Goal: Task Accomplishment & Management: Complete application form

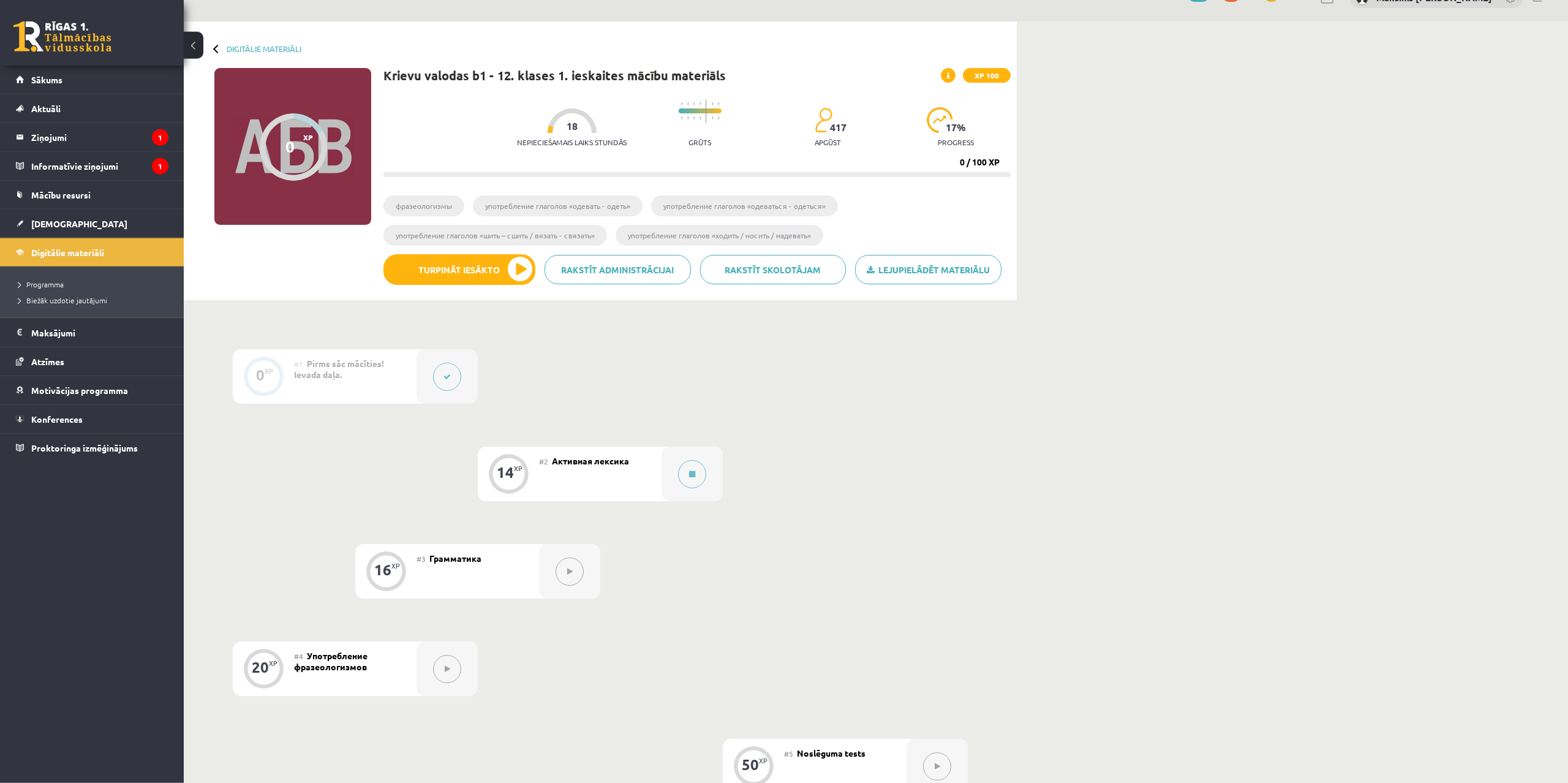
scroll to position [63, 0]
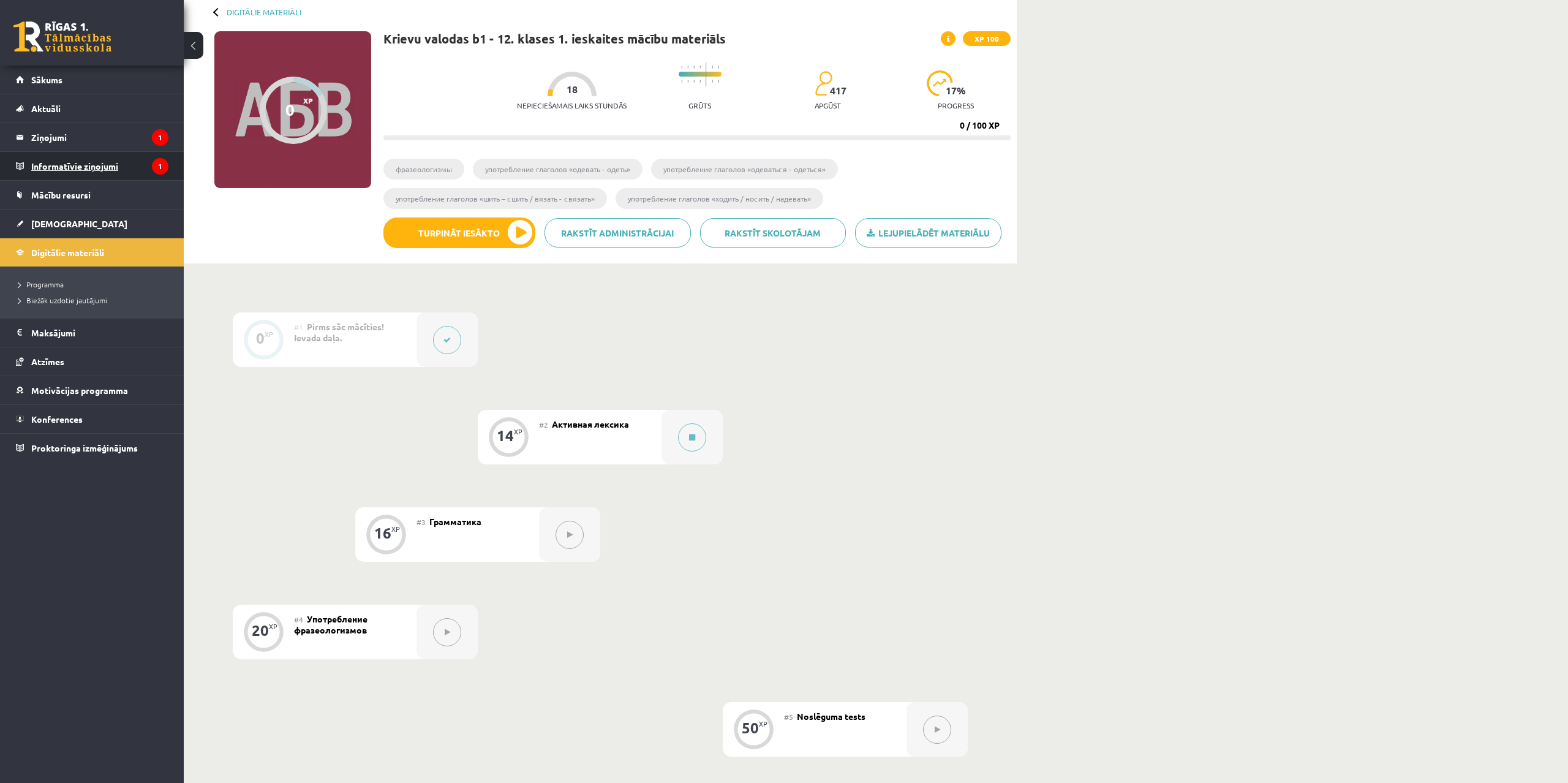
click at [59, 166] on legend "Informatīvie ziņojumi 1" at bounding box center [100, 166] width 137 height 28
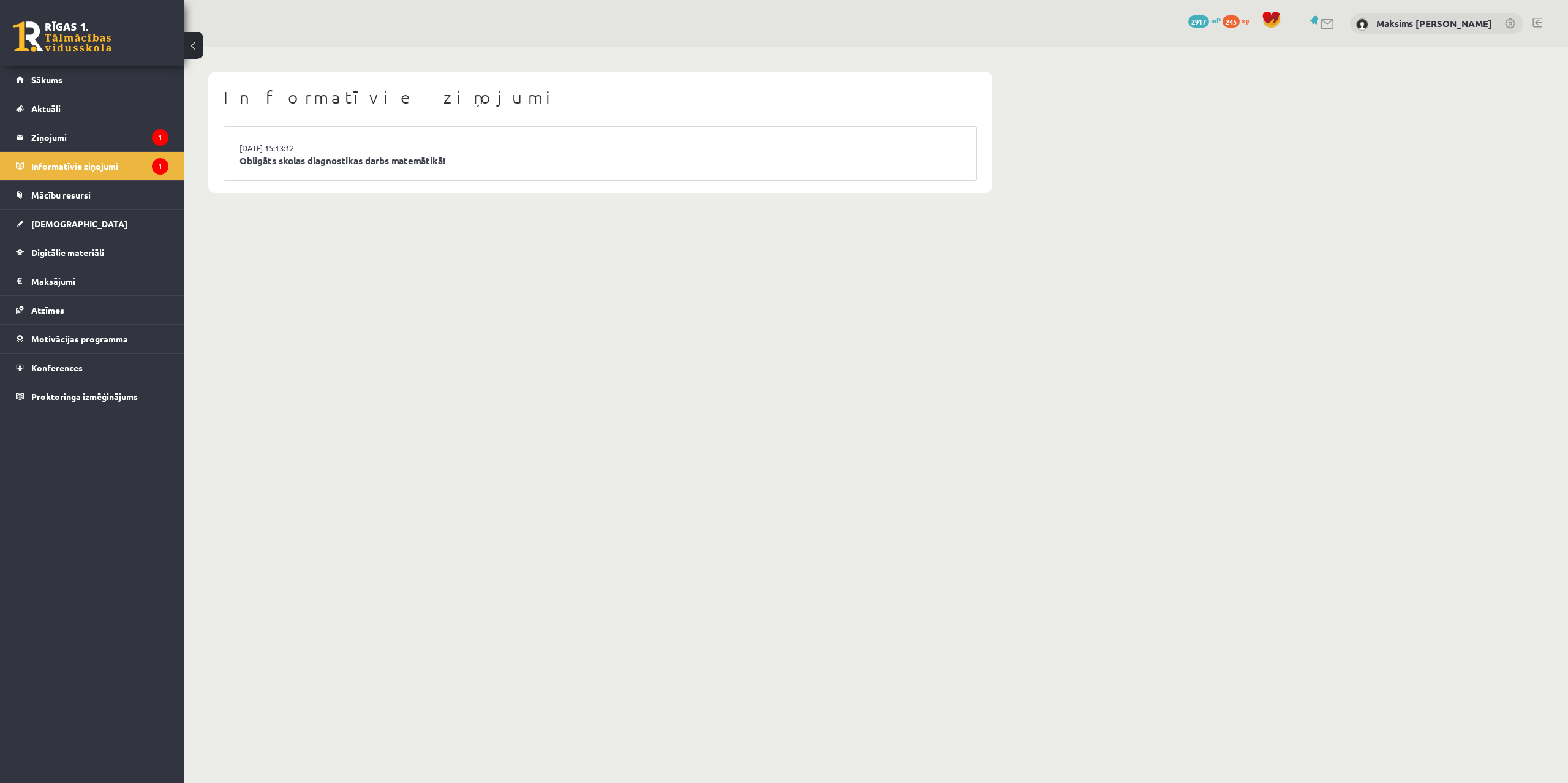
click at [382, 164] on link "Obligāts skolas diagnostikas darbs matemātikā!" at bounding box center [600, 161] width 722 height 14
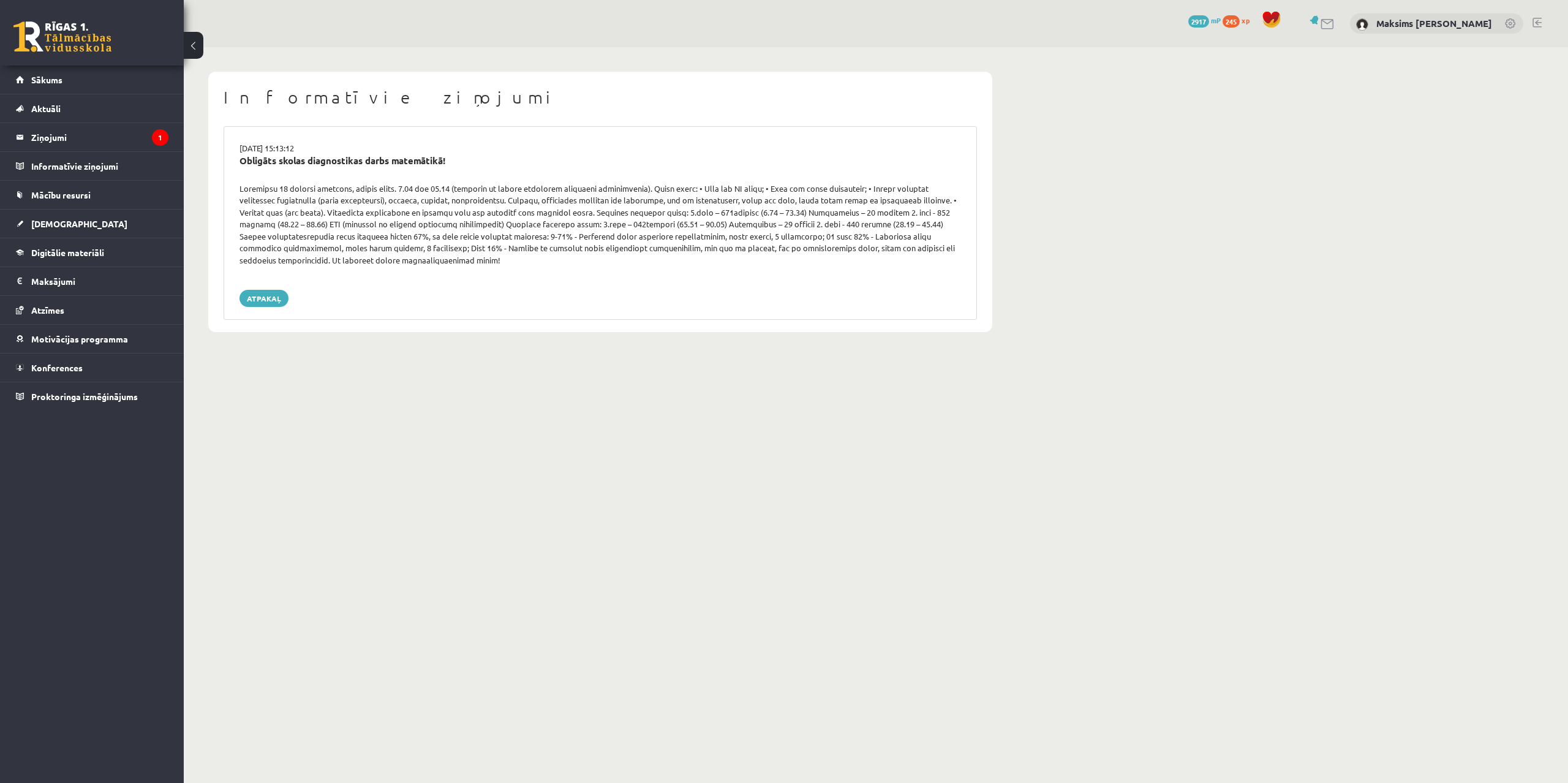
drag, startPoint x: 338, startPoint y: 261, endPoint x: 234, endPoint y: 188, distance: 127.1
click at [234, 188] on div at bounding box center [600, 223] width 740 height 84
click at [42, 140] on legend "Ziņojumi 1" at bounding box center [100, 137] width 137 height 28
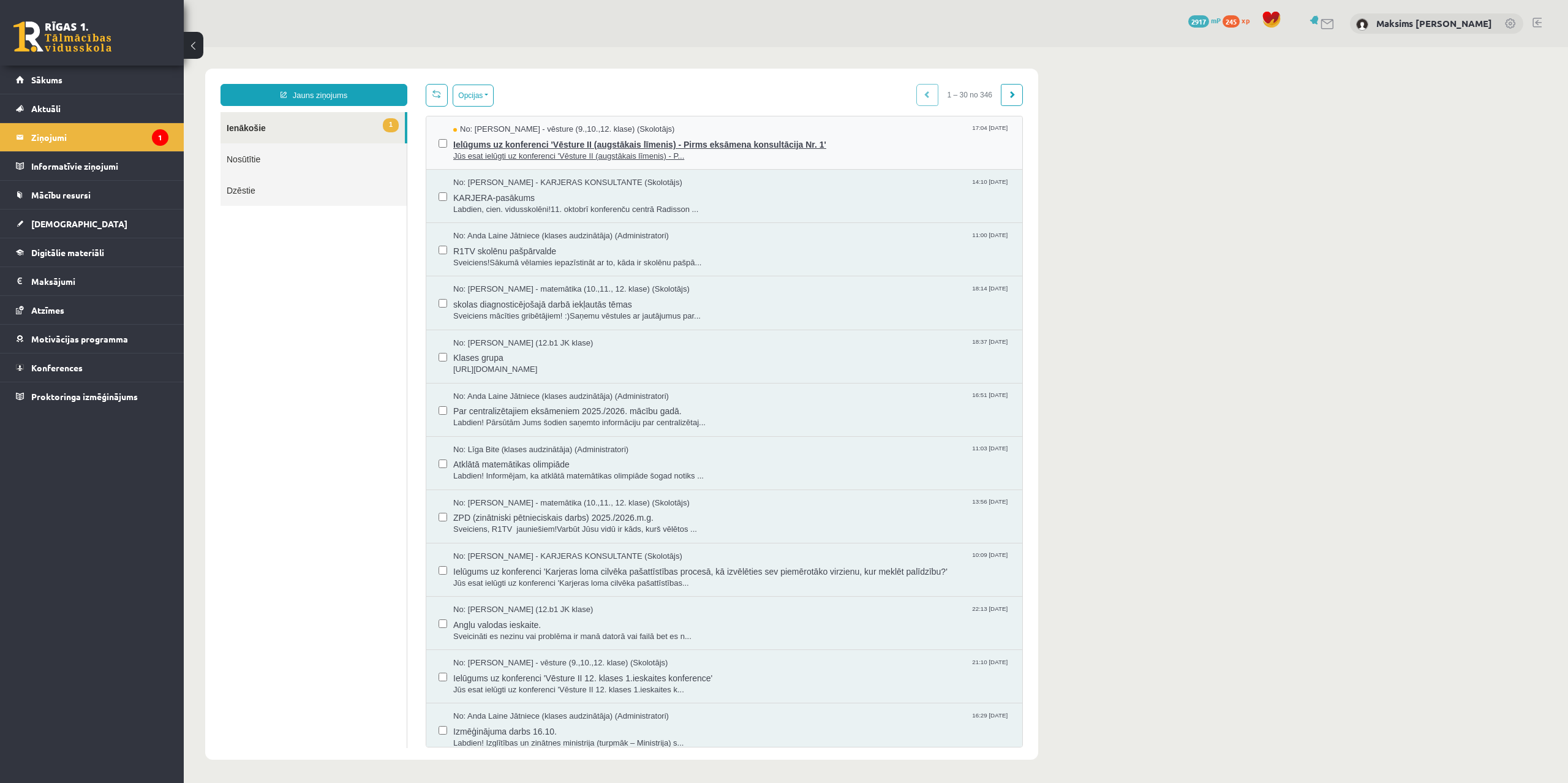
click at [649, 154] on span "Jūs esat ielūgti uz konferenci 'Vēsture II (augstākais līmenis) - P..." at bounding box center [731, 157] width 557 height 11
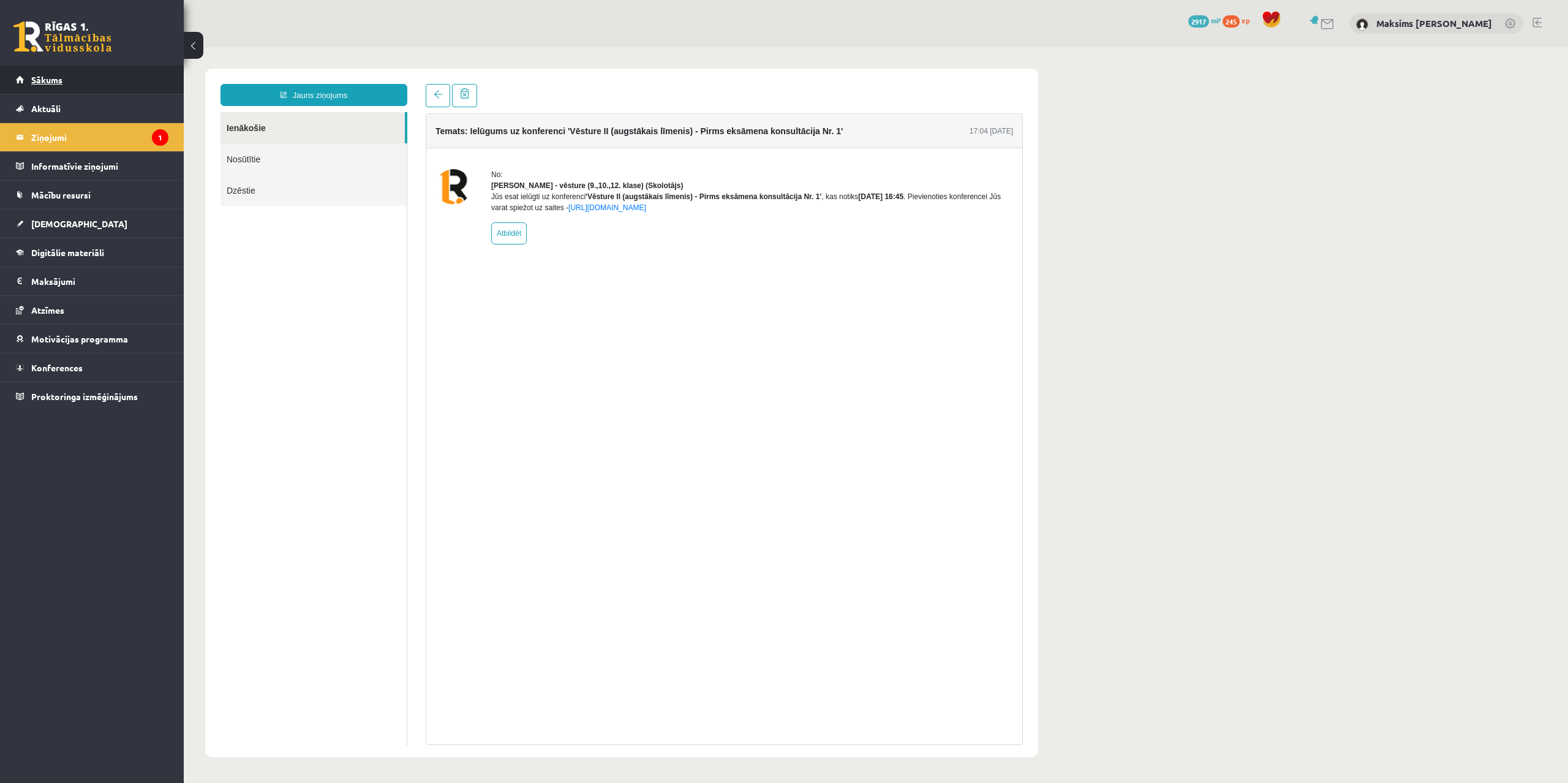
click at [52, 81] on span "Sākums" at bounding box center [46, 80] width 31 height 11
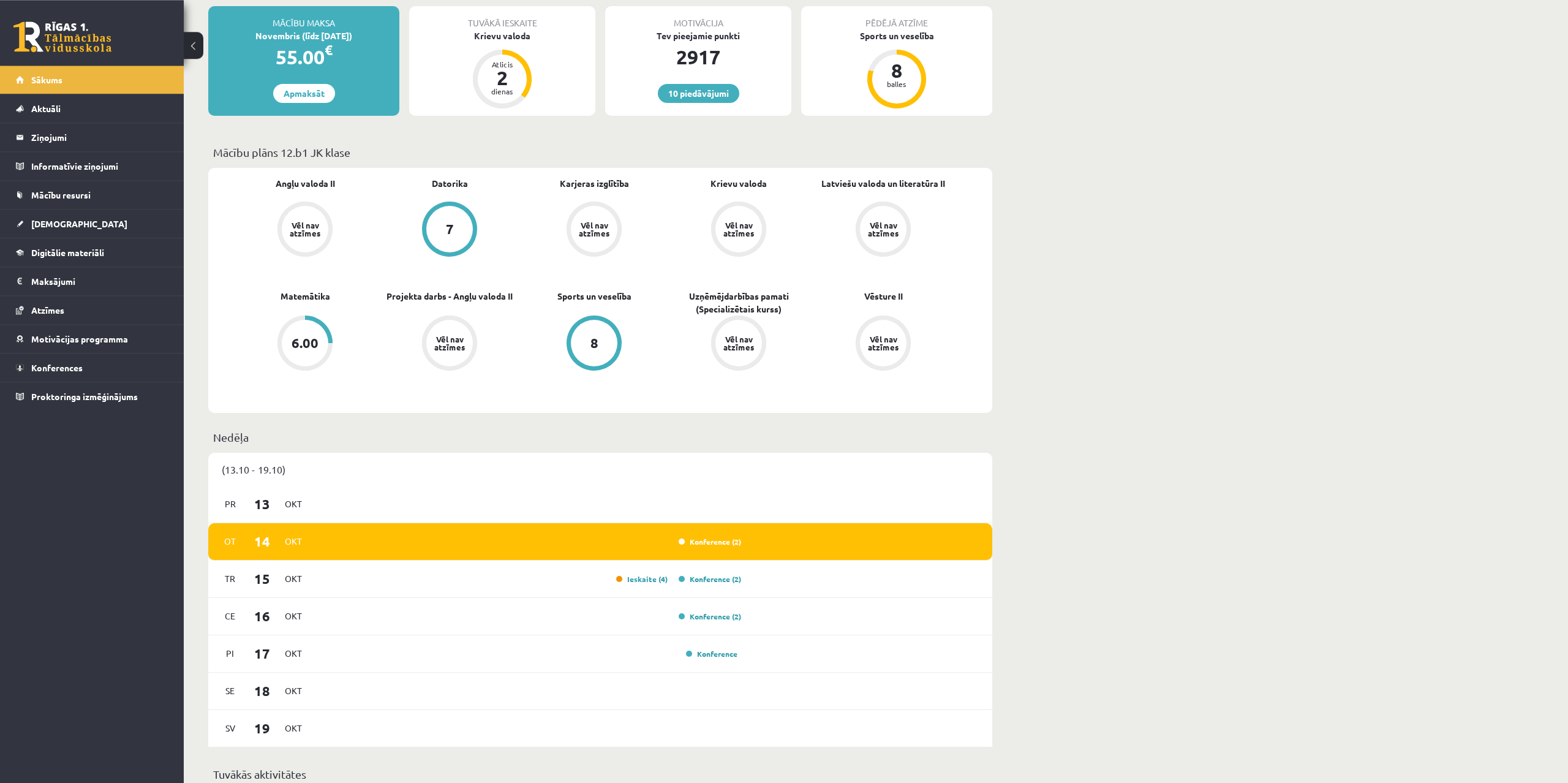
scroll to position [250, 0]
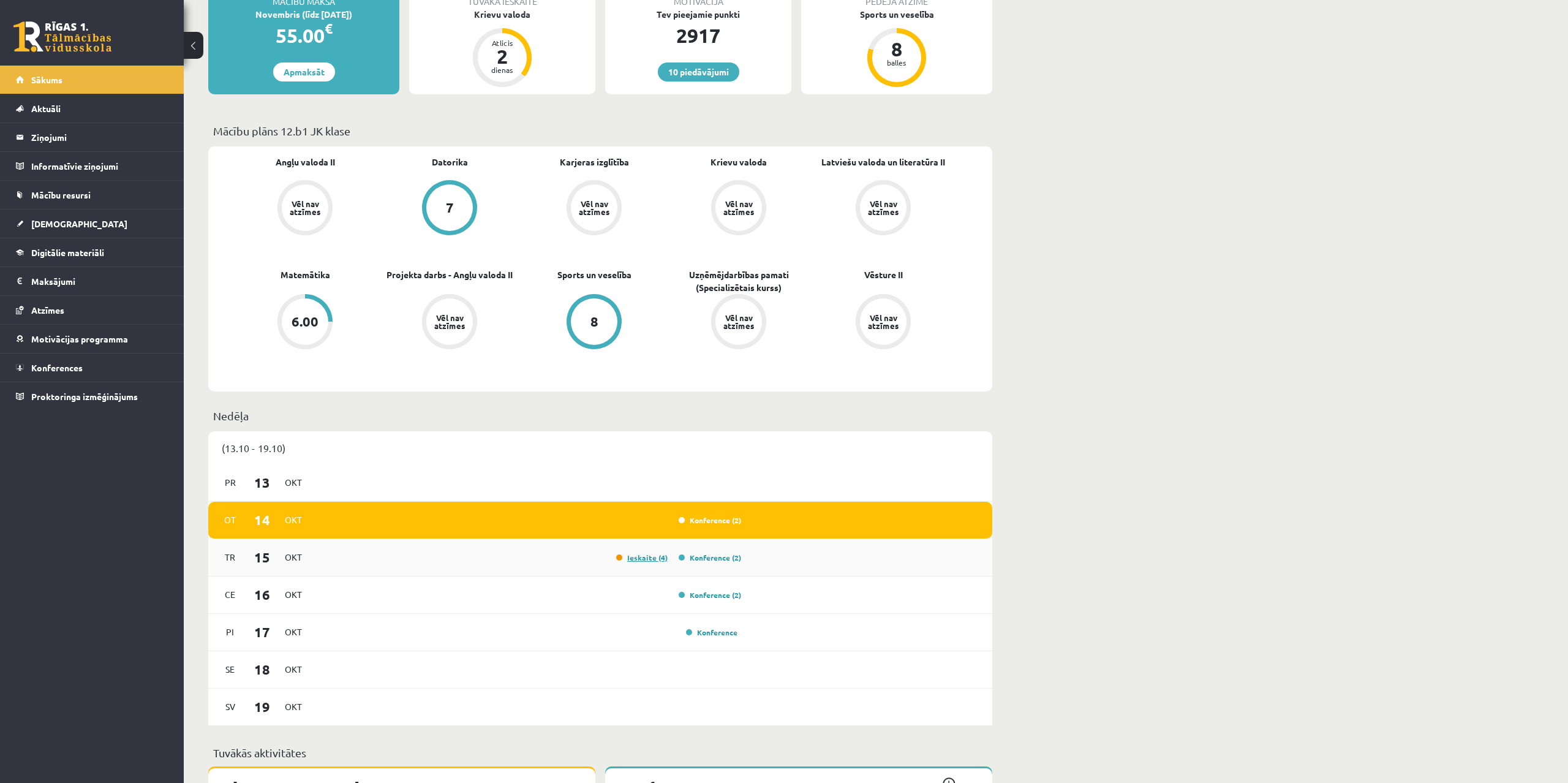
click at [641, 558] on link "Ieskaite (4)" at bounding box center [641, 558] width 52 height 9
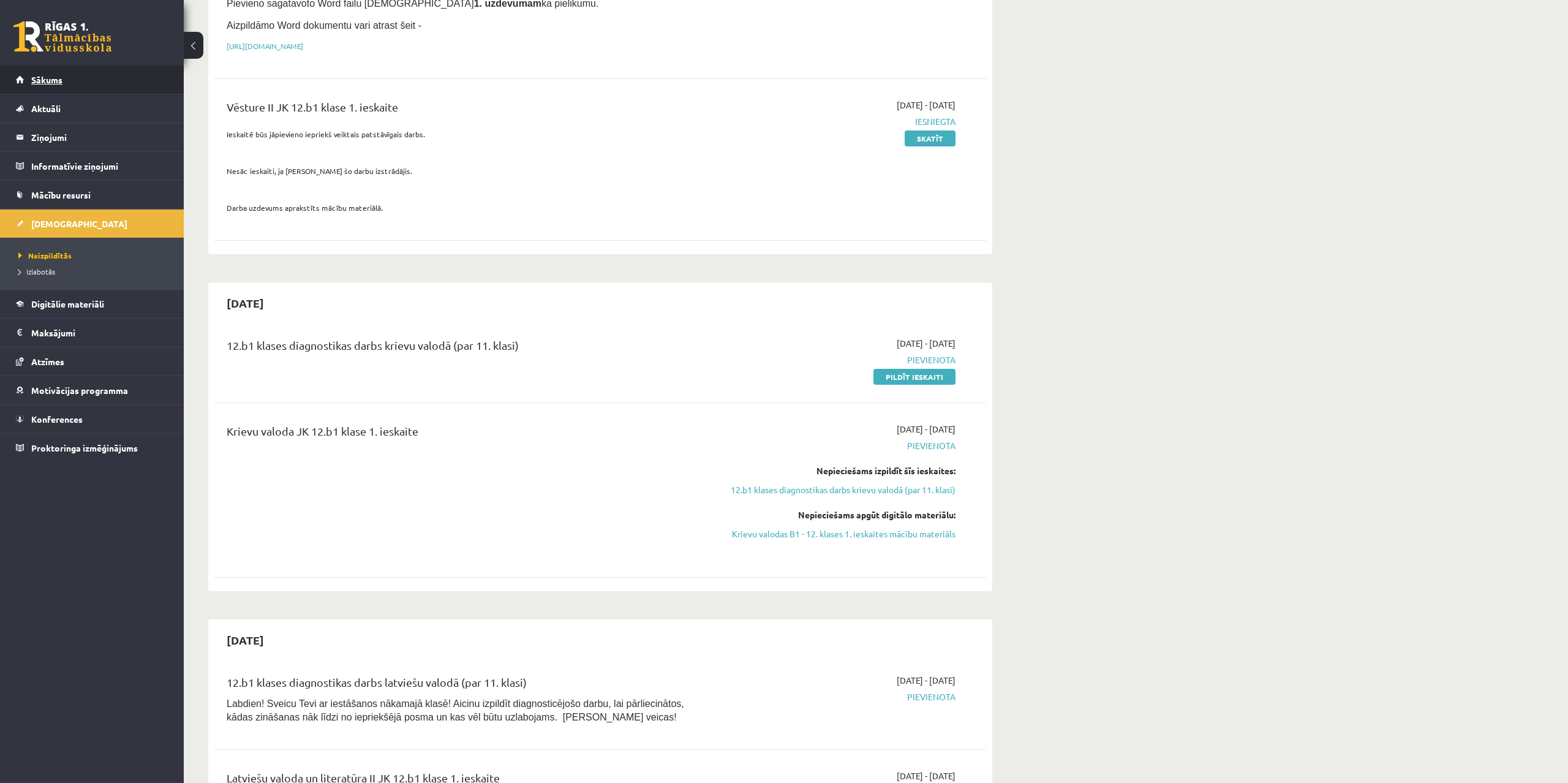
scroll to position [250, 0]
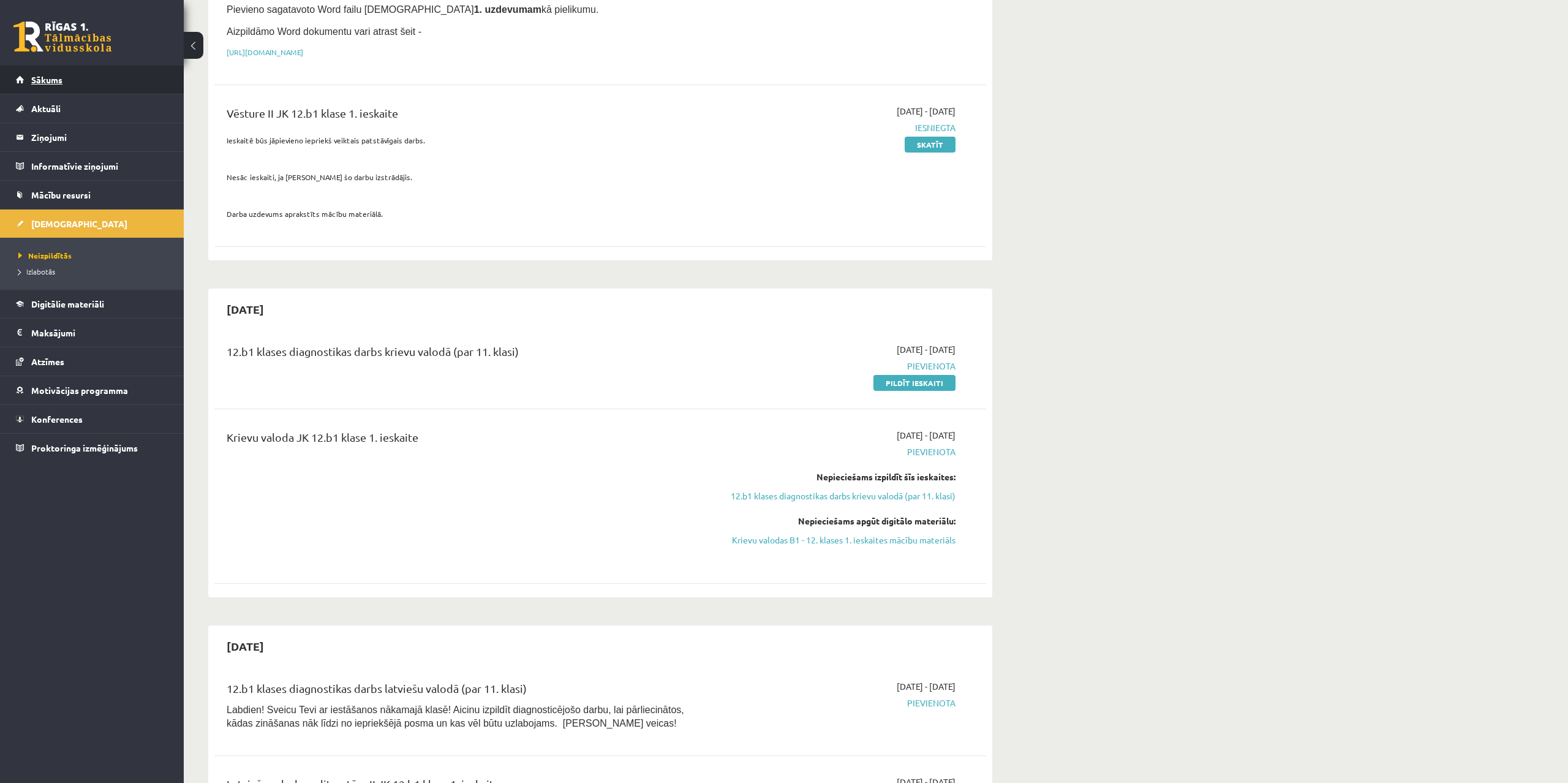
click at [46, 69] on link "Sākums" at bounding box center [92, 80] width 152 height 28
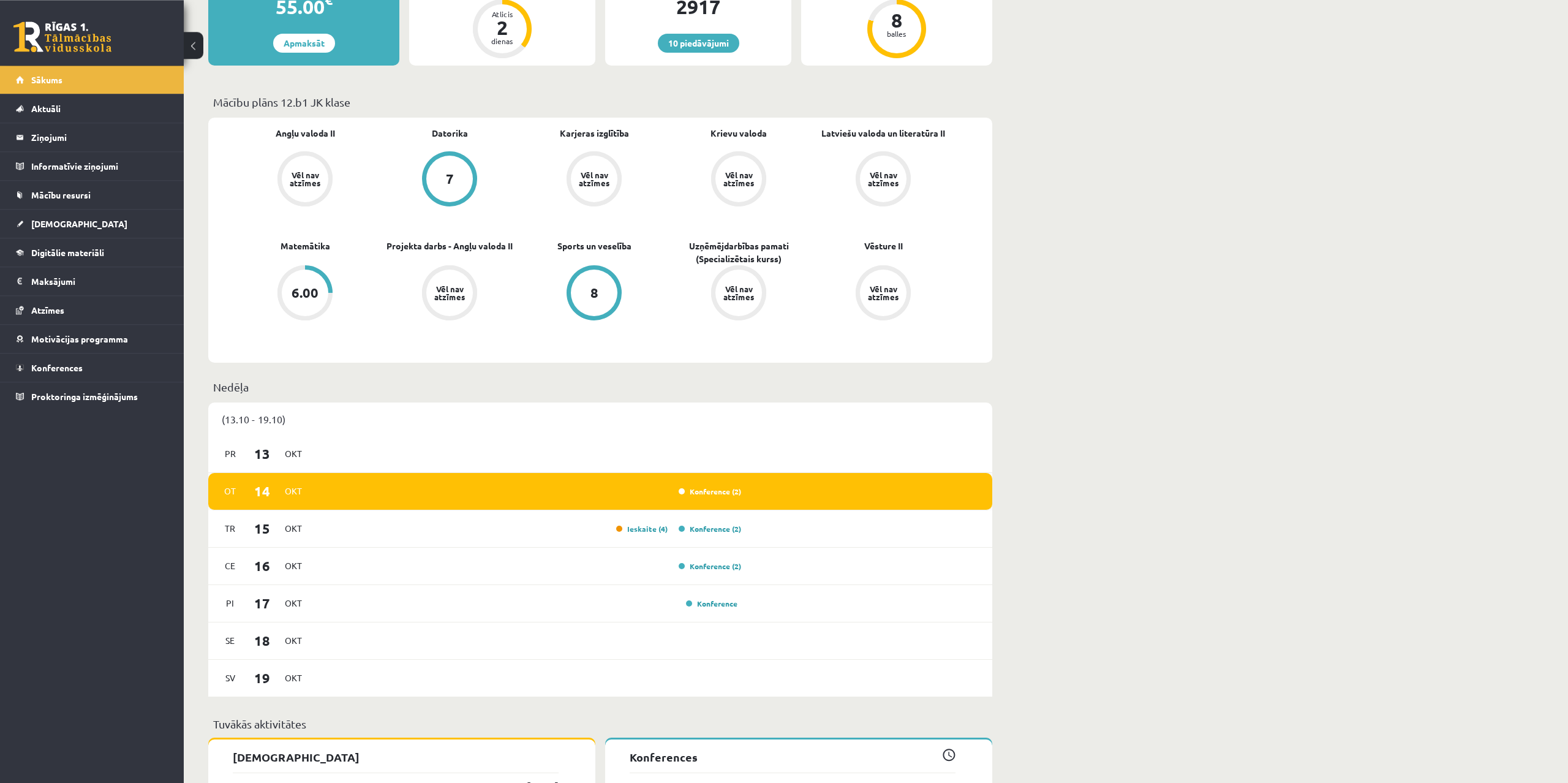
scroll to position [313, 0]
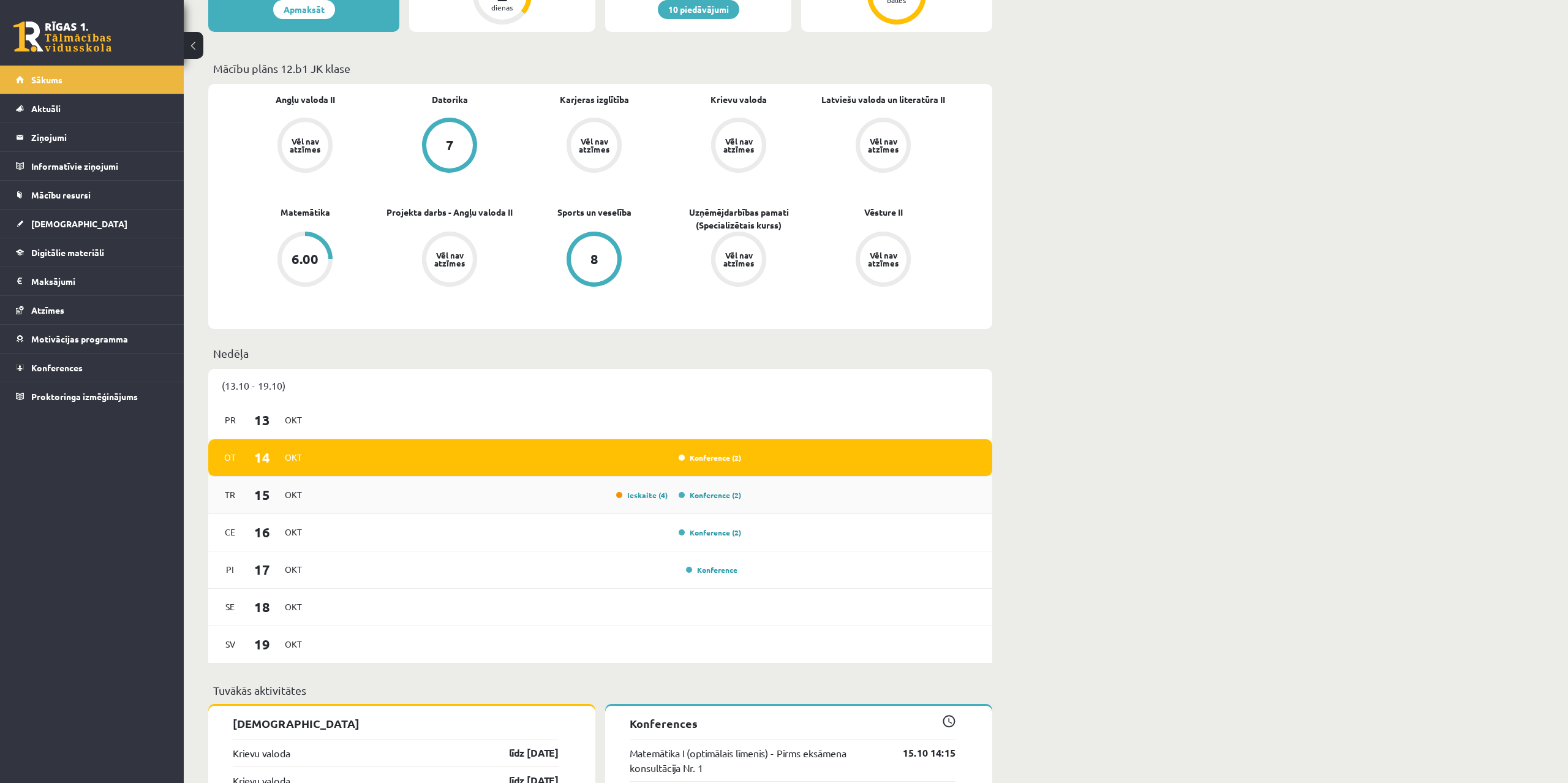
click at [522, 501] on div "Ieskaite (4) Konference (2)" at bounding box center [529, 495] width 426 height 13
click at [649, 499] on link "Ieskaite (4)" at bounding box center [641, 495] width 52 height 9
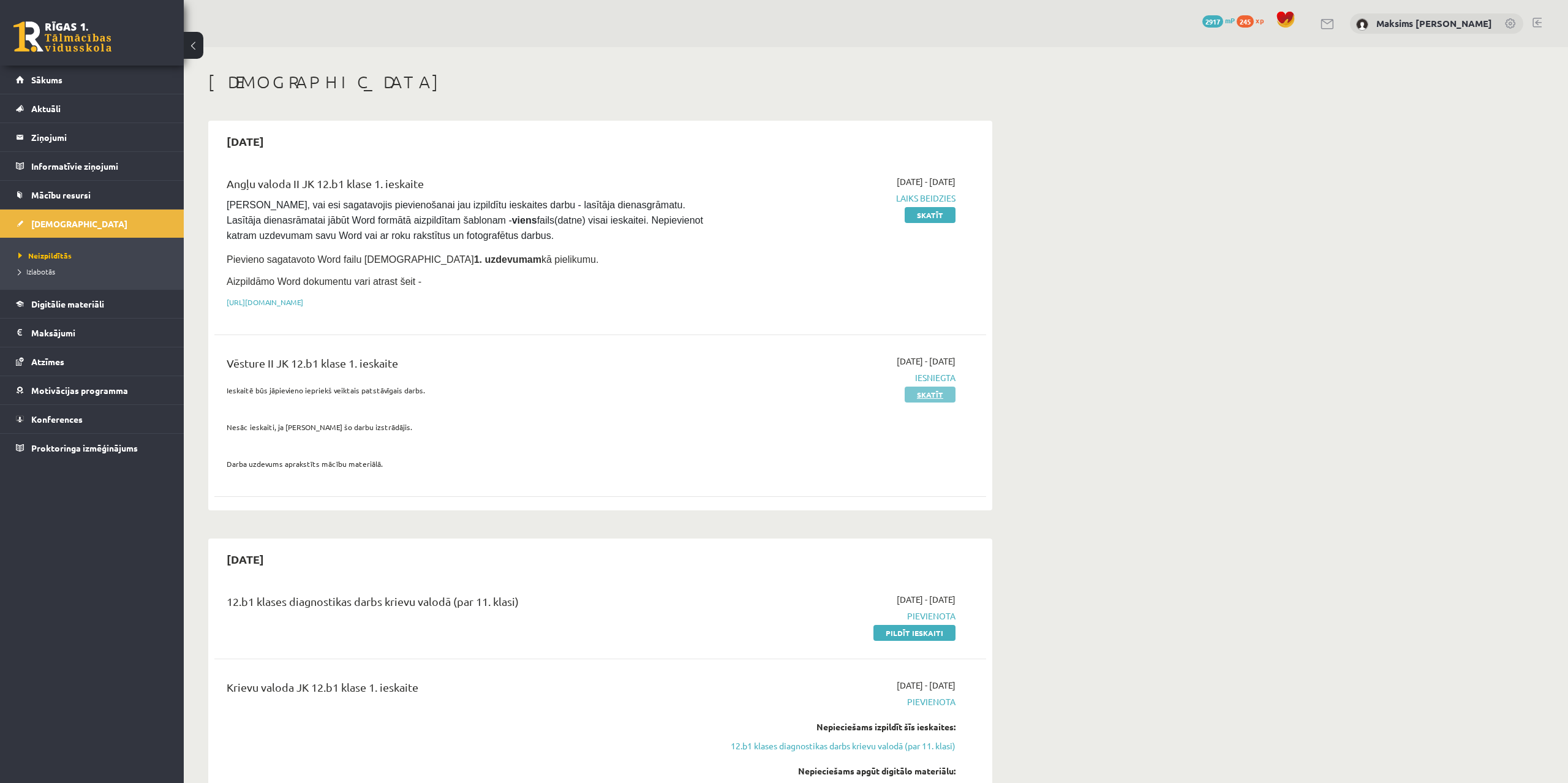
click at [935, 396] on link "Skatīt" at bounding box center [930, 394] width 51 height 16
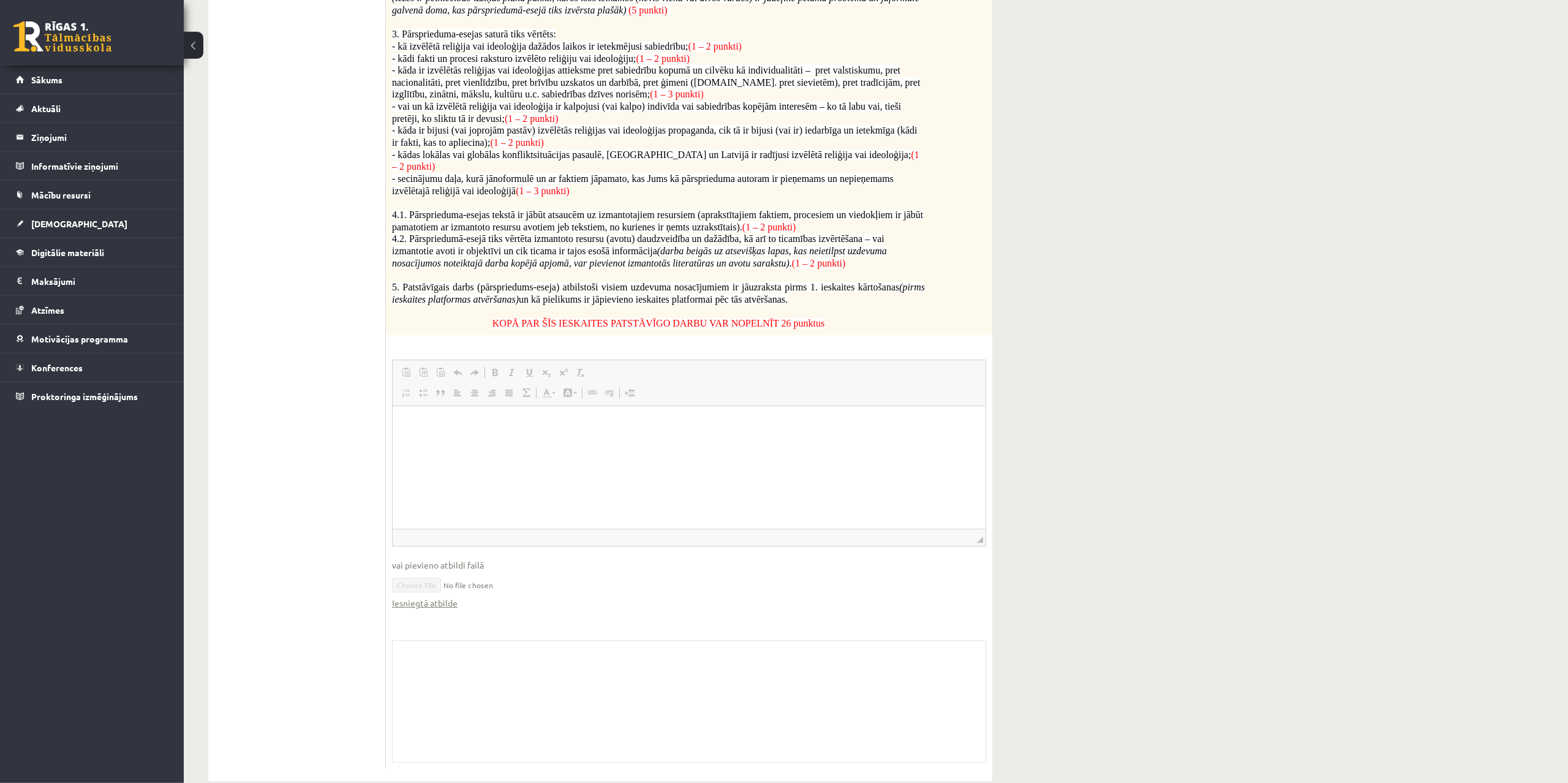
scroll to position [570, 0]
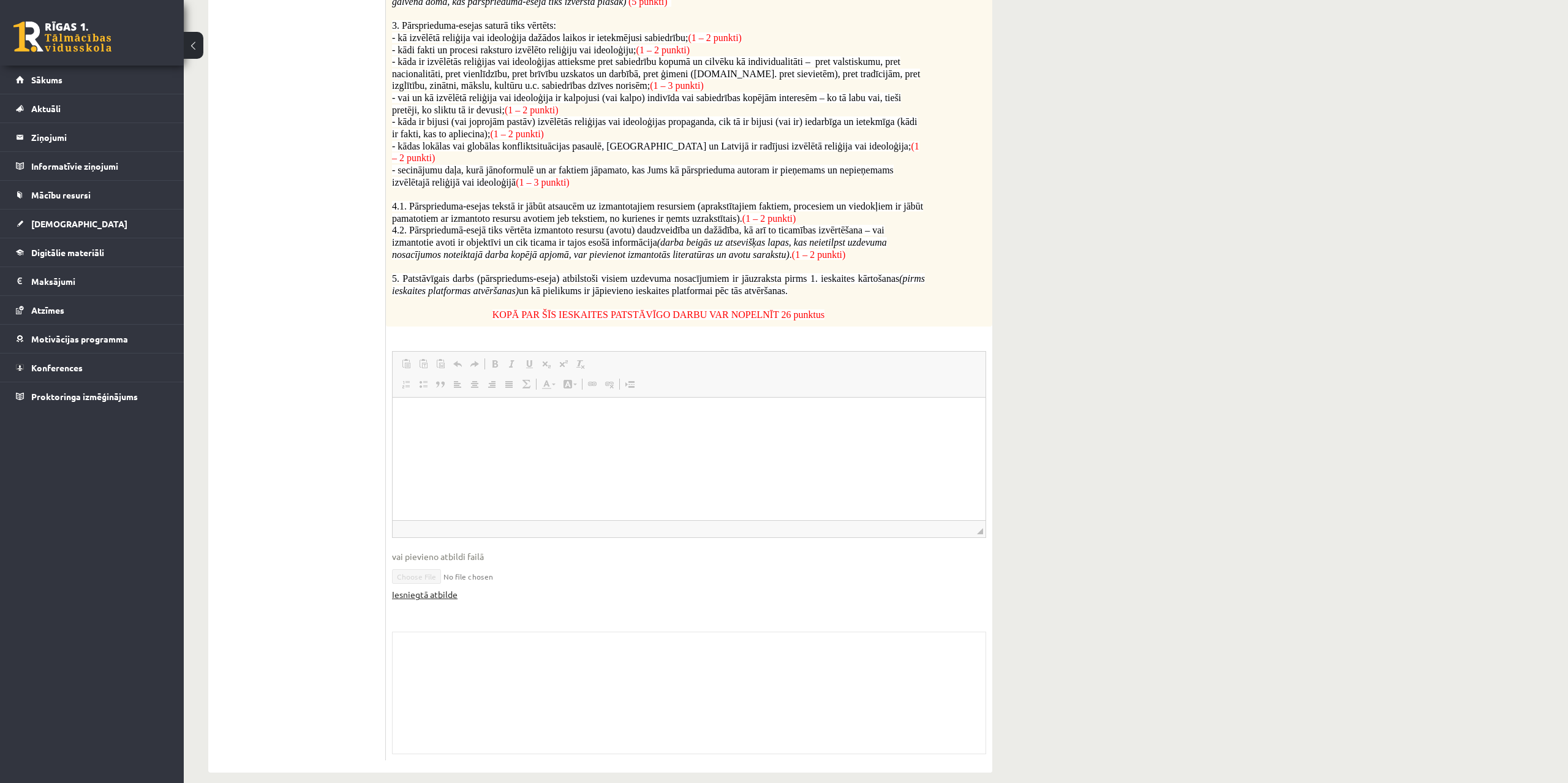
click at [441, 588] on link "Iesniegtā atbilde" at bounding box center [425, 594] width 66 height 13
click at [1307, 269] on div "**********" at bounding box center [876, 137] width 1385 height 1320
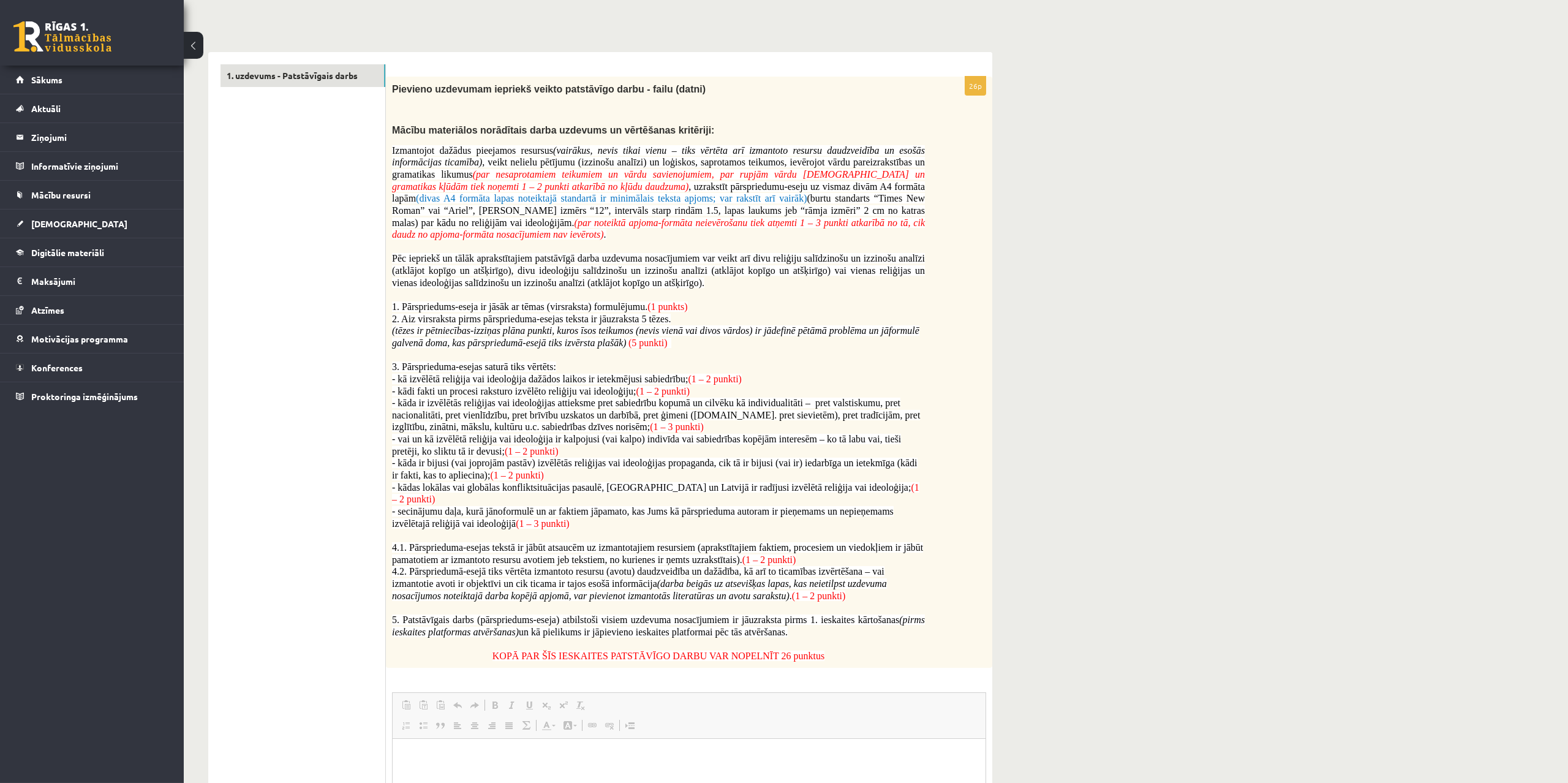
scroll to position [70, 0]
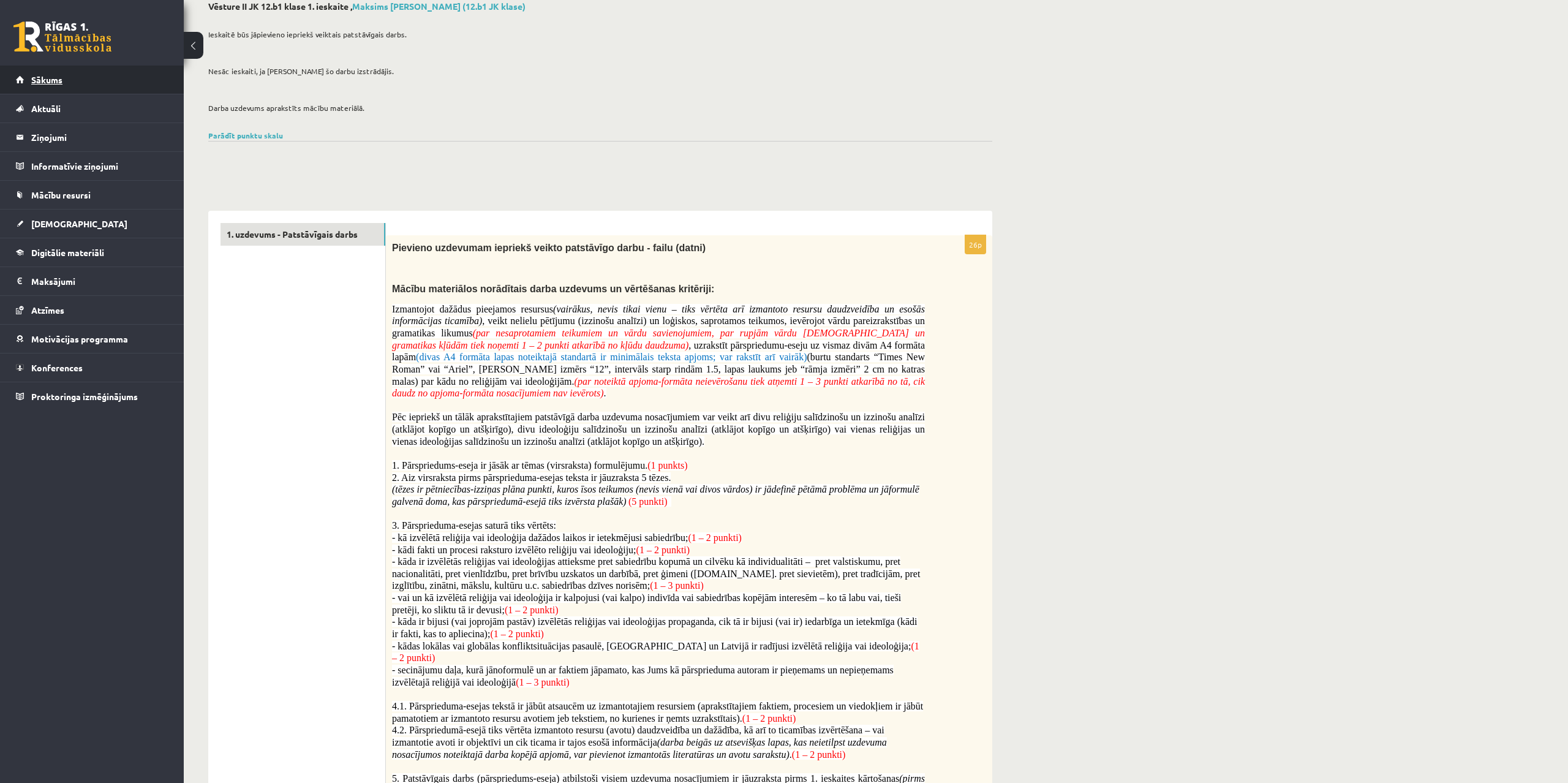
click at [45, 85] on link "Sākums" at bounding box center [92, 80] width 152 height 28
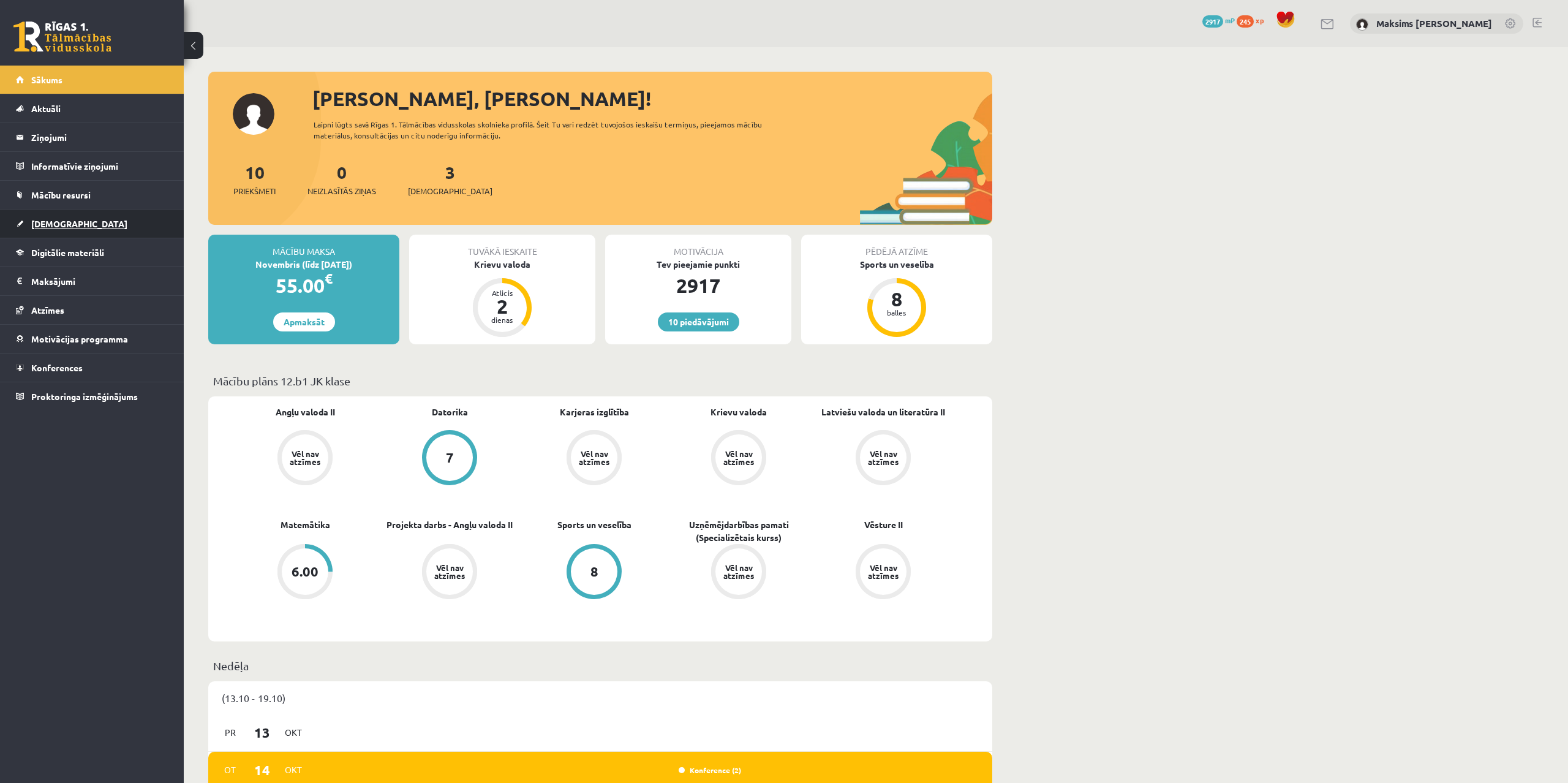
click at [43, 222] on span "[DEMOGRAPHIC_DATA]" at bounding box center [79, 223] width 96 height 11
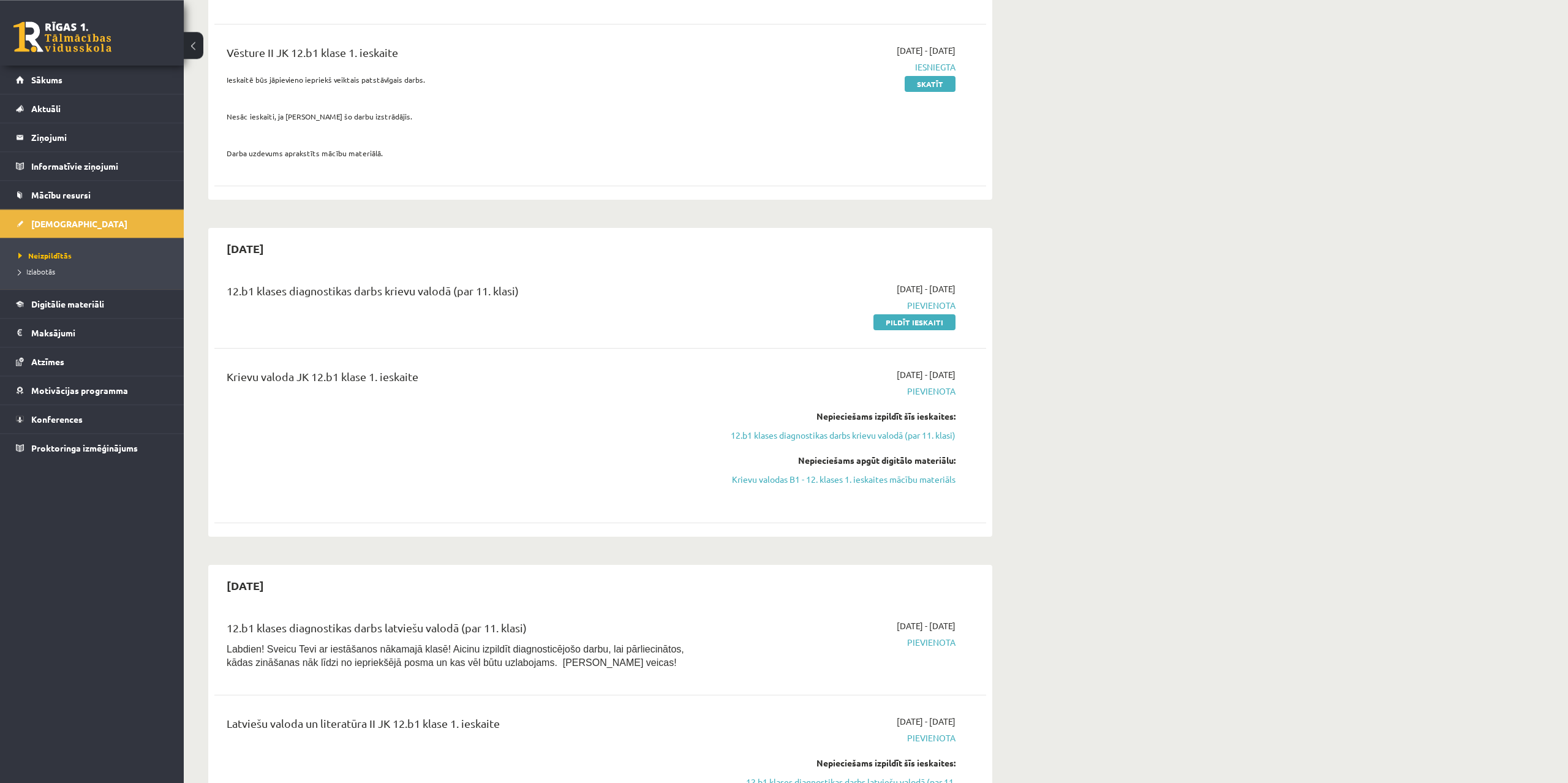
scroll to position [313, 0]
click at [900, 320] on link "Pildīt ieskaiti" at bounding box center [914, 320] width 82 height 16
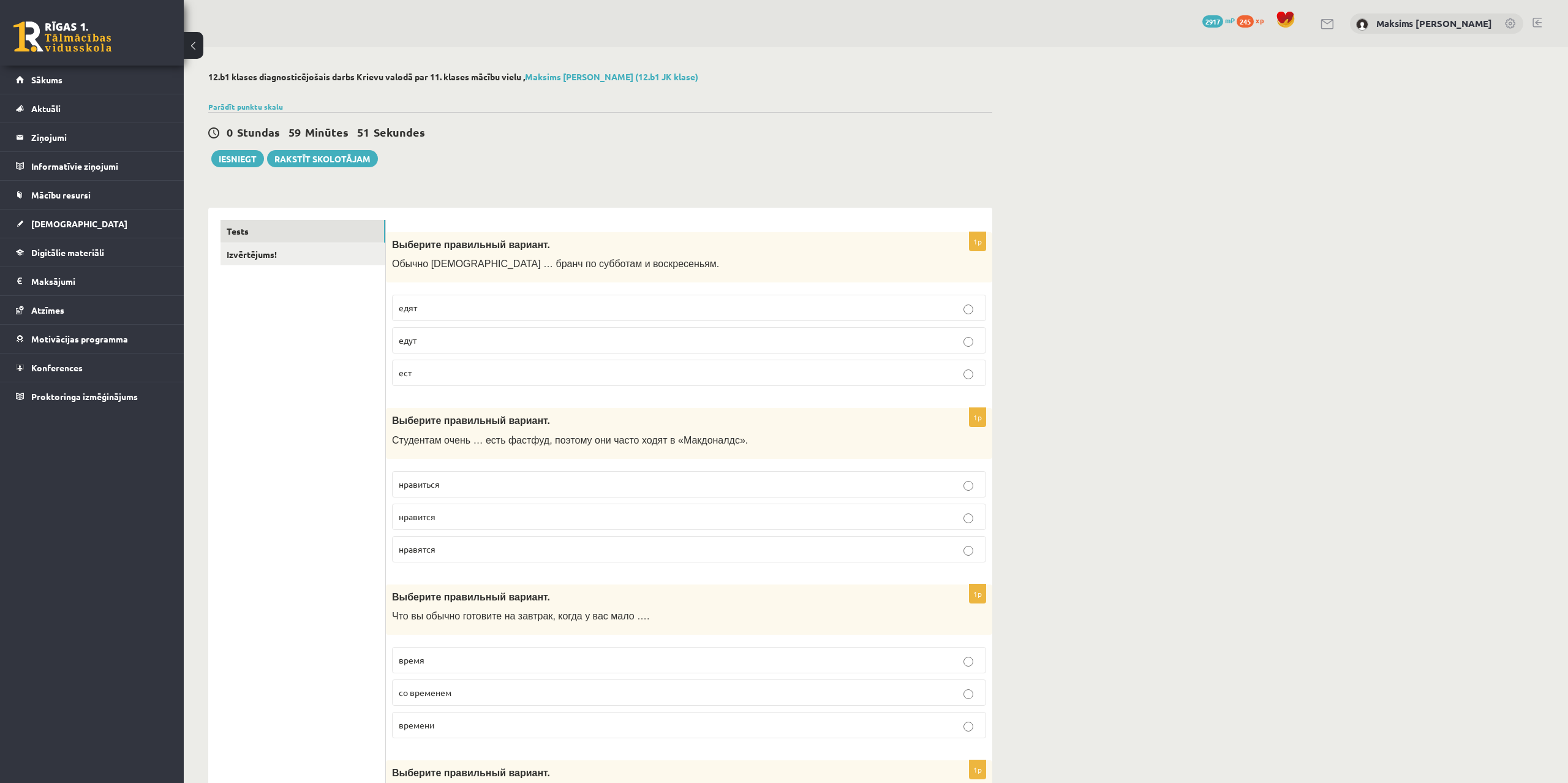
click at [438, 311] on p "едят" at bounding box center [689, 308] width 581 height 13
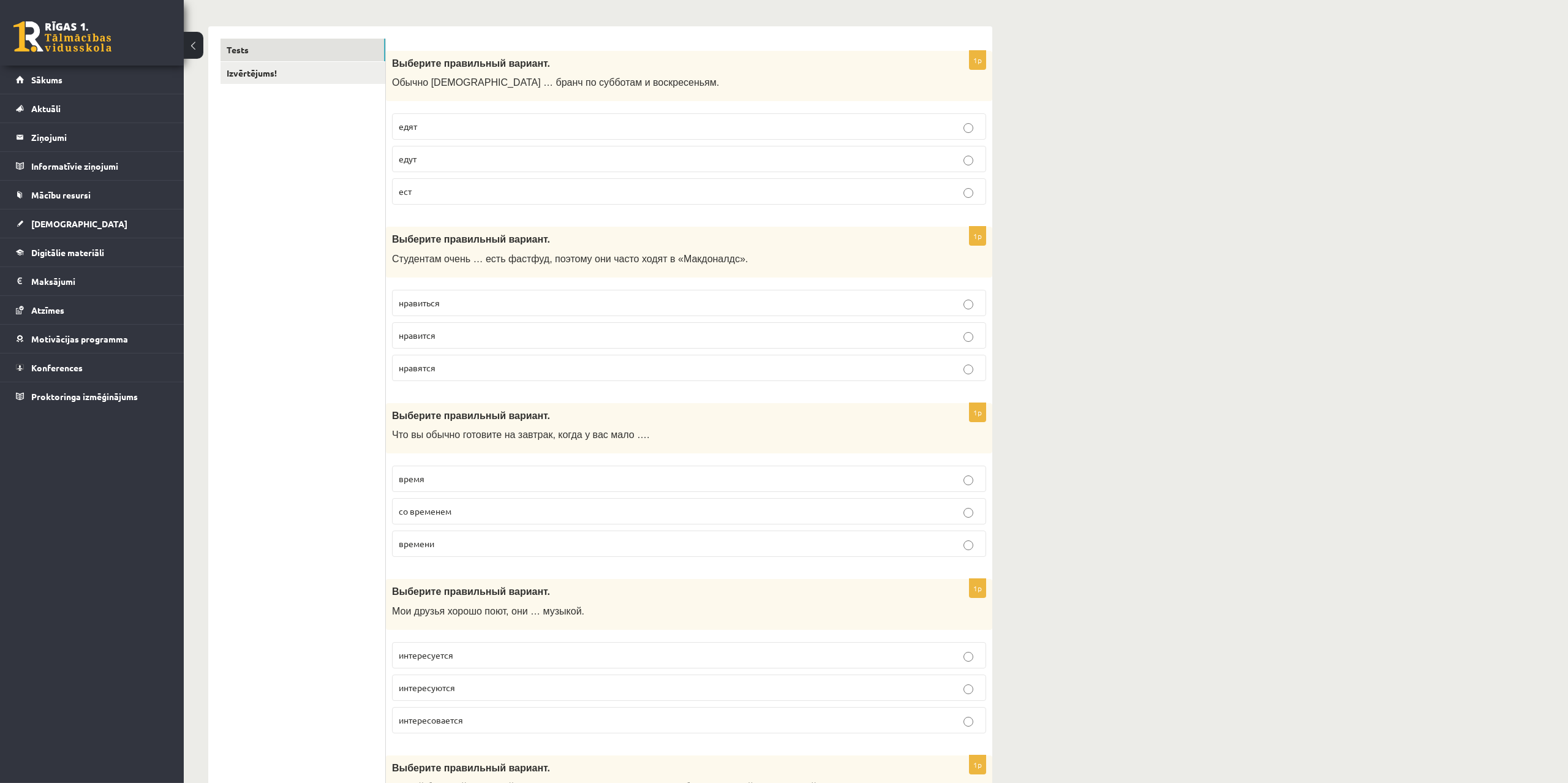
scroll to position [188, 0]
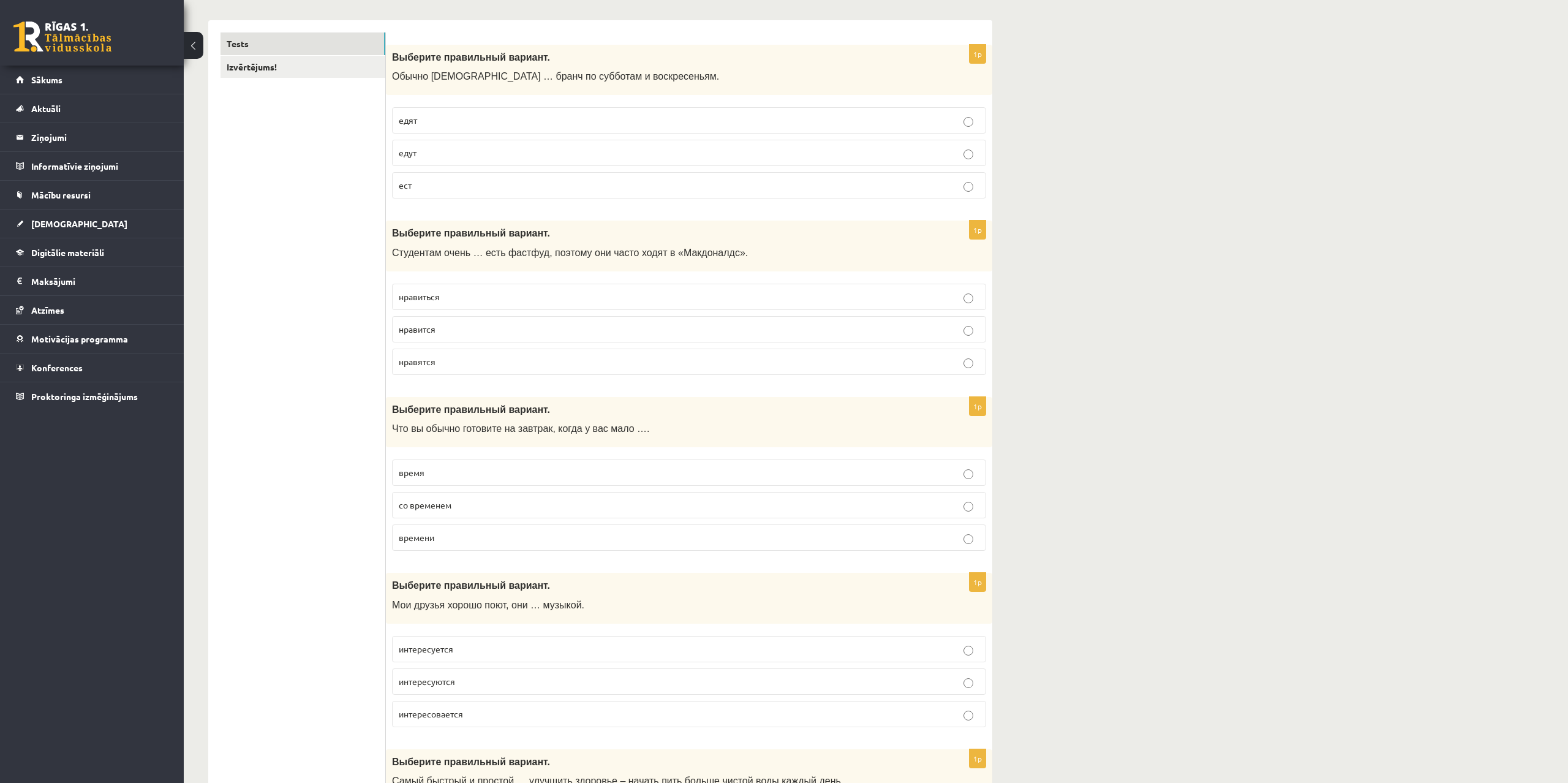
click at [447, 329] on p "нравится" at bounding box center [689, 330] width 581 height 13
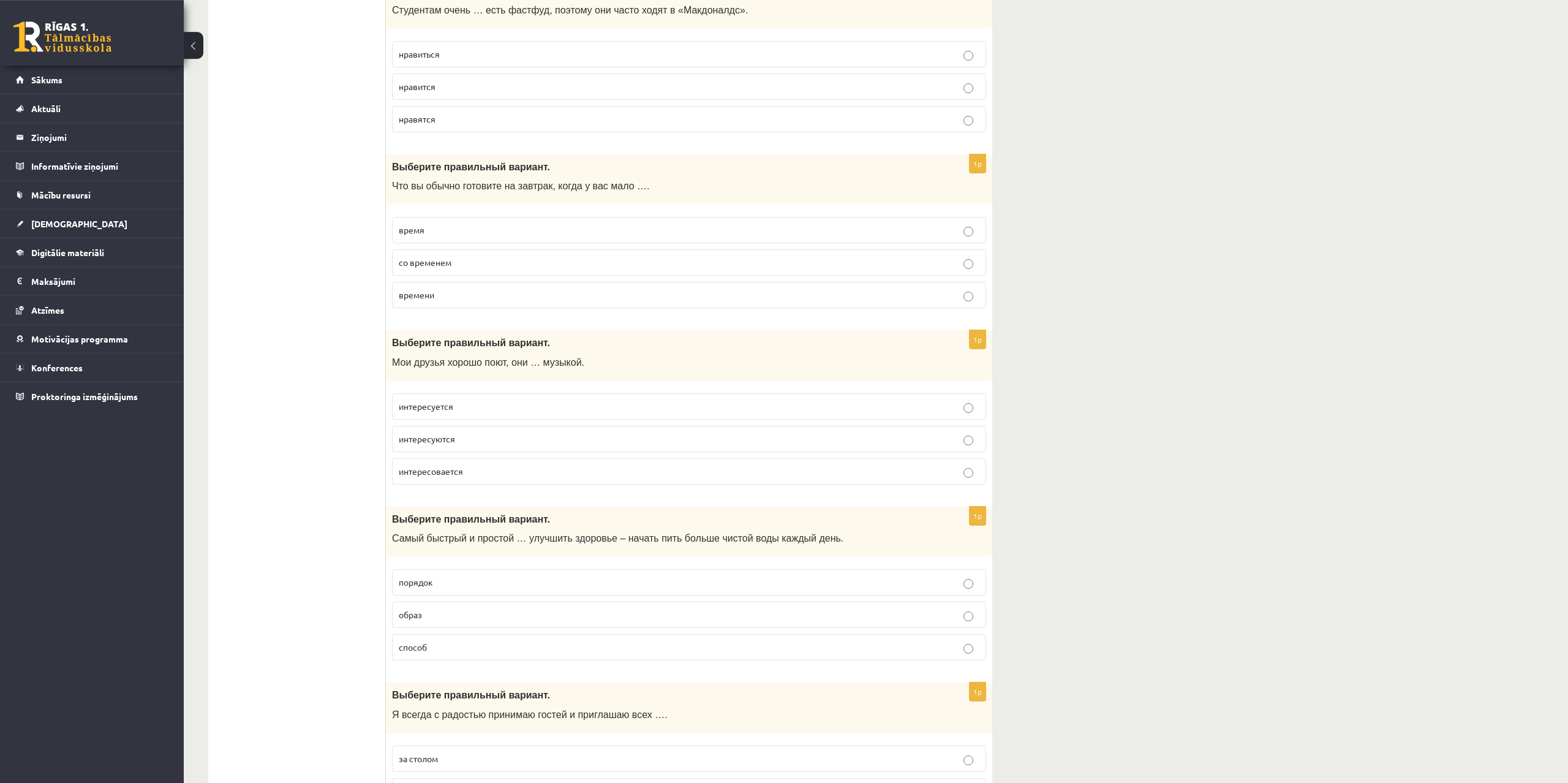
scroll to position [438, 0]
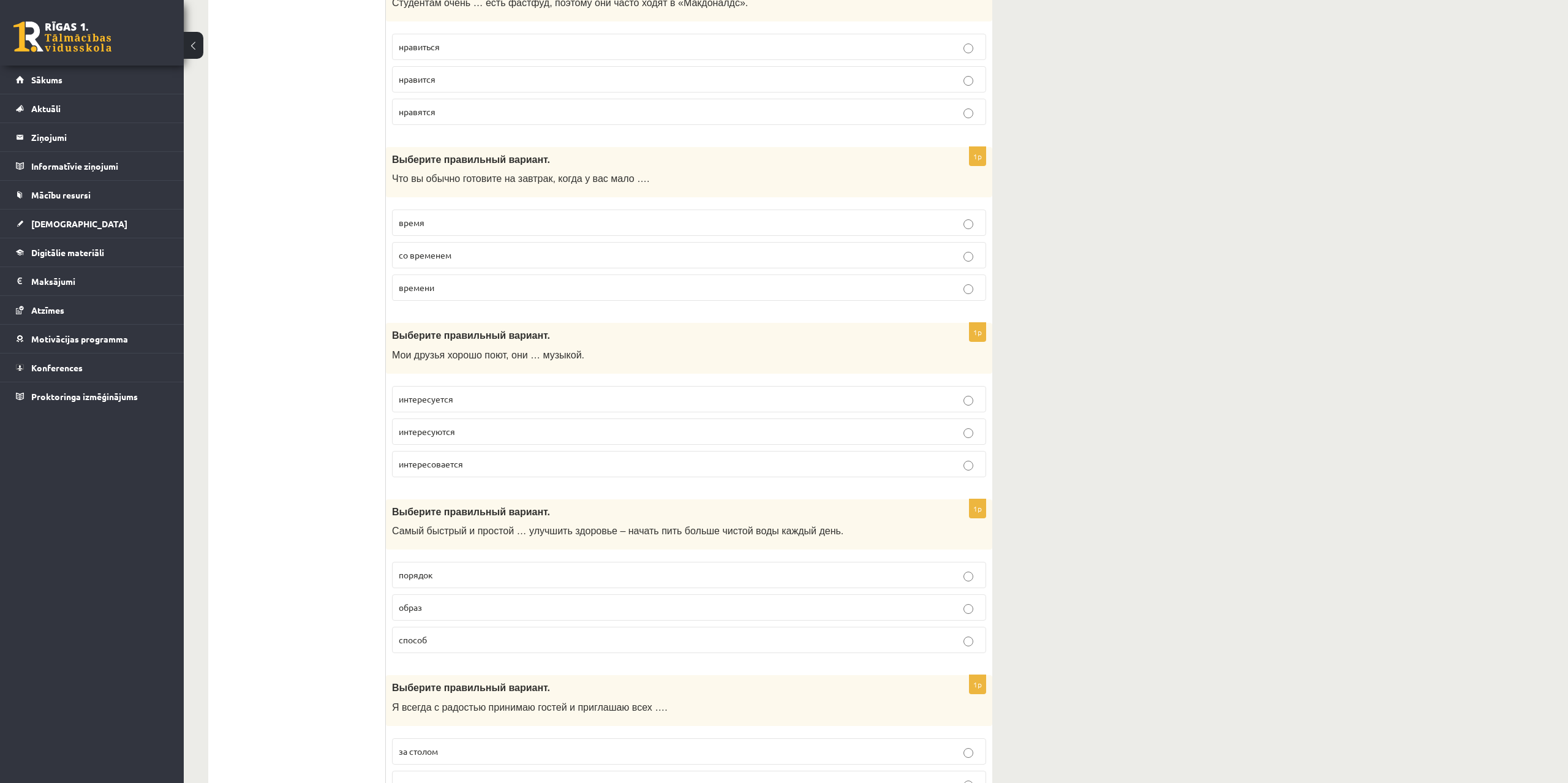
click at [453, 290] on p "времени" at bounding box center [689, 288] width 581 height 13
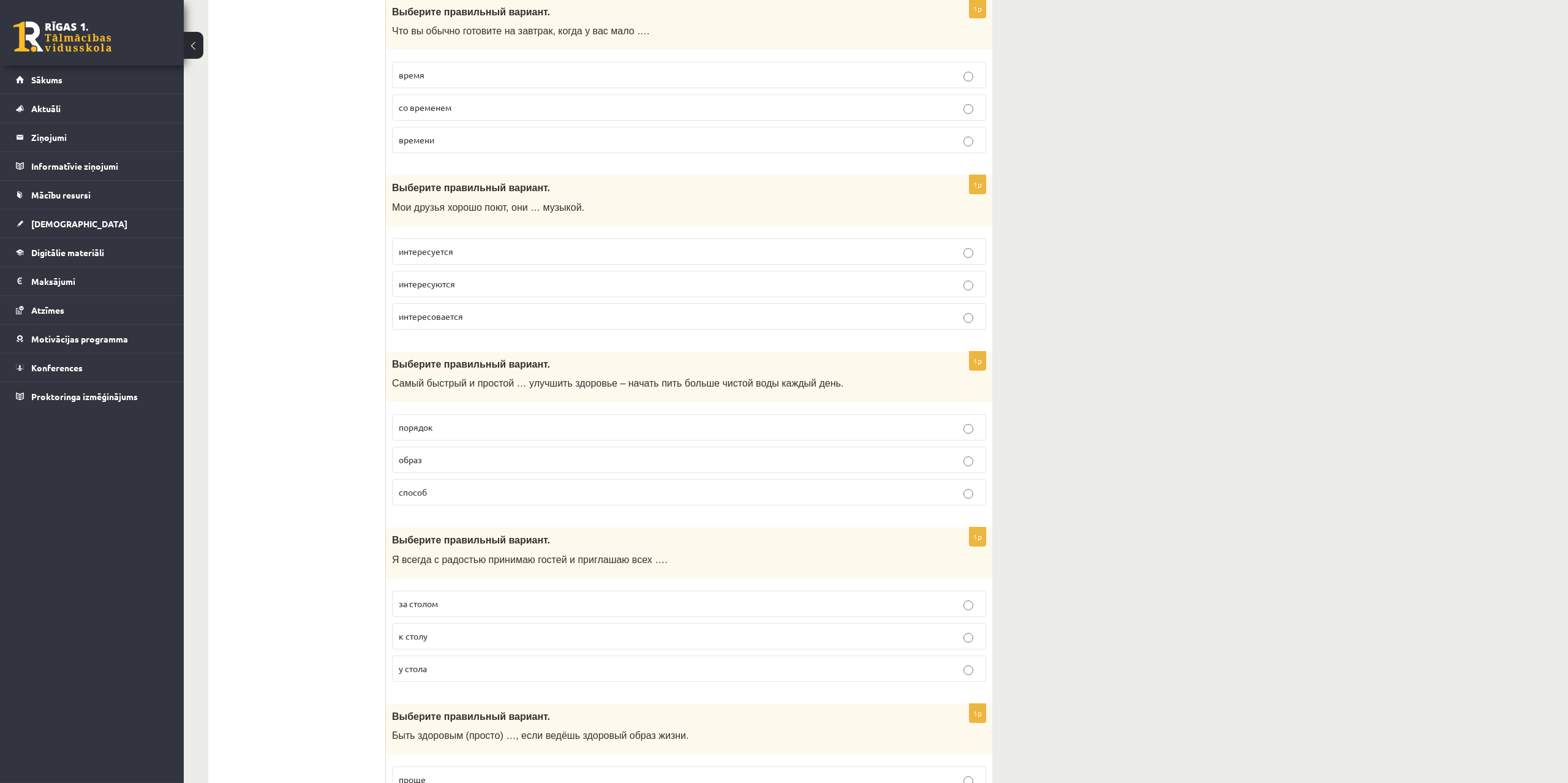
scroll to position [625, 0]
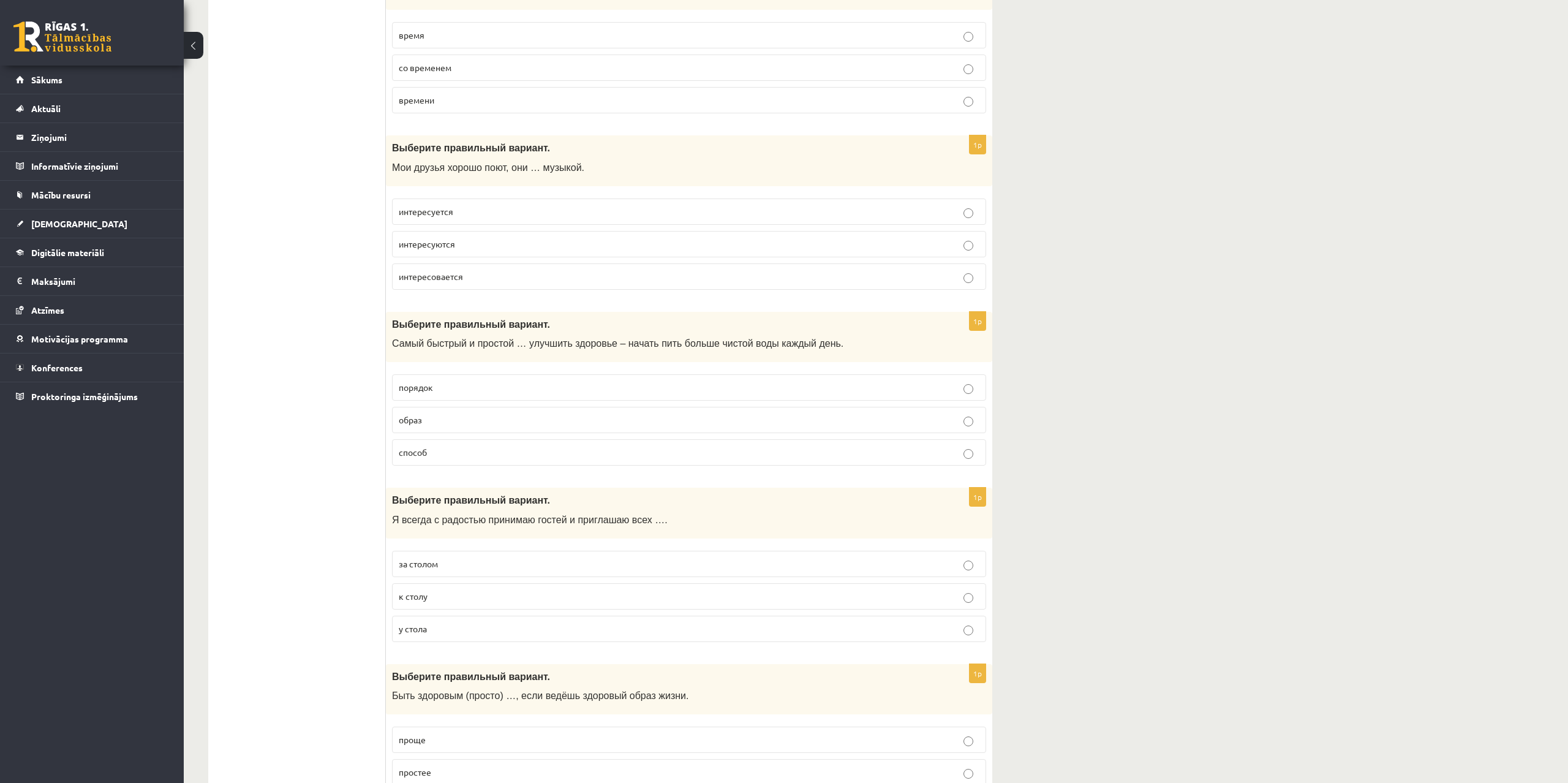
click at [465, 245] on p "интересуются" at bounding box center [689, 244] width 581 height 13
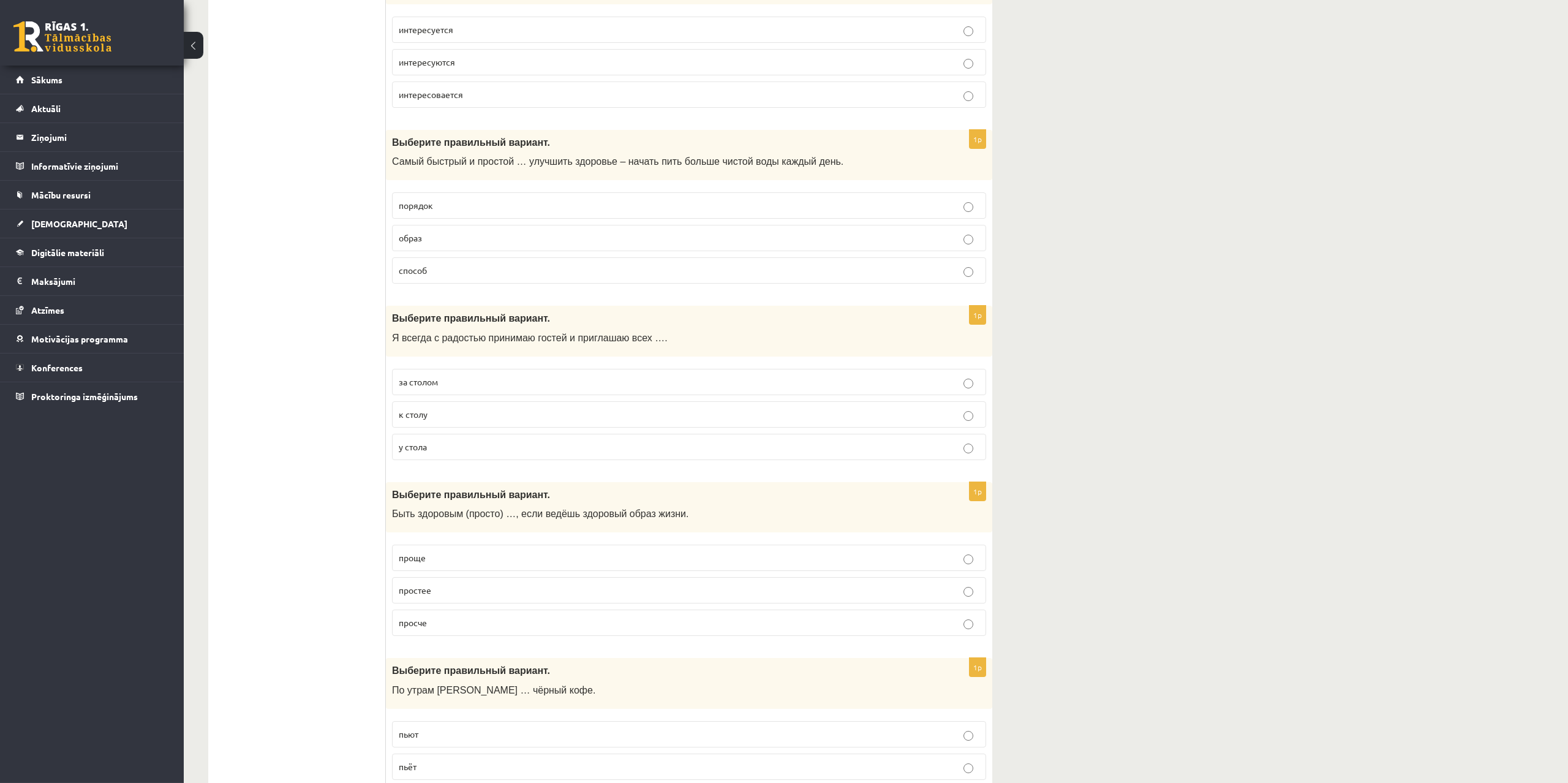
scroll to position [812, 0]
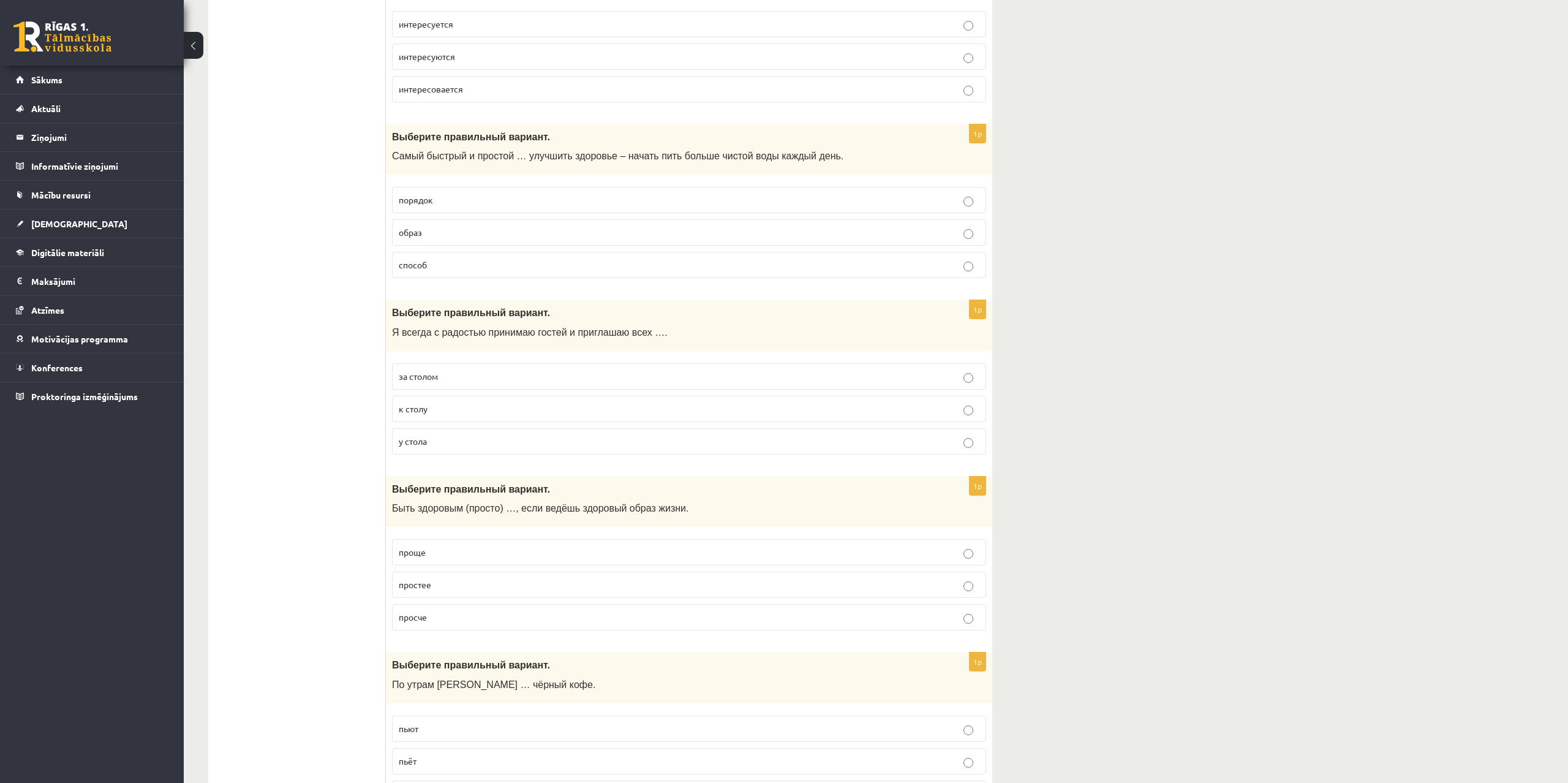
click at [436, 265] on p "способ" at bounding box center [689, 265] width 581 height 13
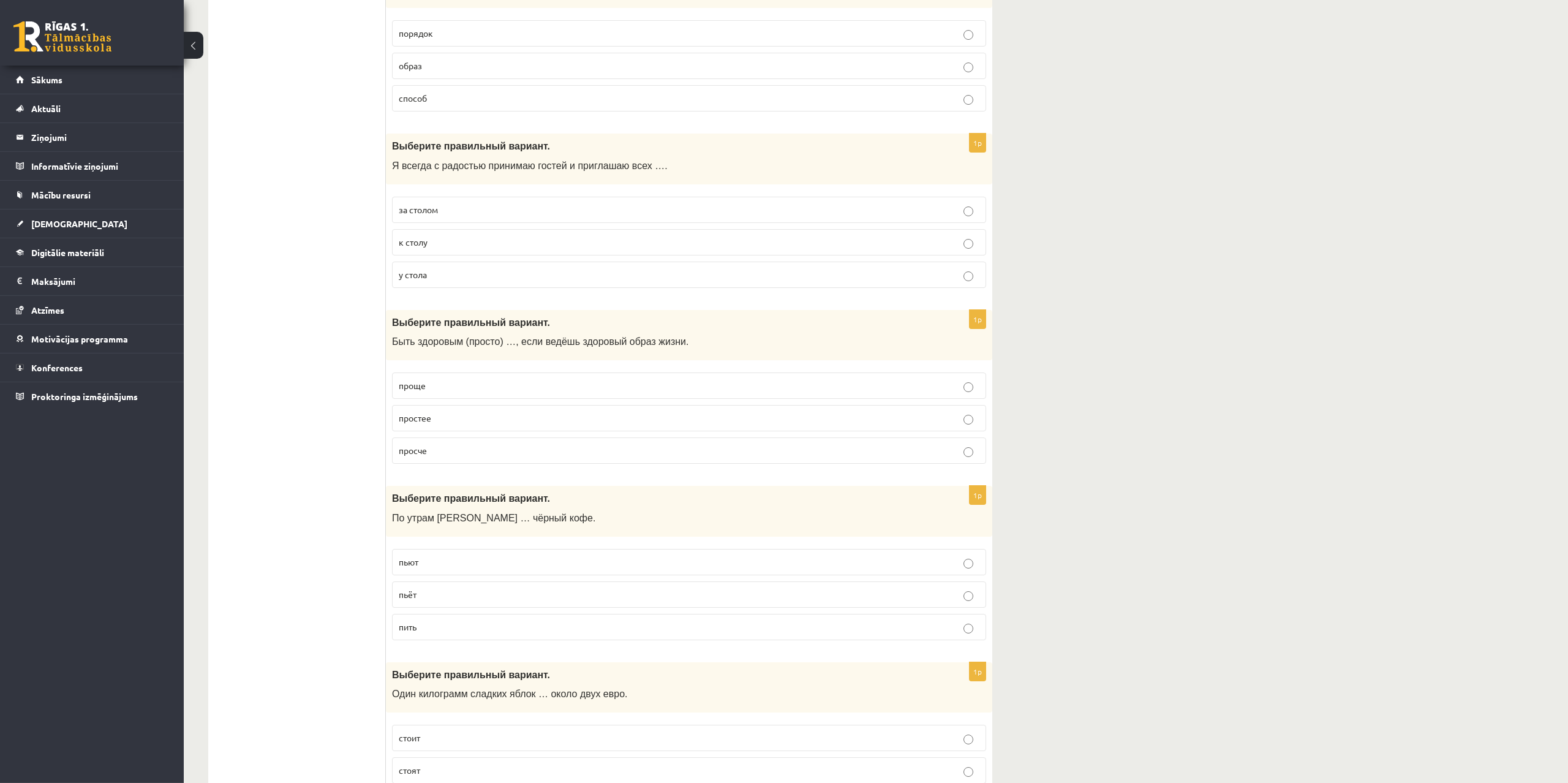
scroll to position [1000, 0]
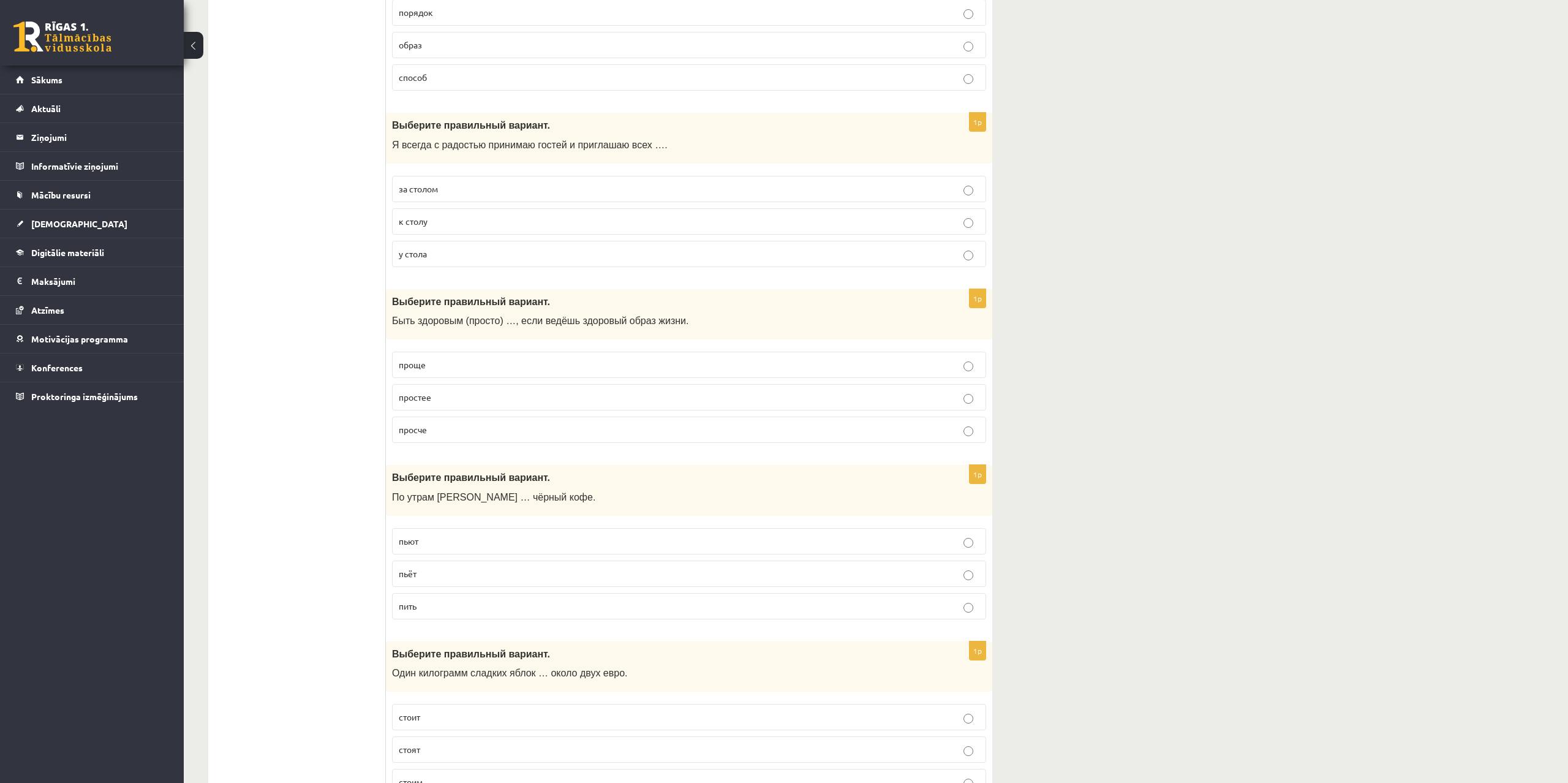
click at [443, 222] on p "к столу" at bounding box center [689, 222] width 581 height 13
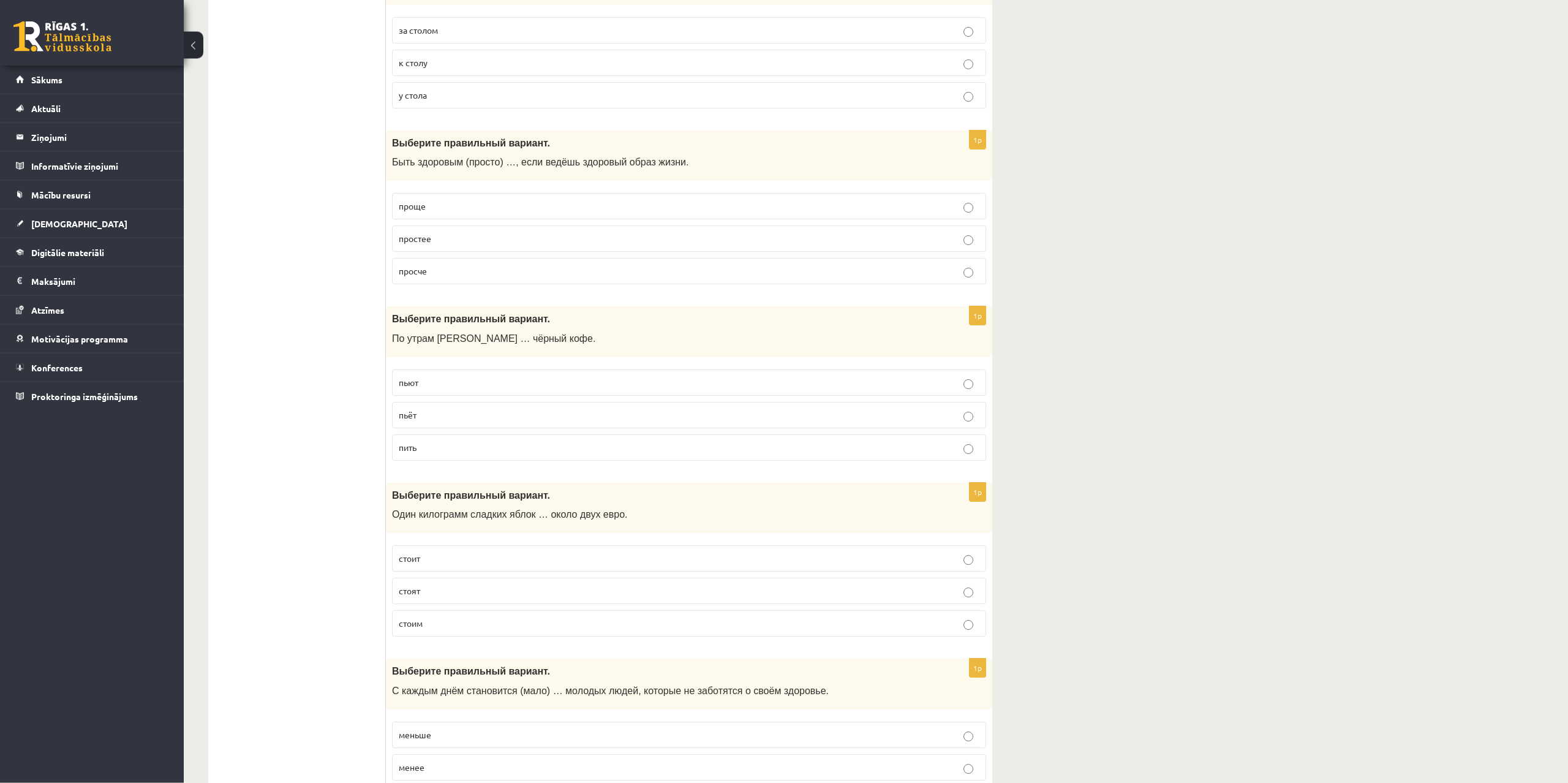
scroll to position [1125, 0]
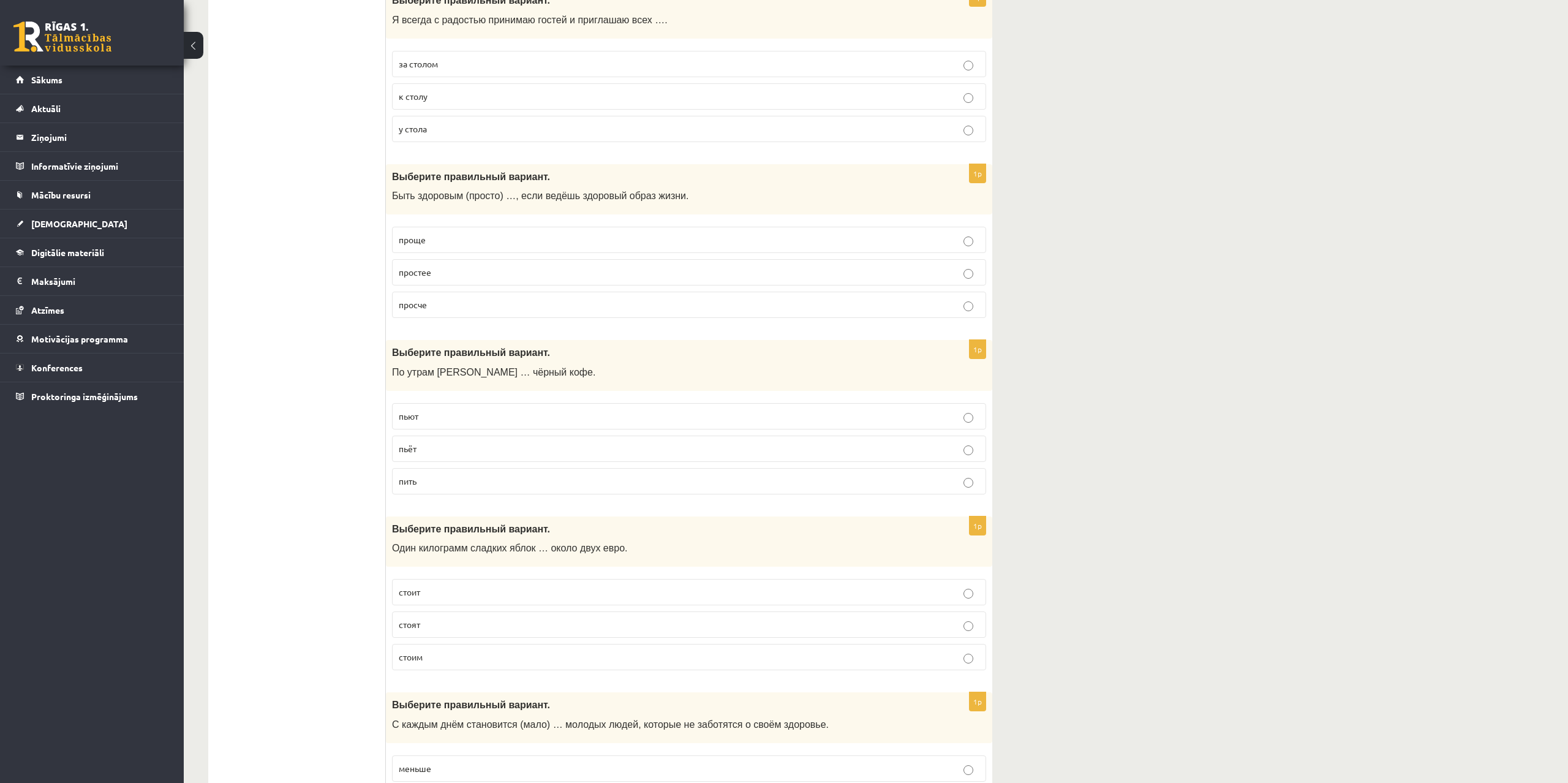
click at [433, 238] on p "проще" at bounding box center [689, 240] width 581 height 13
click at [467, 239] on p "проще" at bounding box center [689, 240] width 581 height 13
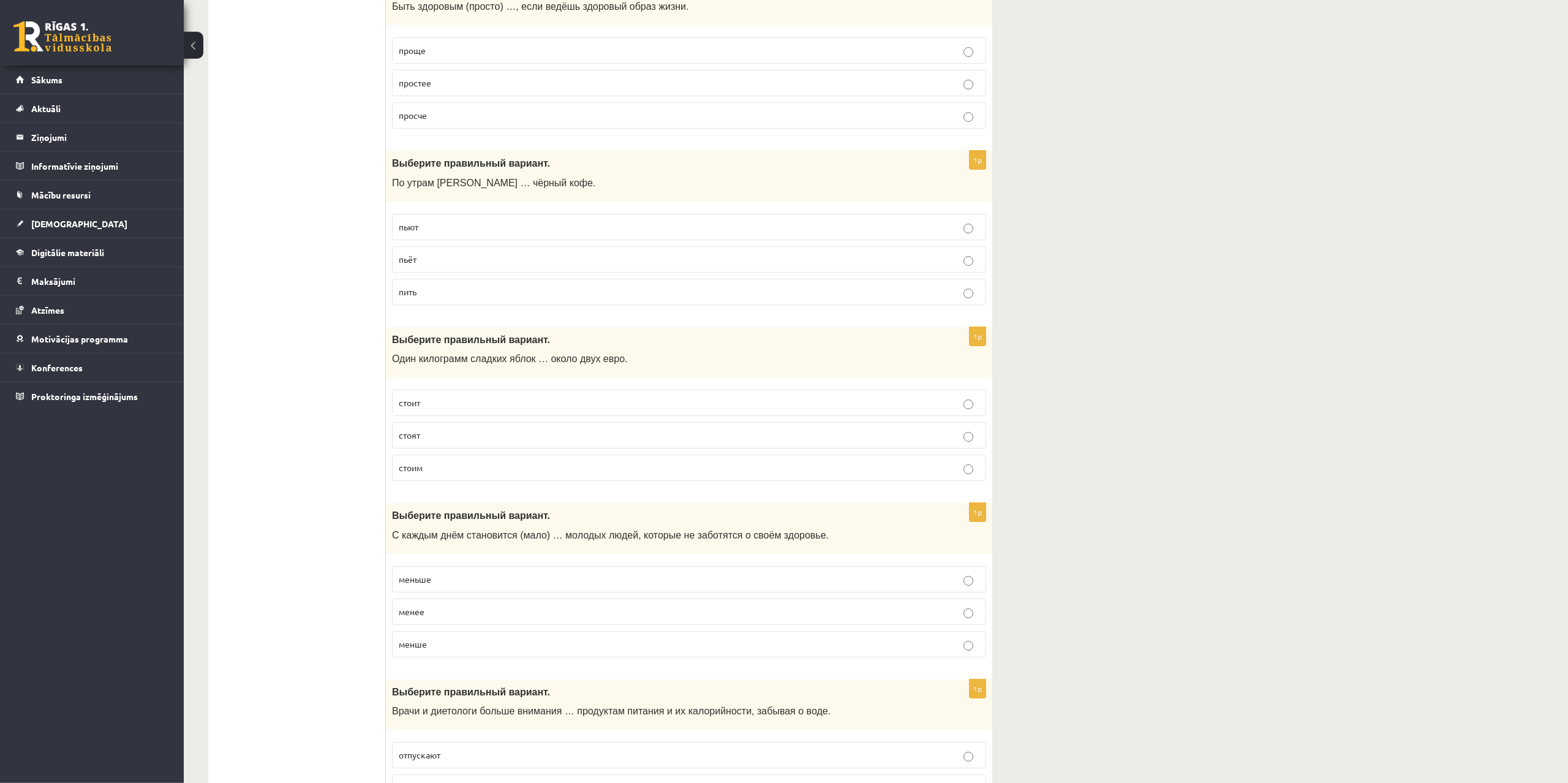
scroll to position [1313, 0]
click at [437, 263] on p "пьёт" at bounding box center [689, 261] width 581 height 13
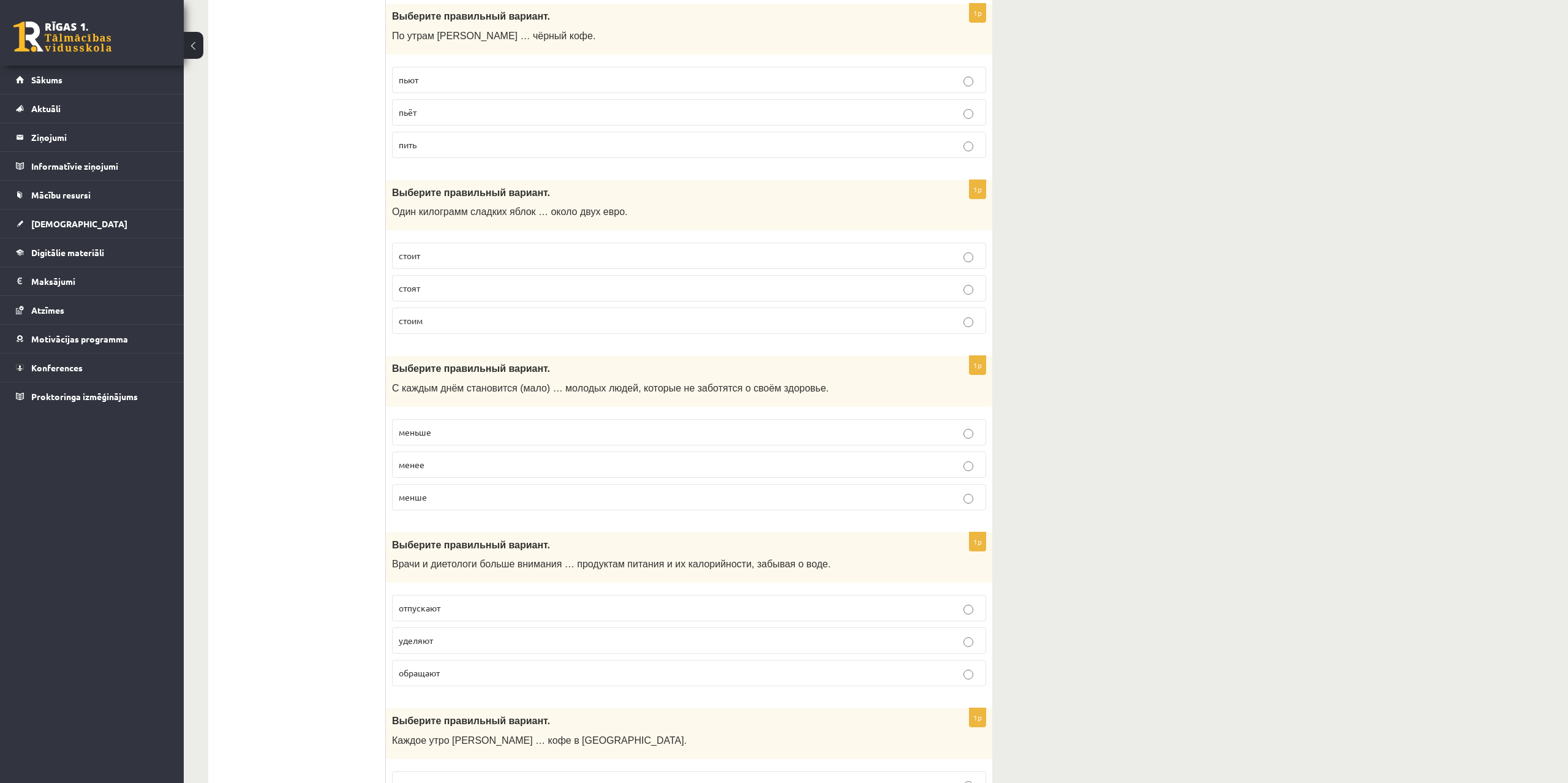
scroll to position [1499, 0]
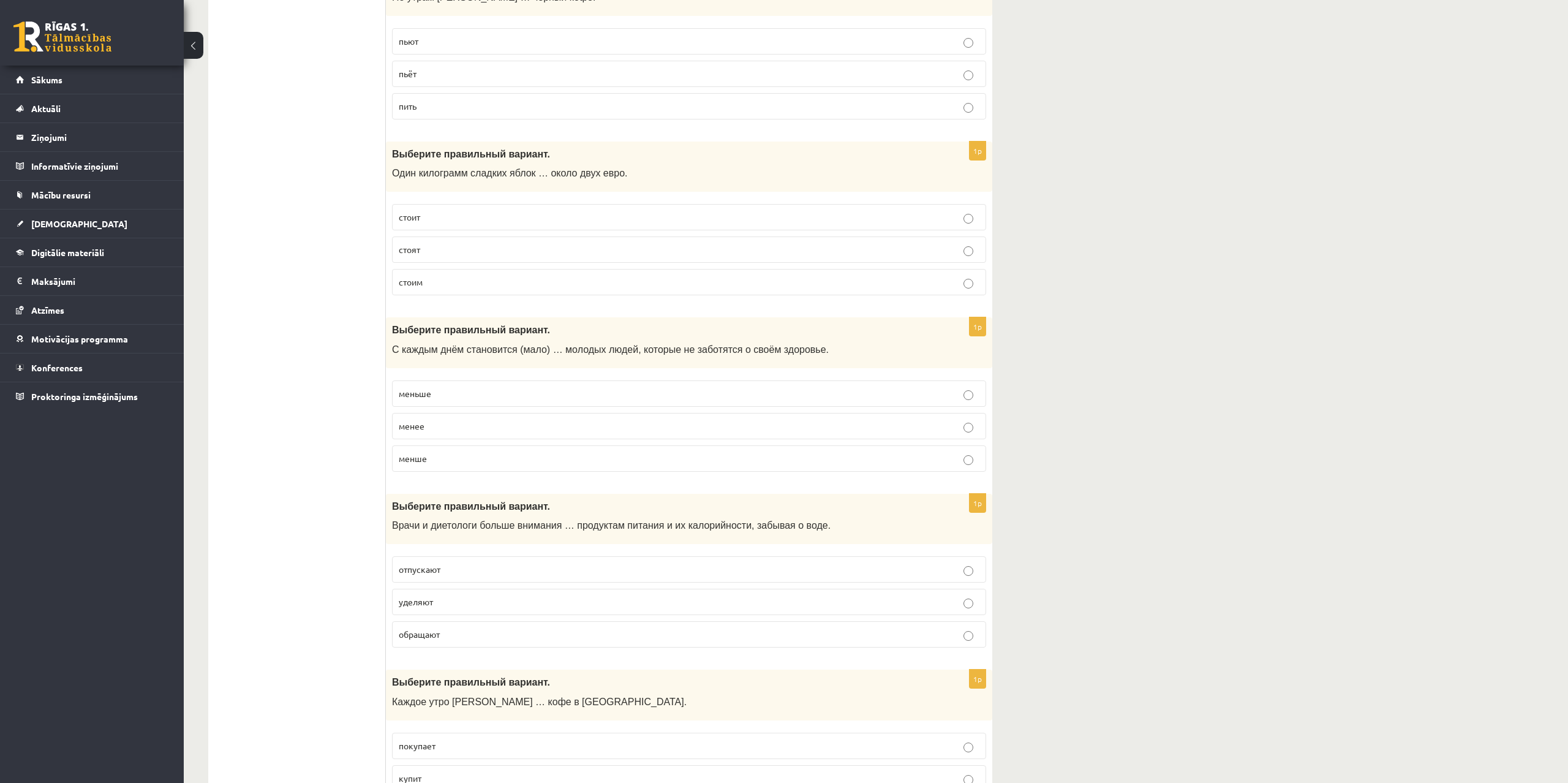
click at [441, 218] on p "стоит" at bounding box center [689, 217] width 581 height 13
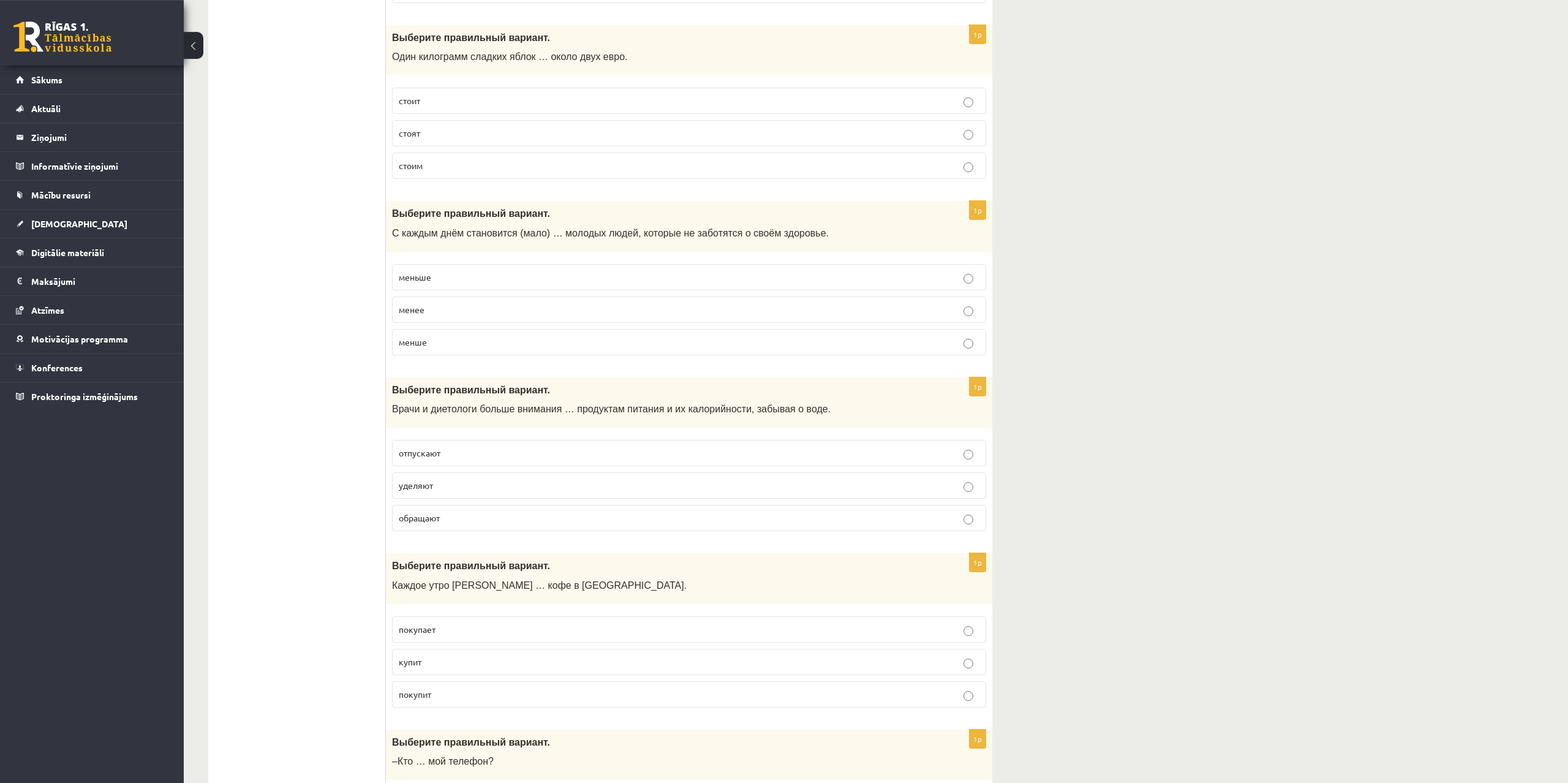
scroll to position [1624, 0]
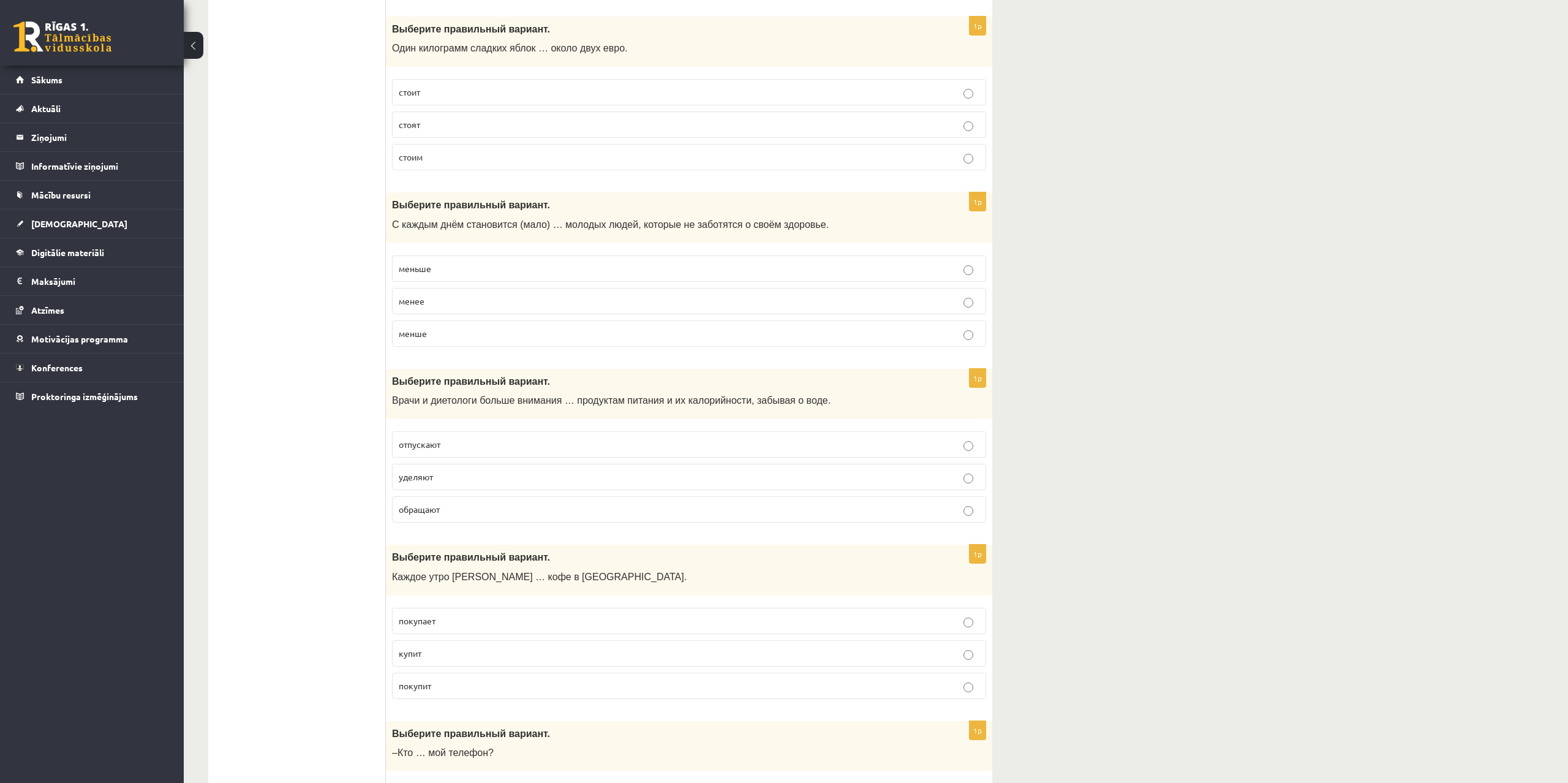
click at [453, 269] on p "меньше" at bounding box center [689, 269] width 581 height 13
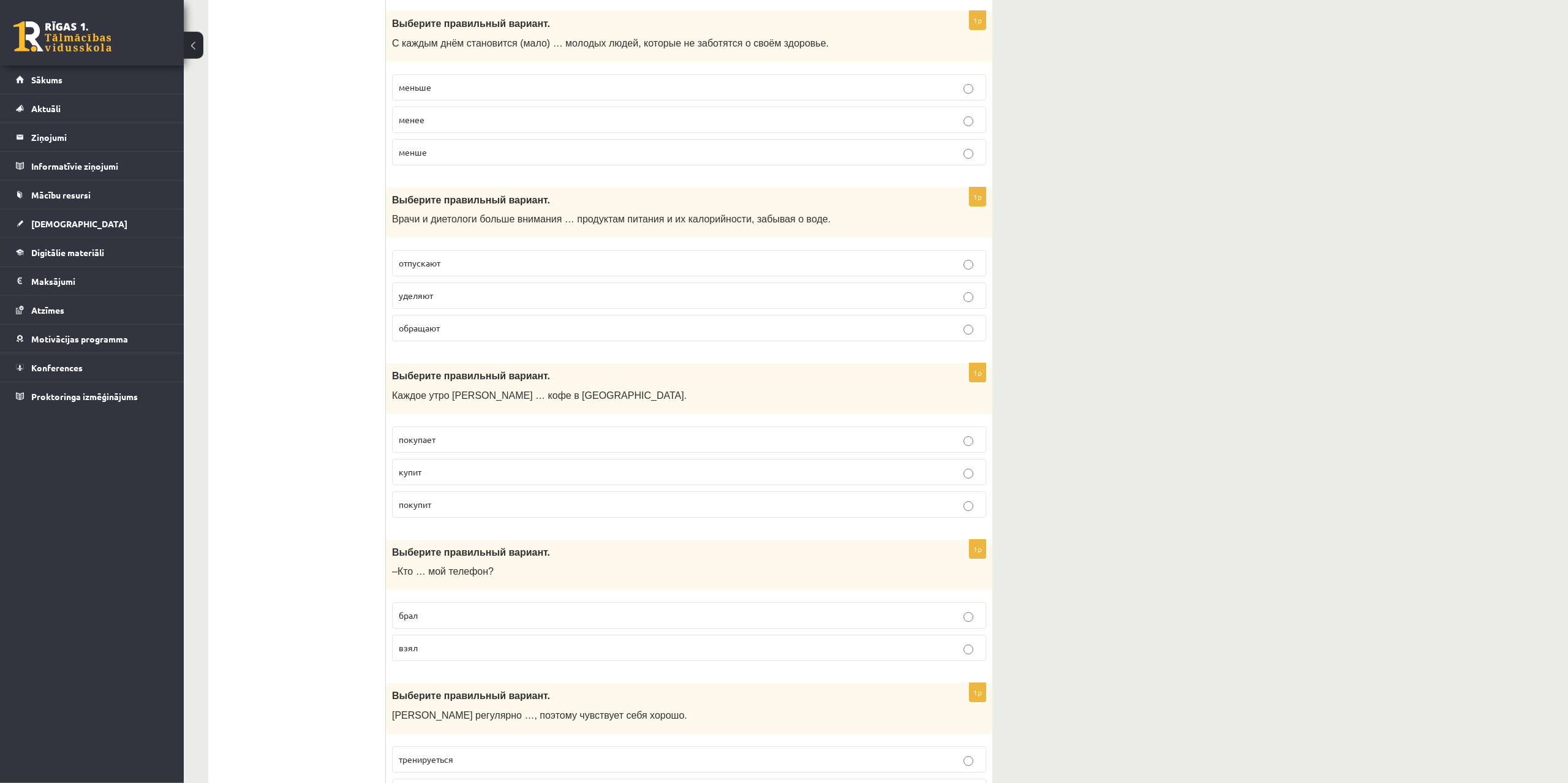
scroll to position [1812, 0]
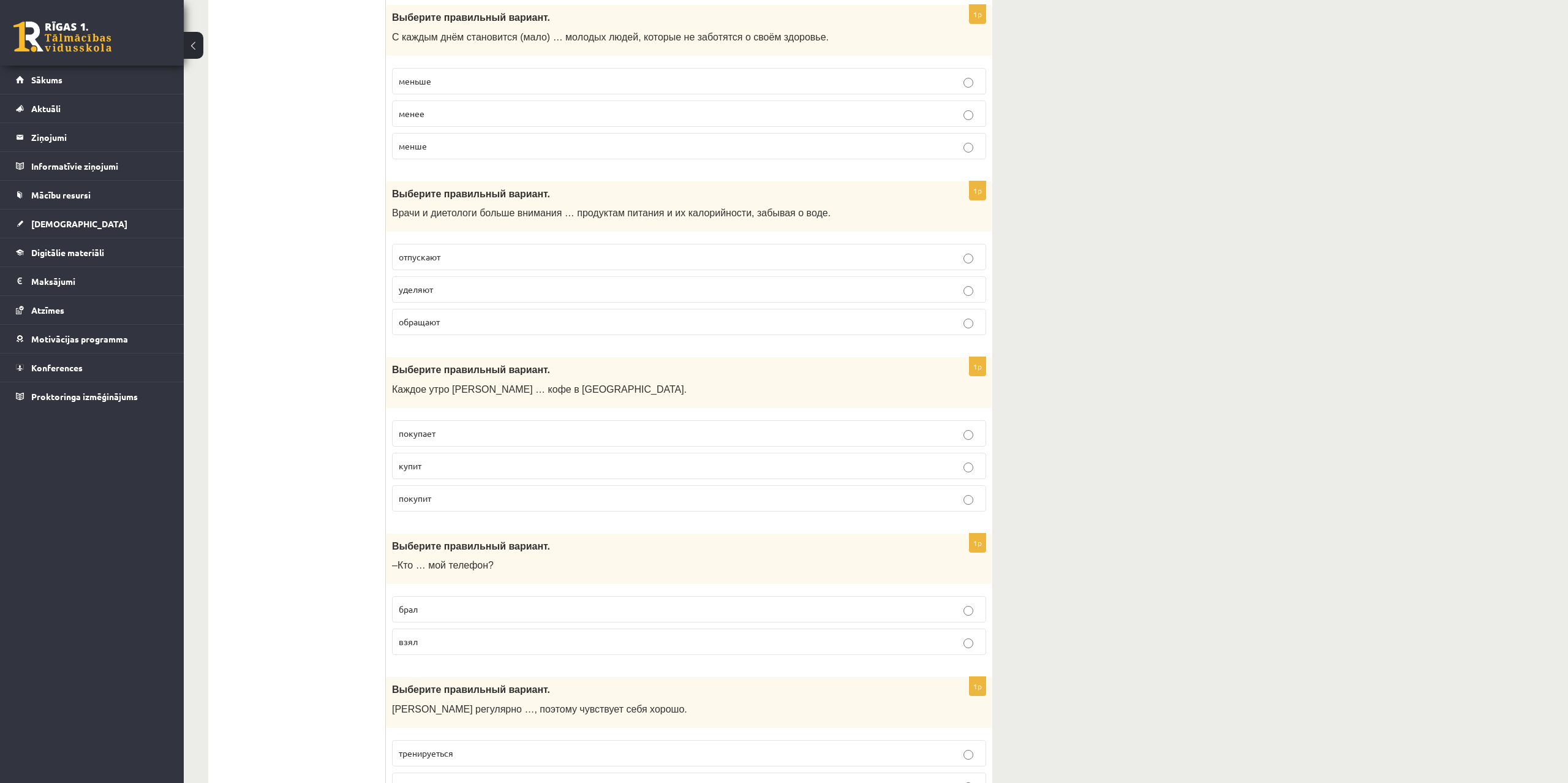
click at [455, 291] on p "уделяют" at bounding box center [689, 289] width 581 height 13
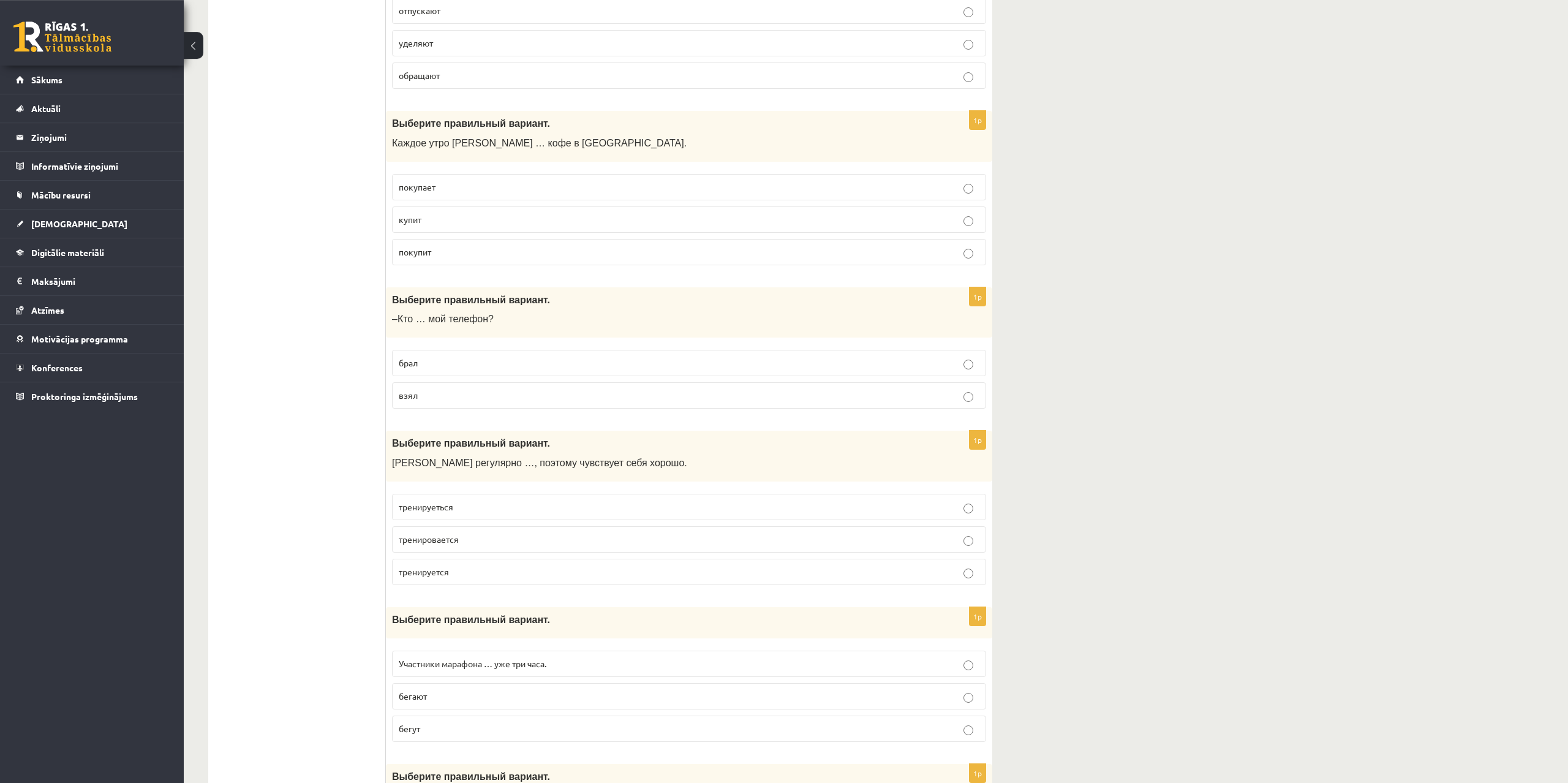
scroll to position [2062, 0]
click at [451, 181] on p "покупает" at bounding box center [689, 184] width 581 height 13
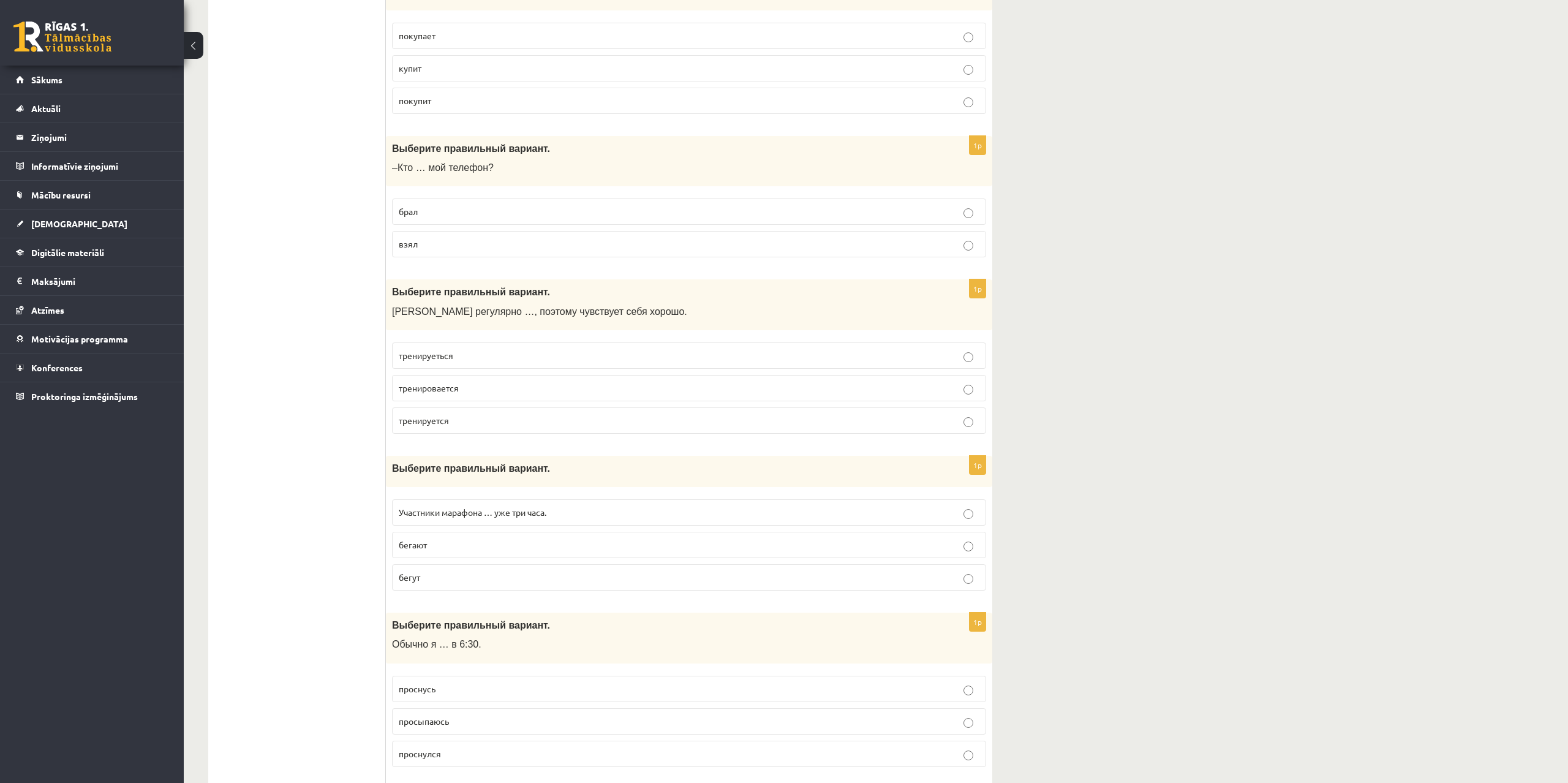
scroll to position [2249, 0]
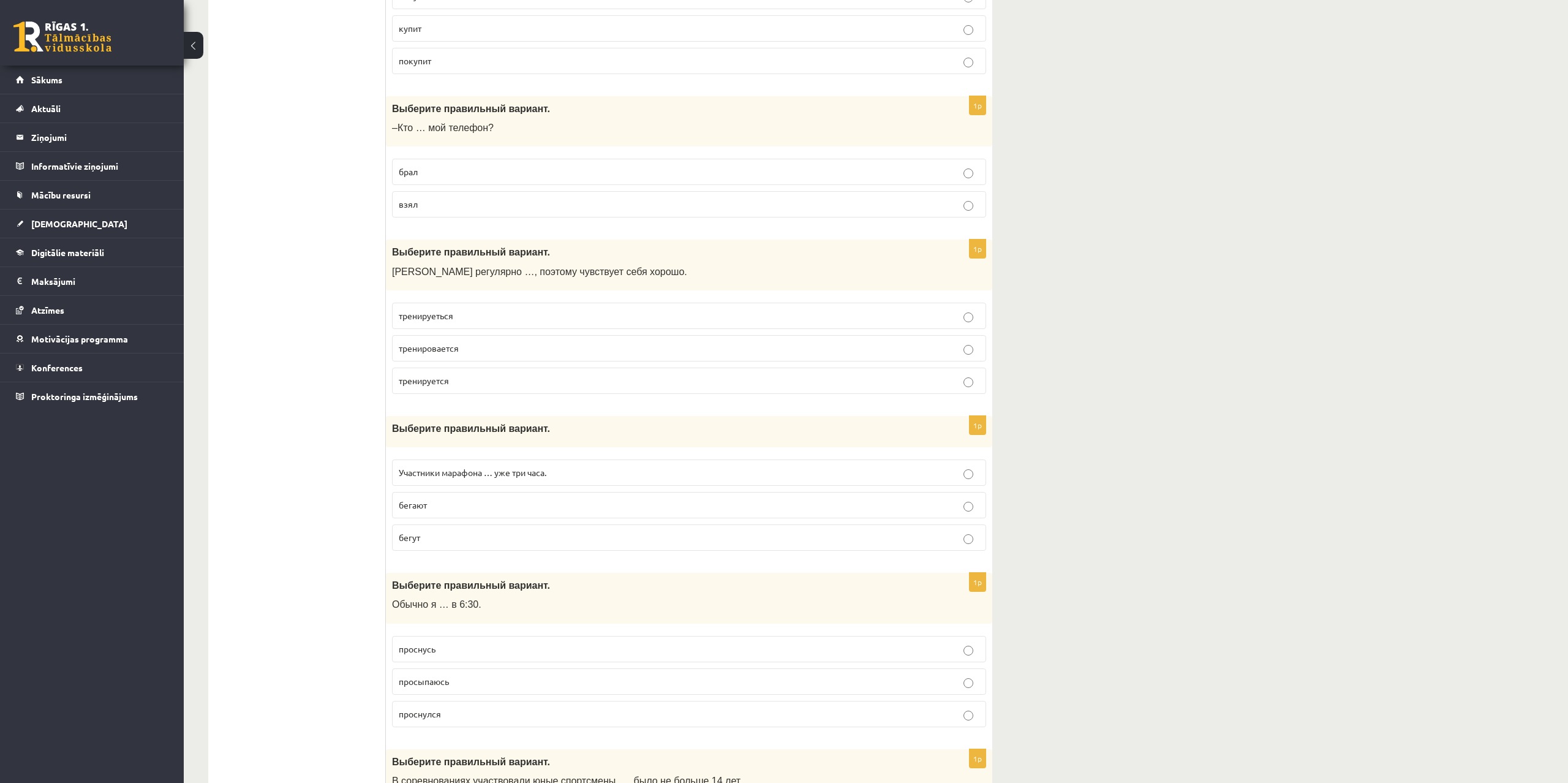
click at [440, 170] on p "брал" at bounding box center [689, 172] width 581 height 13
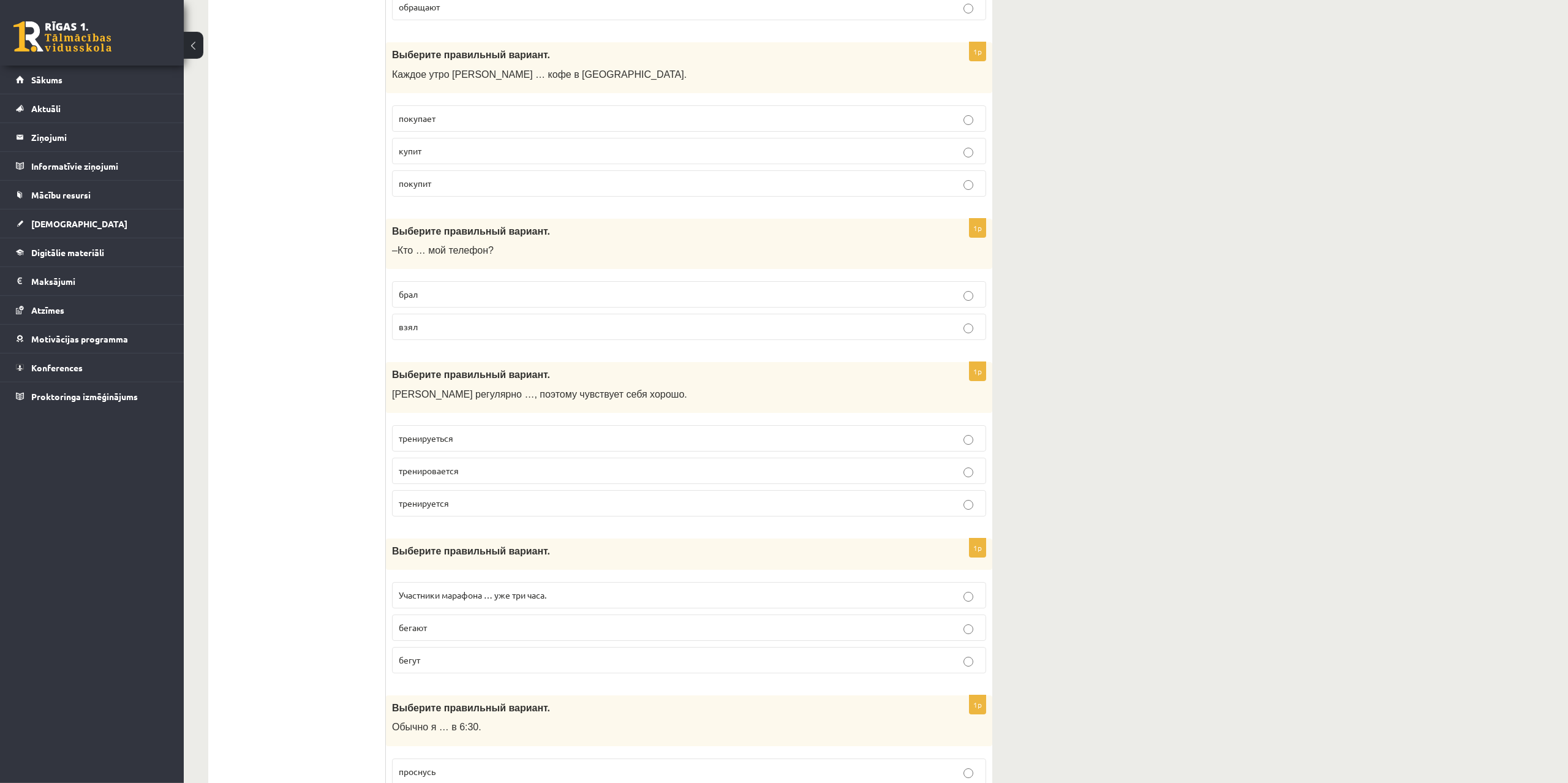
scroll to position [2125, 0]
click at [469, 315] on fieldset "брал взял" at bounding box center [689, 312] width 594 height 69
click at [454, 295] on p "брал" at bounding box center [689, 297] width 581 height 13
click at [443, 330] on p "взял" at bounding box center [689, 330] width 581 height 13
click at [451, 298] on p "брал" at bounding box center [689, 297] width 581 height 13
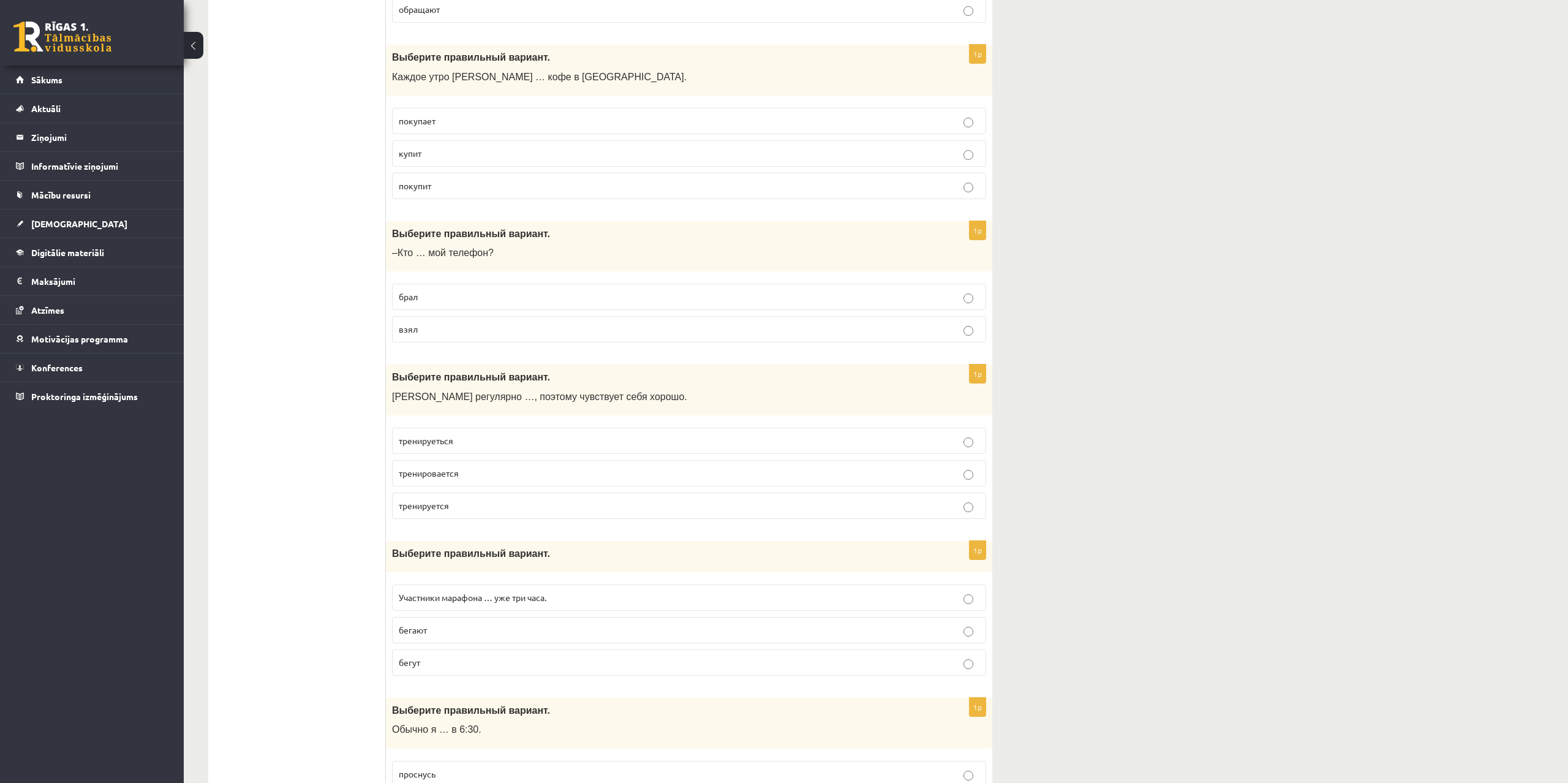
click at [434, 332] on p "взял" at bounding box center [689, 330] width 581 height 13
click at [440, 298] on p "брал" at bounding box center [689, 297] width 581 height 13
click at [460, 329] on p "взял" at bounding box center [689, 330] width 581 height 13
click at [435, 294] on p "брал" at bounding box center [689, 297] width 581 height 13
click at [438, 330] on p "взял" at bounding box center [689, 330] width 581 height 13
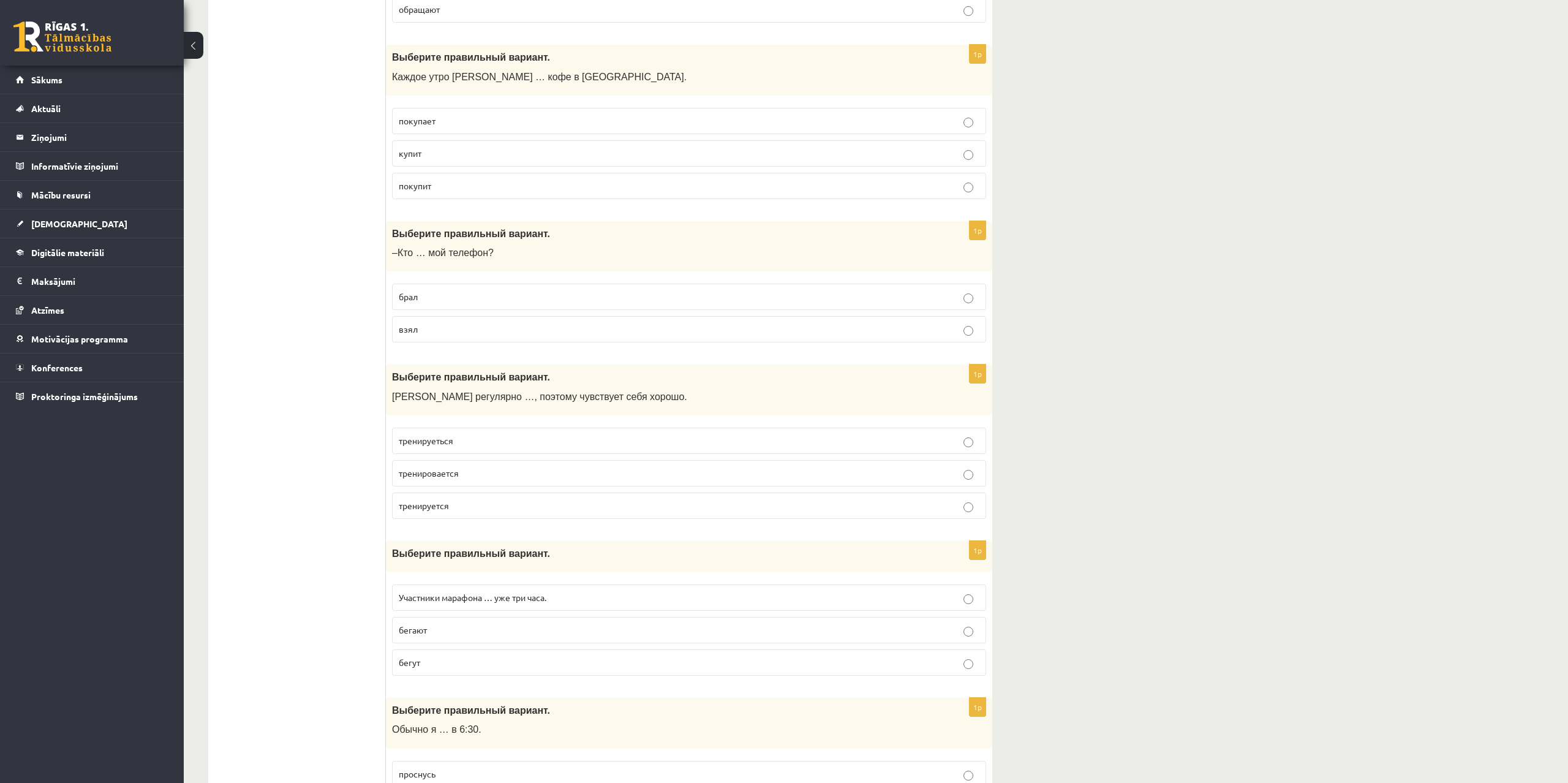
click at [485, 339] on label "взял" at bounding box center [689, 330] width 594 height 26
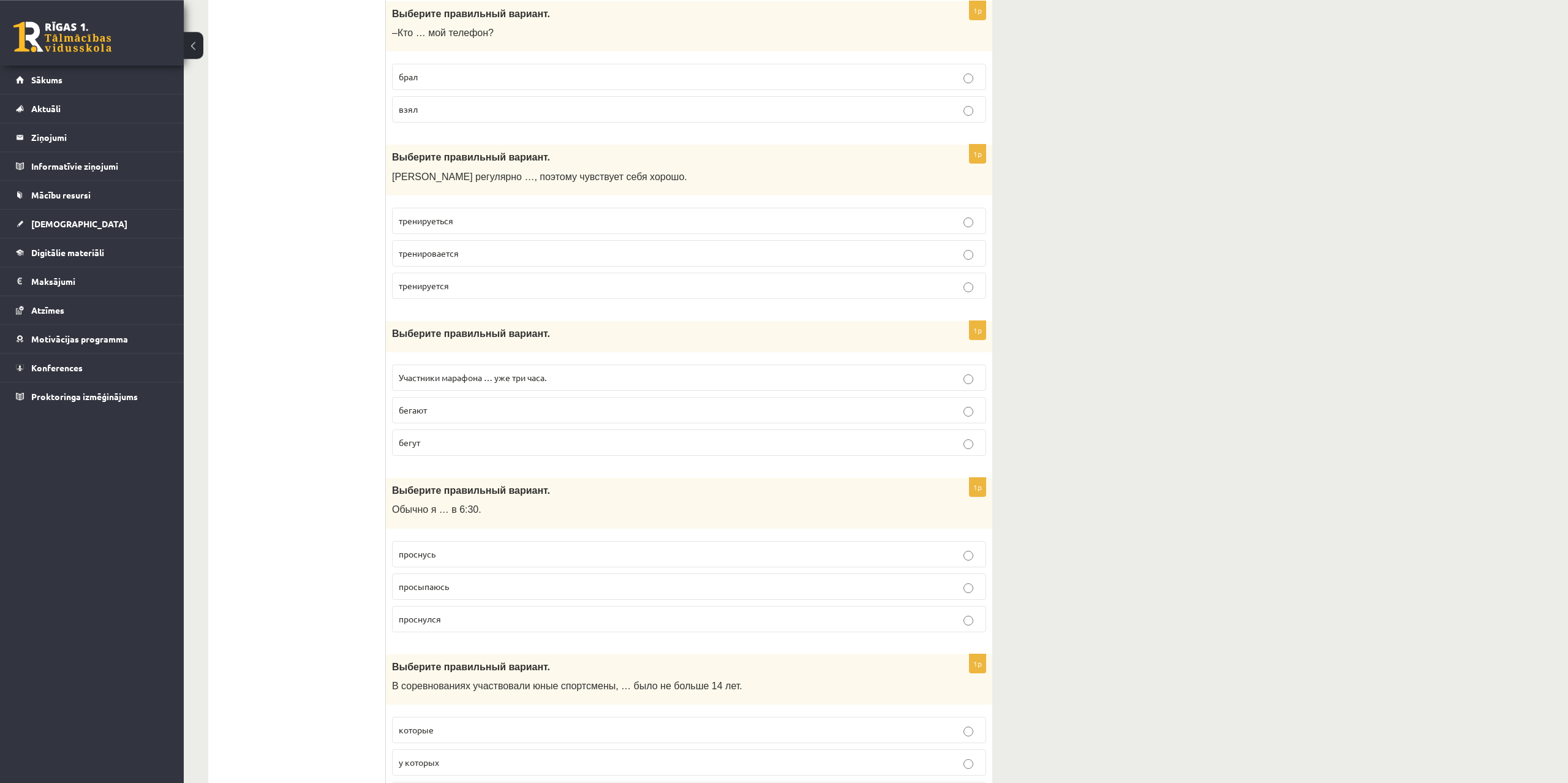
scroll to position [2374, 0]
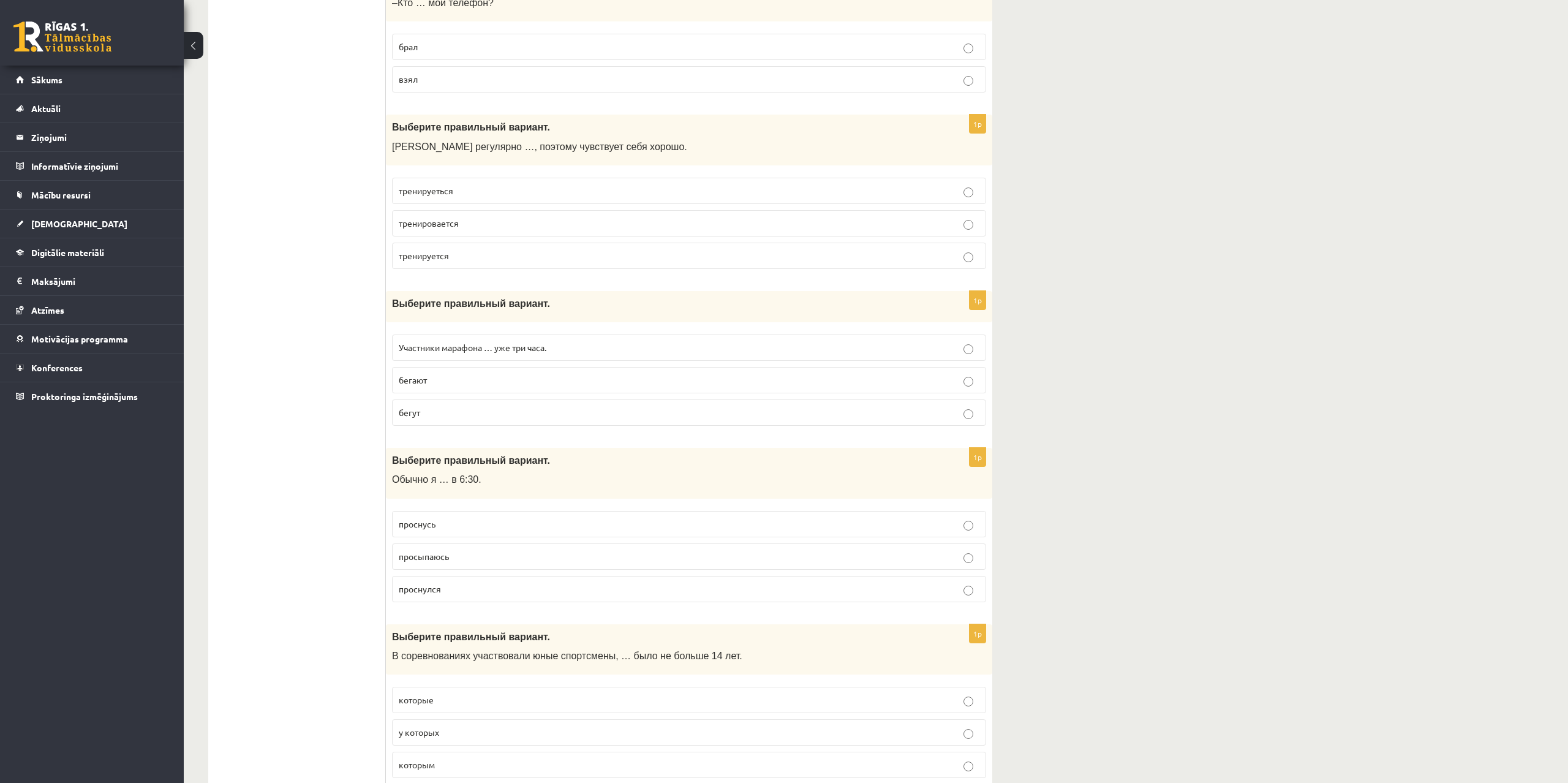
click at [454, 258] on p "тренируется" at bounding box center [689, 256] width 581 height 13
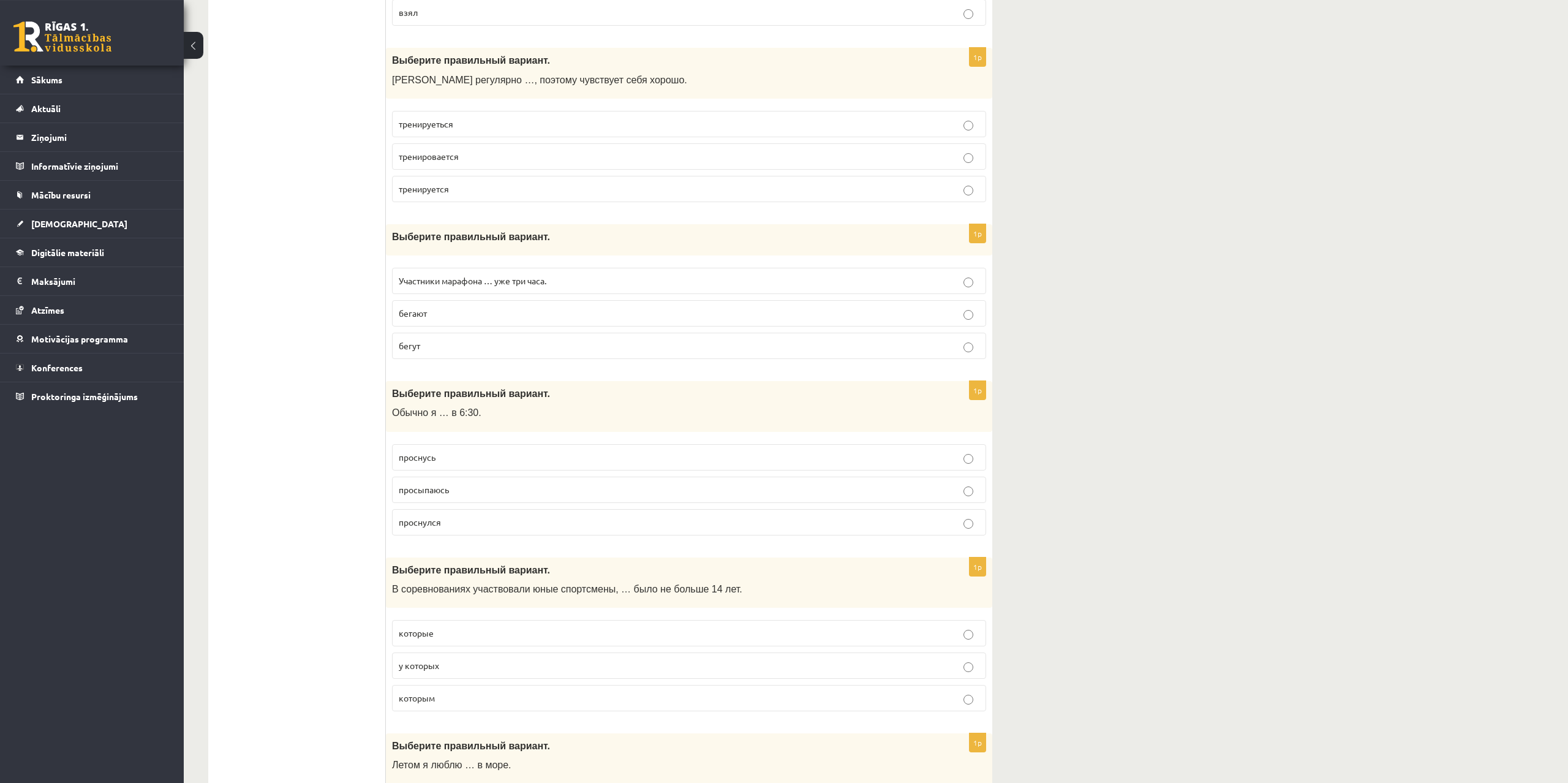
scroll to position [2437, 0]
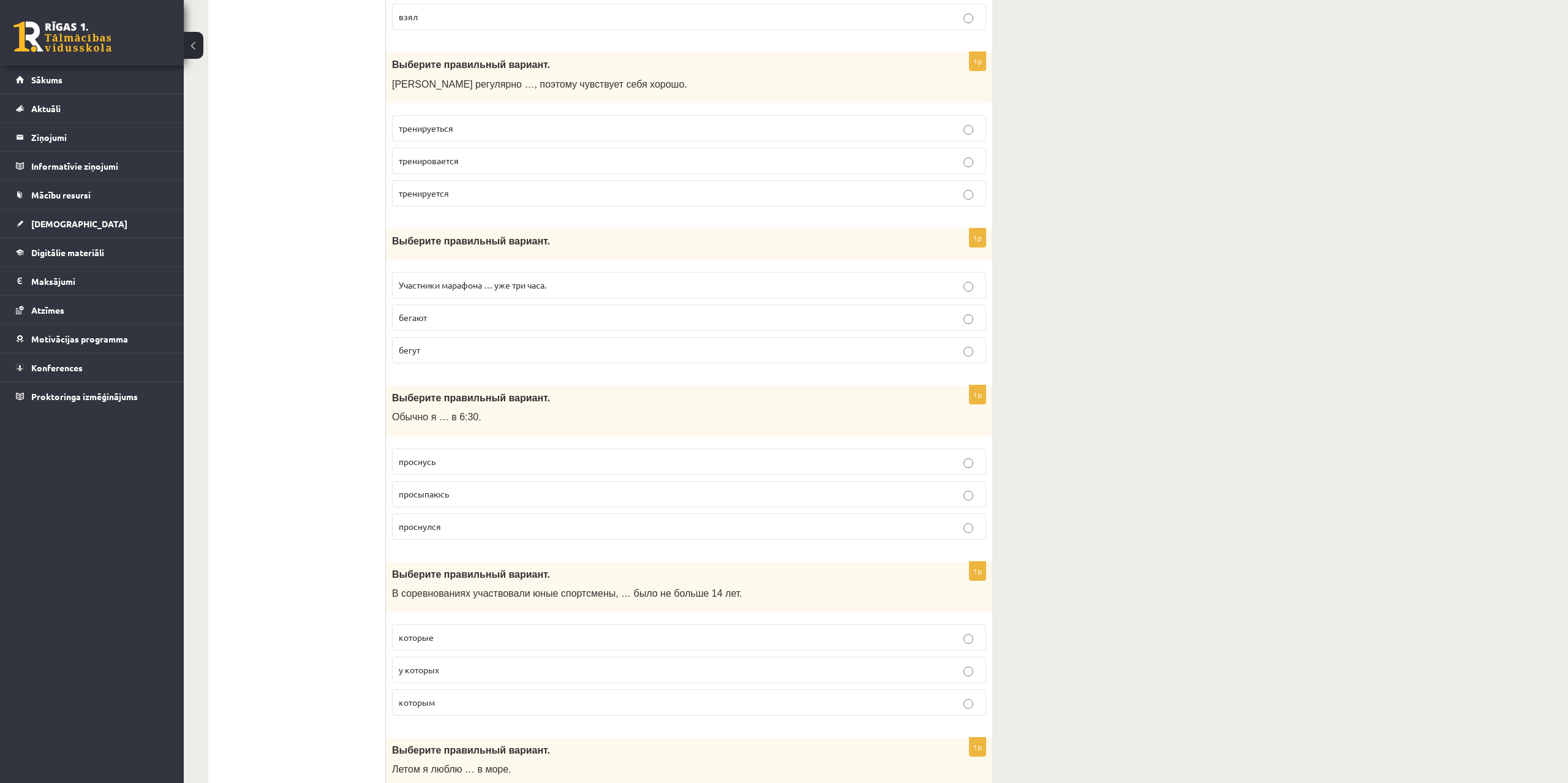
click at [440, 352] on p "бегут" at bounding box center [689, 350] width 581 height 13
click at [543, 281] on span "Участники марафона … уже три часа." at bounding box center [472, 285] width 147 height 11
click at [448, 350] on p "бегут" at bounding box center [689, 350] width 581 height 13
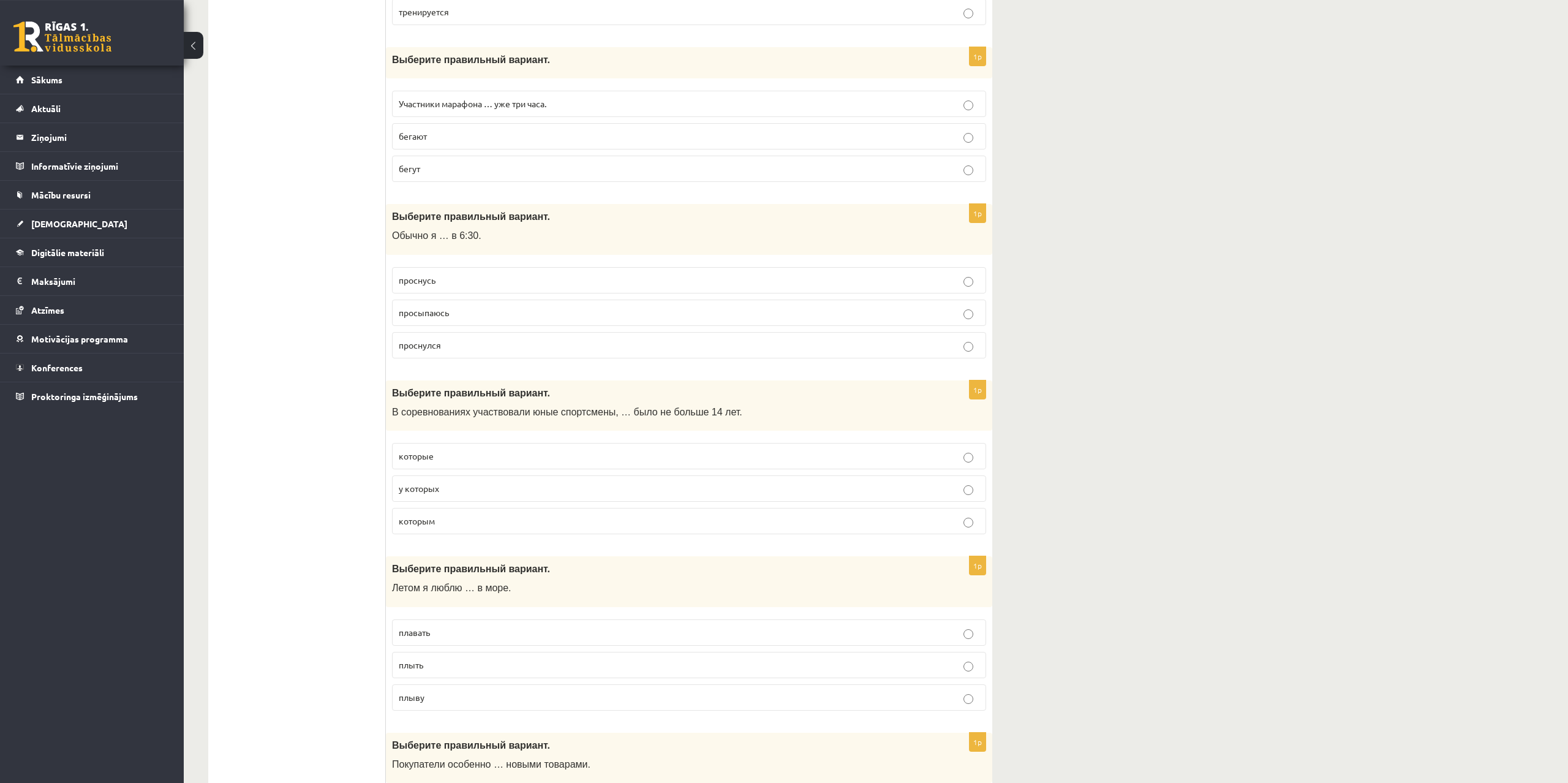
scroll to position [2624, 0]
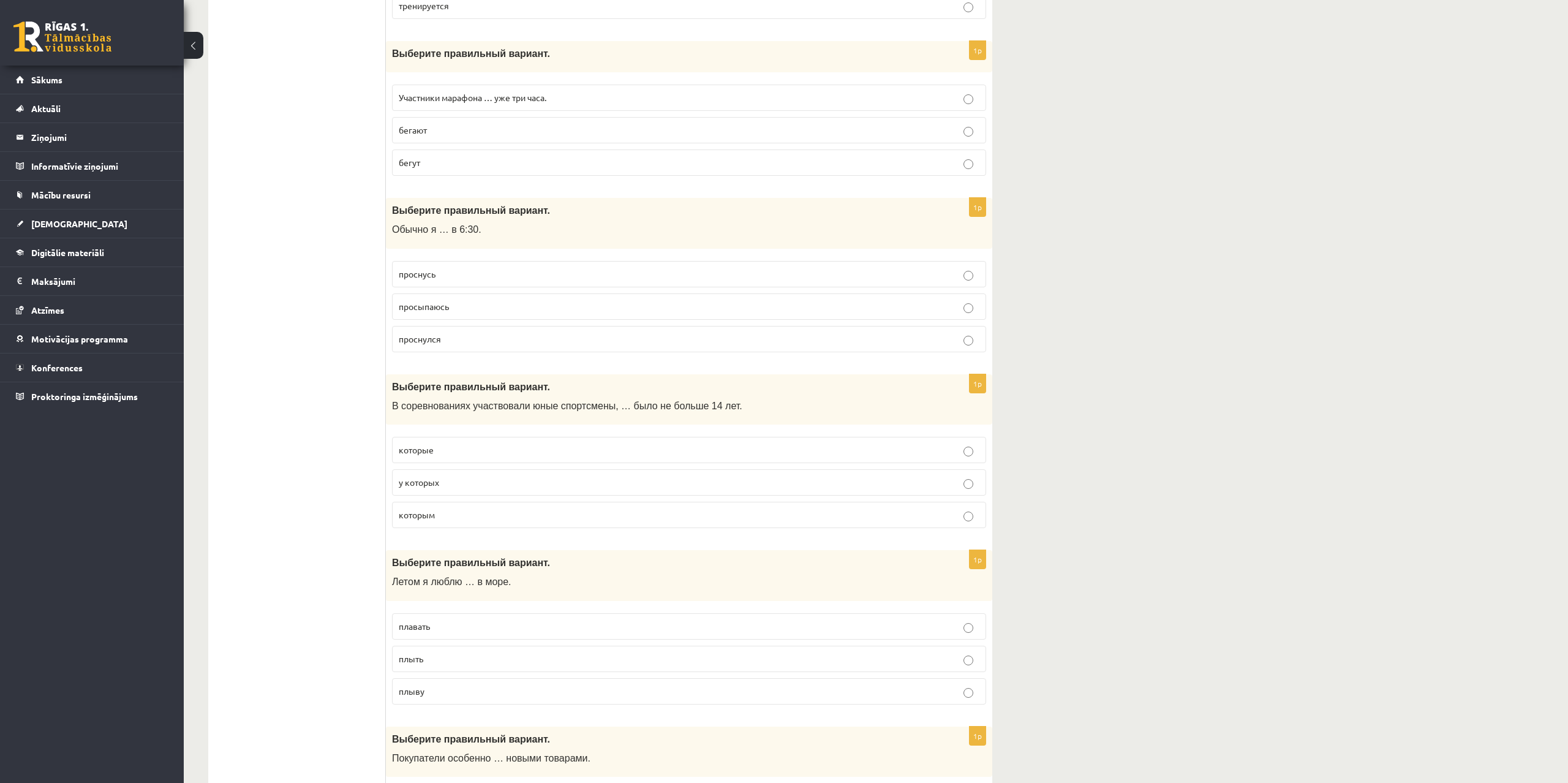
click at [454, 304] on p "просыпаюсь" at bounding box center [689, 307] width 581 height 13
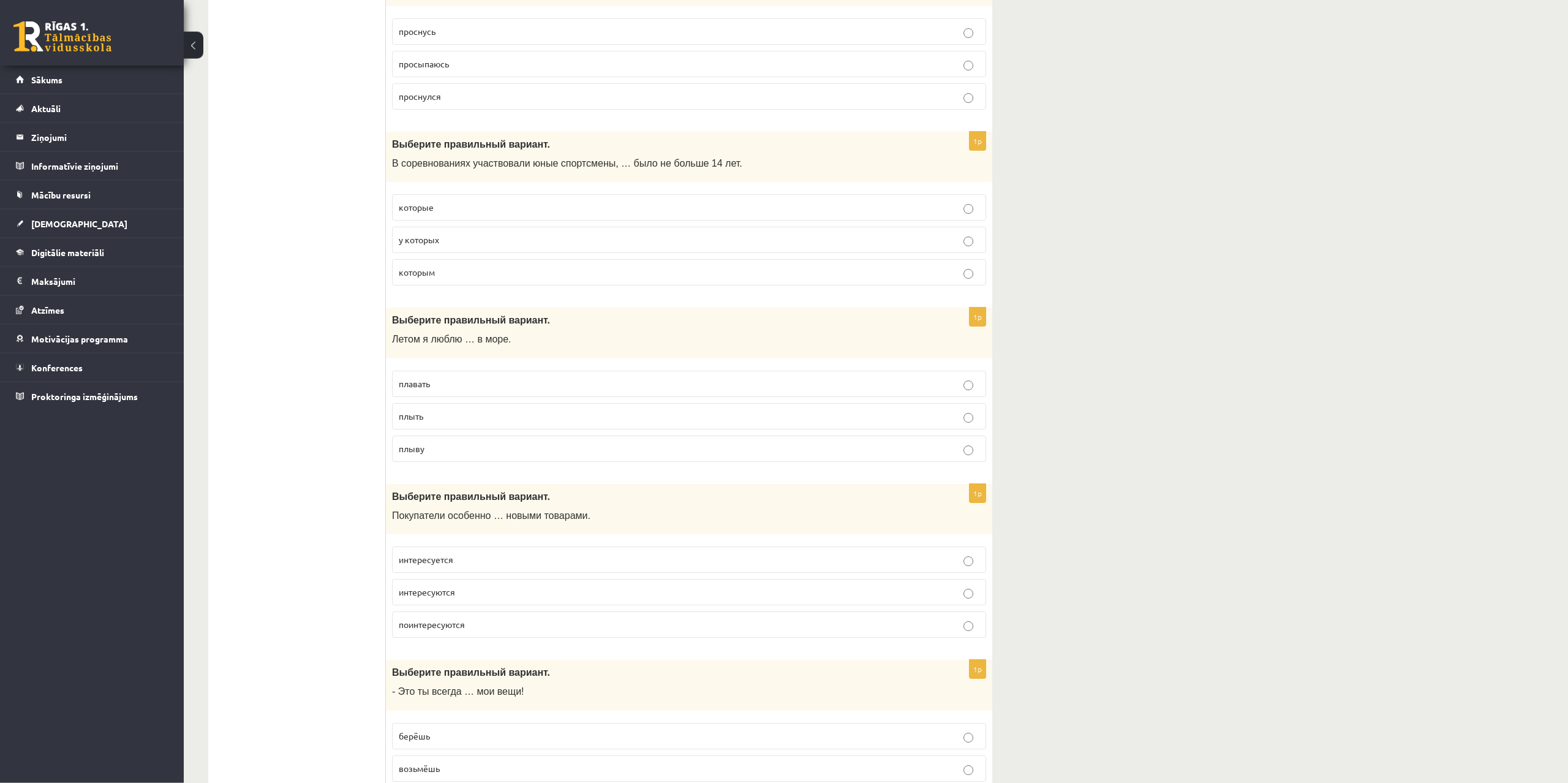
scroll to position [2875, 0]
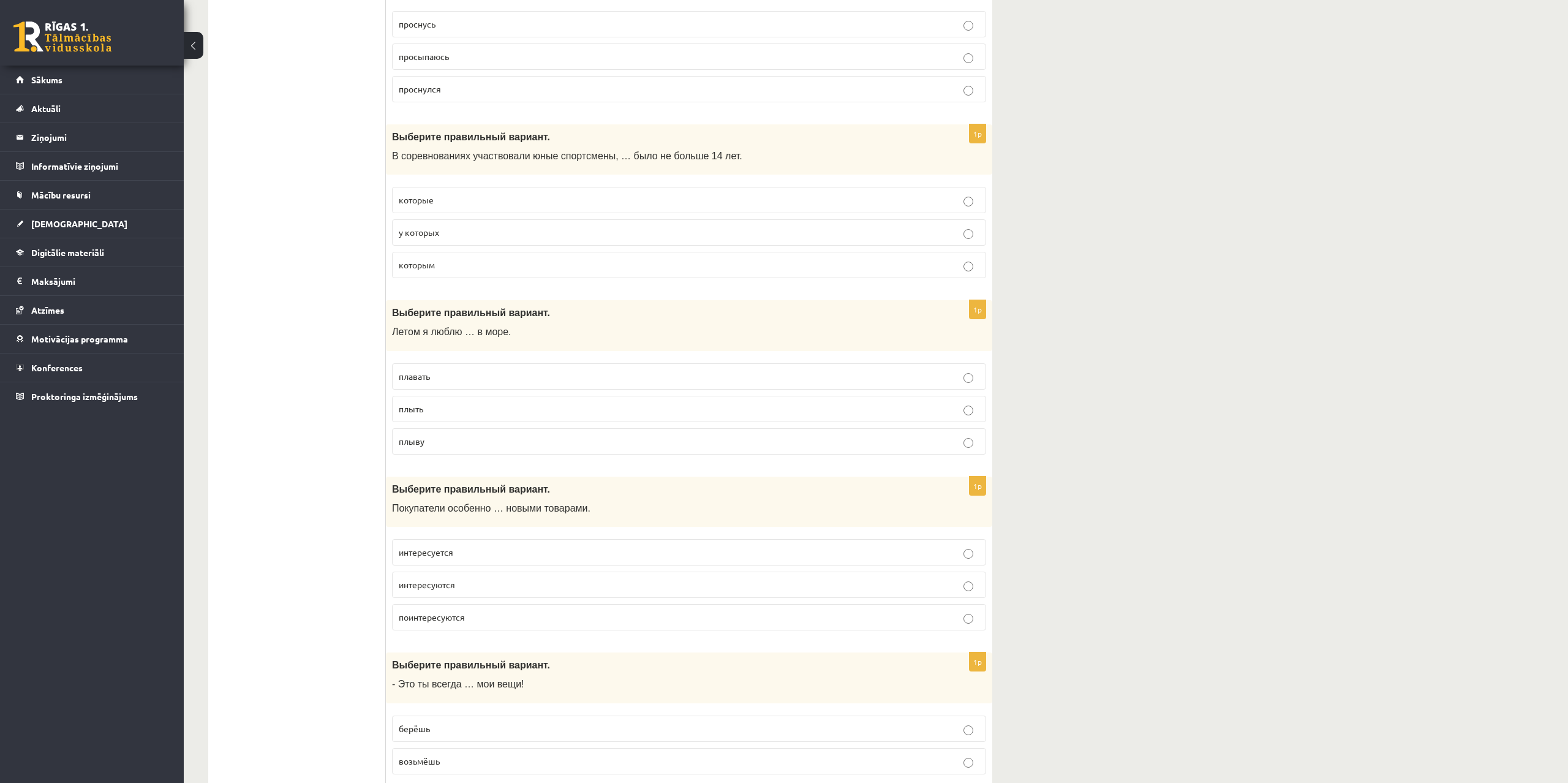
click at [455, 269] on p "которым" at bounding box center [689, 265] width 581 height 13
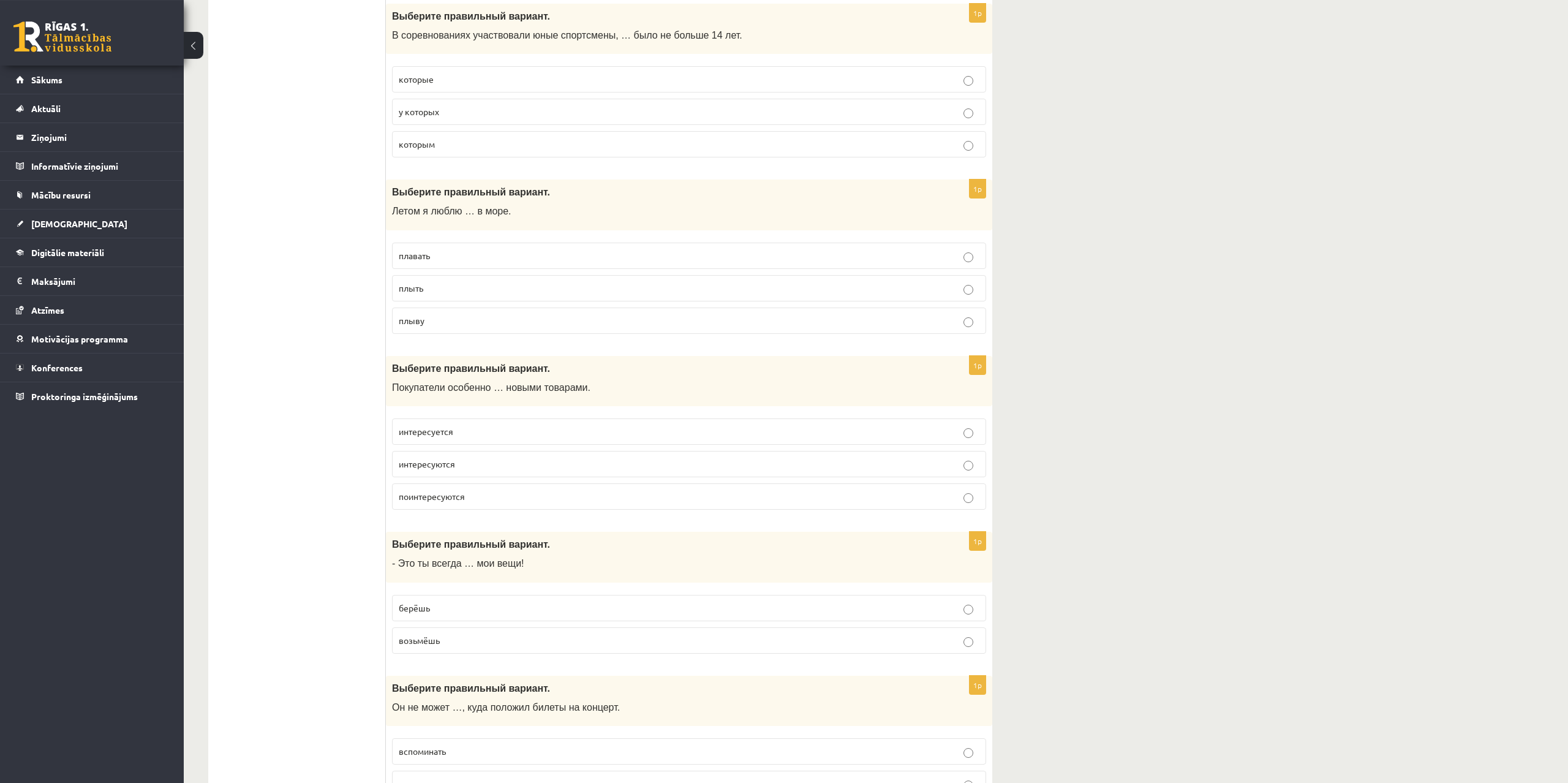
scroll to position [3000, 0]
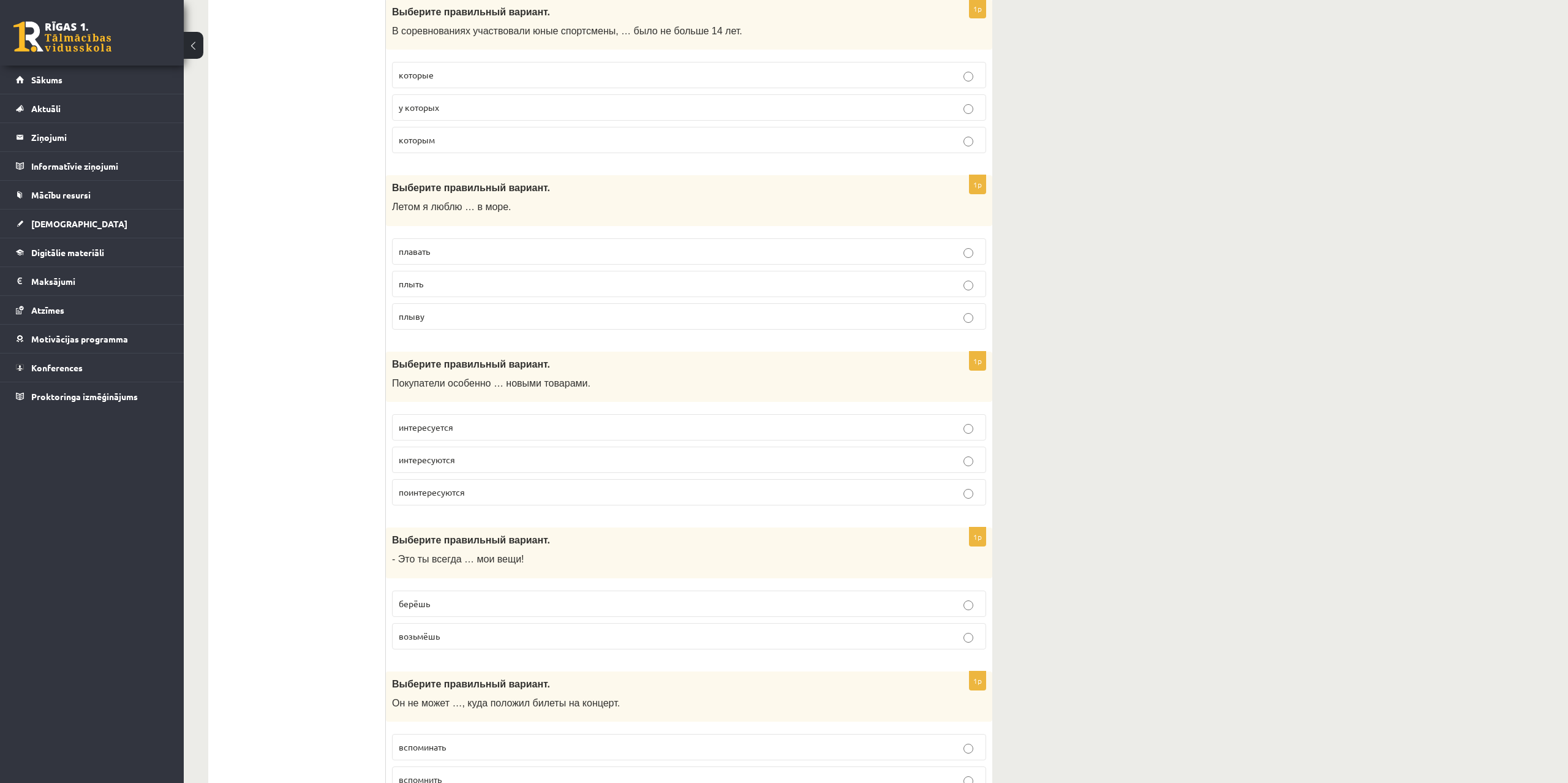
click at [429, 252] on span "плавать" at bounding box center [414, 252] width 31 height 11
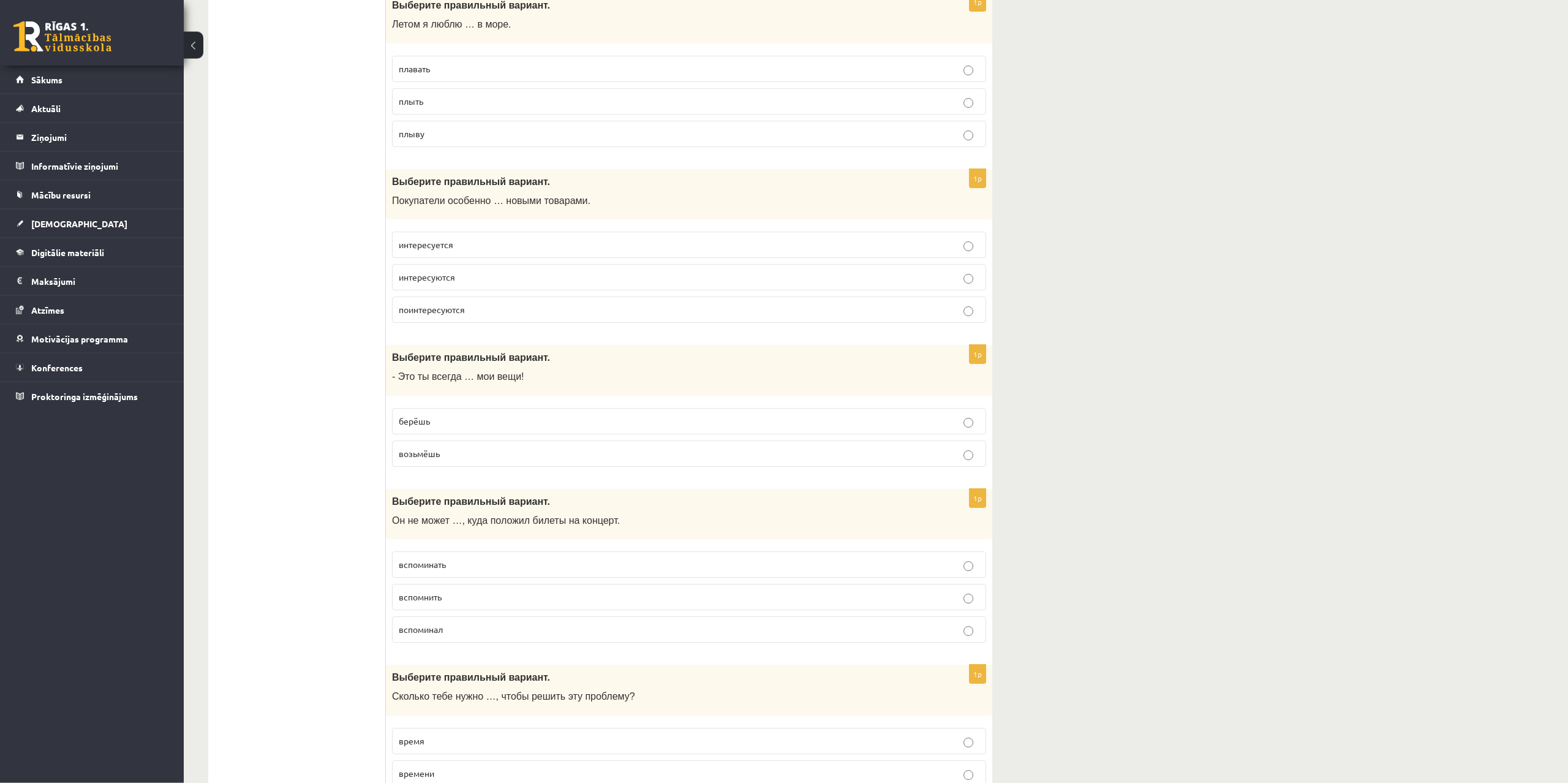
scroll to position [3186, 0]
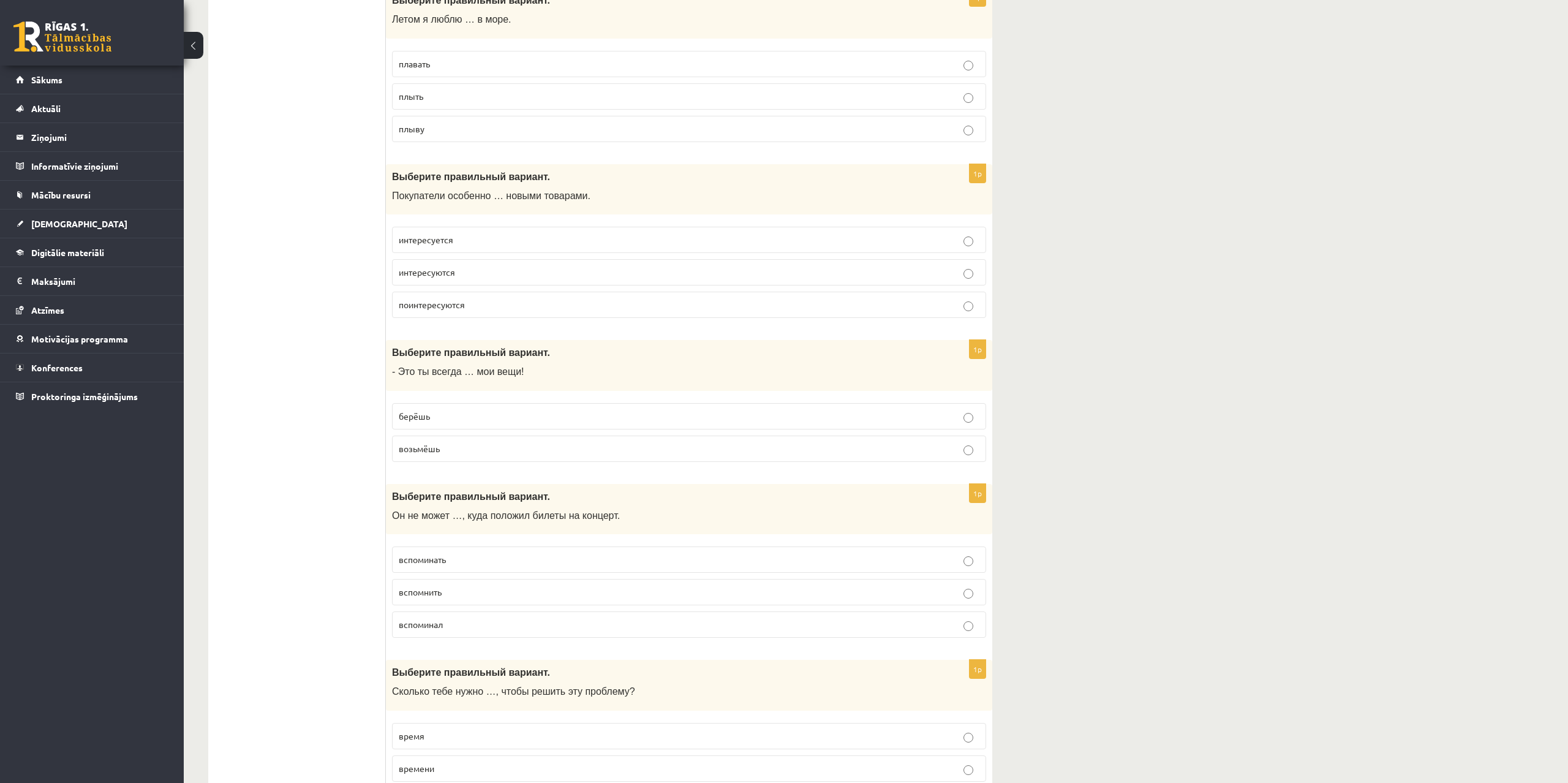
click at [456, 271] on p "интересуются" at bounding box center [689, 272] width 581 height 13
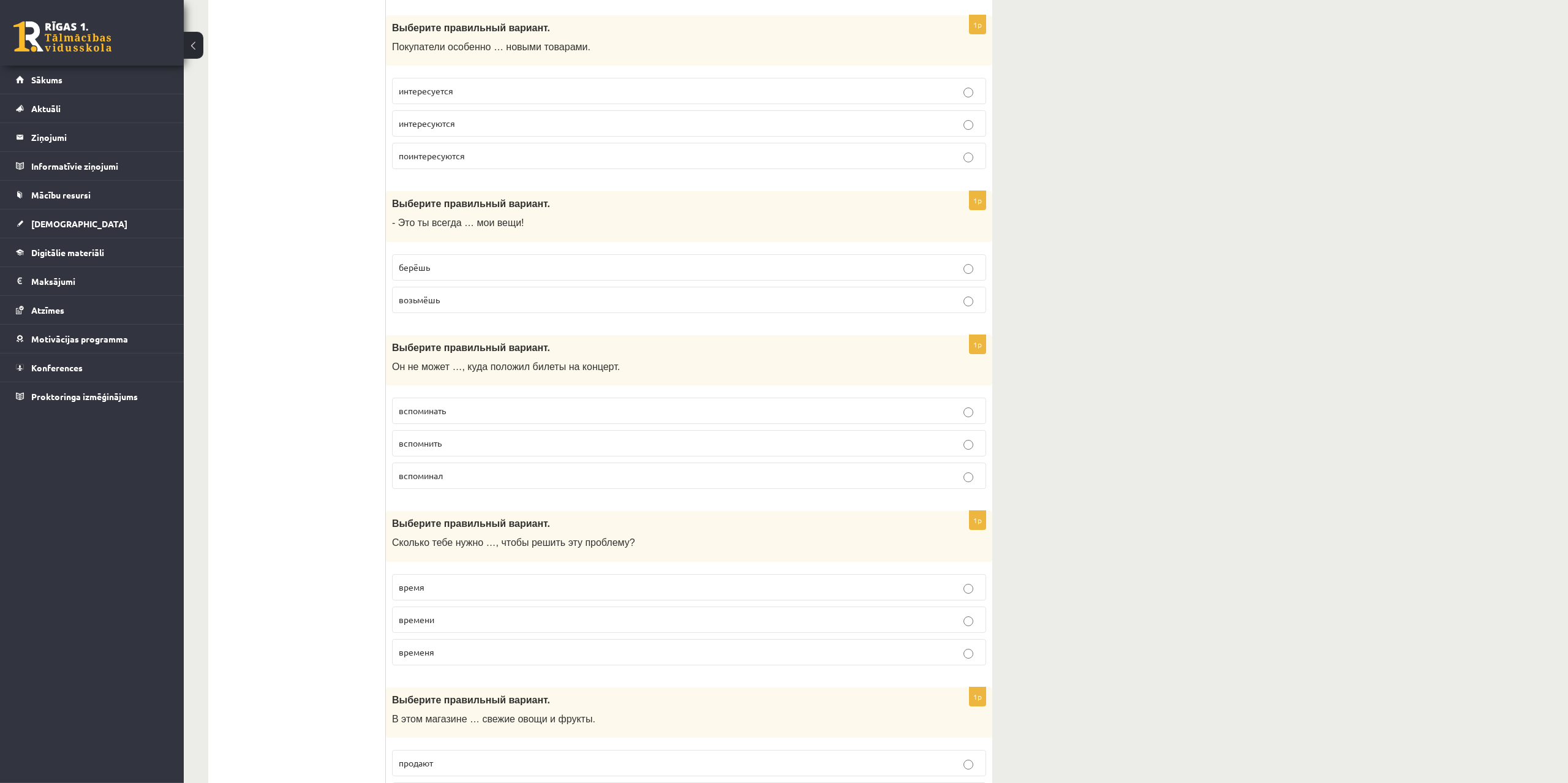
scroll to position [3374, 0]
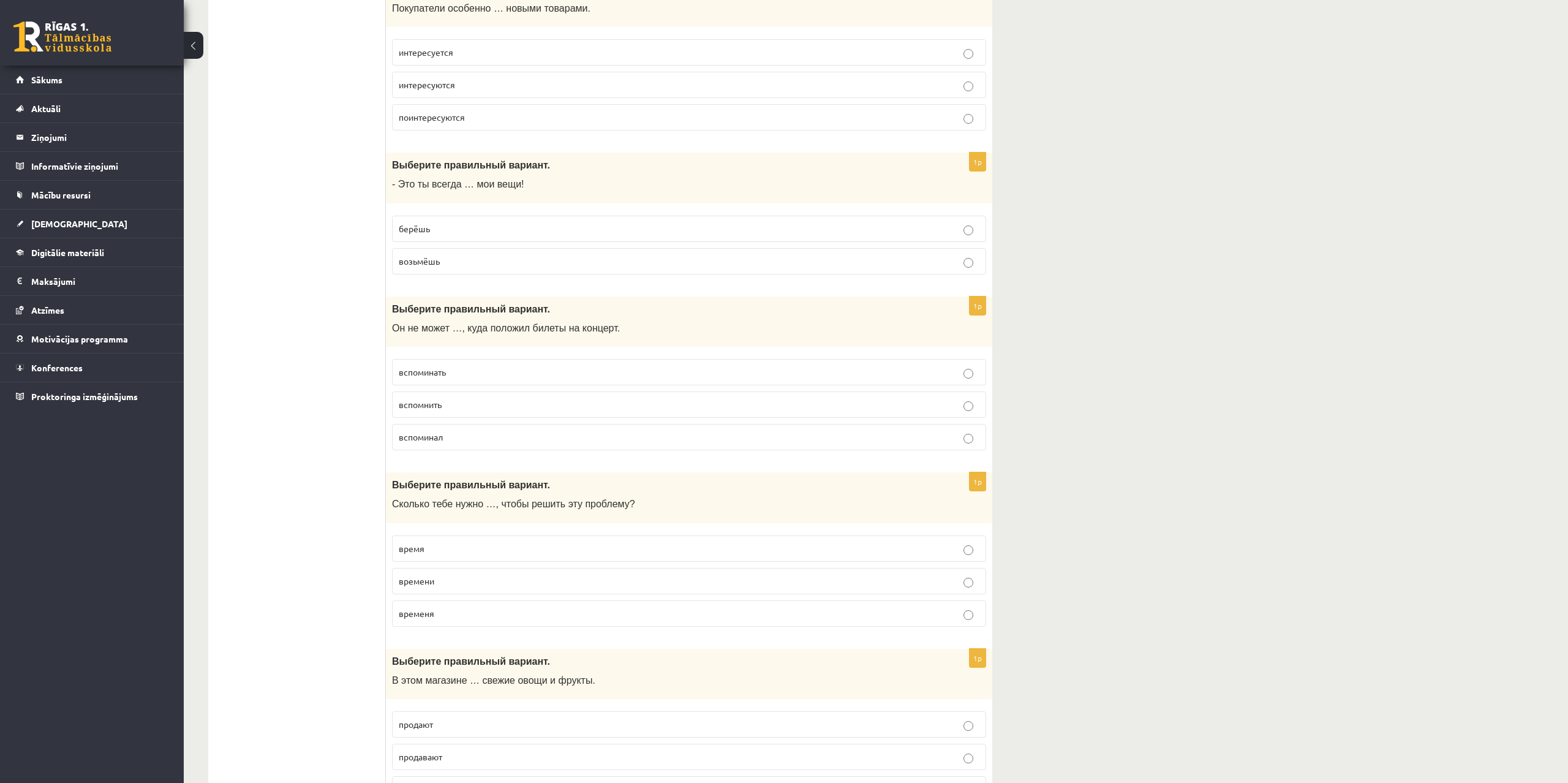
click at [428, 224] on span "берёшь" at bounding box center [414, 229] width 31 height 11
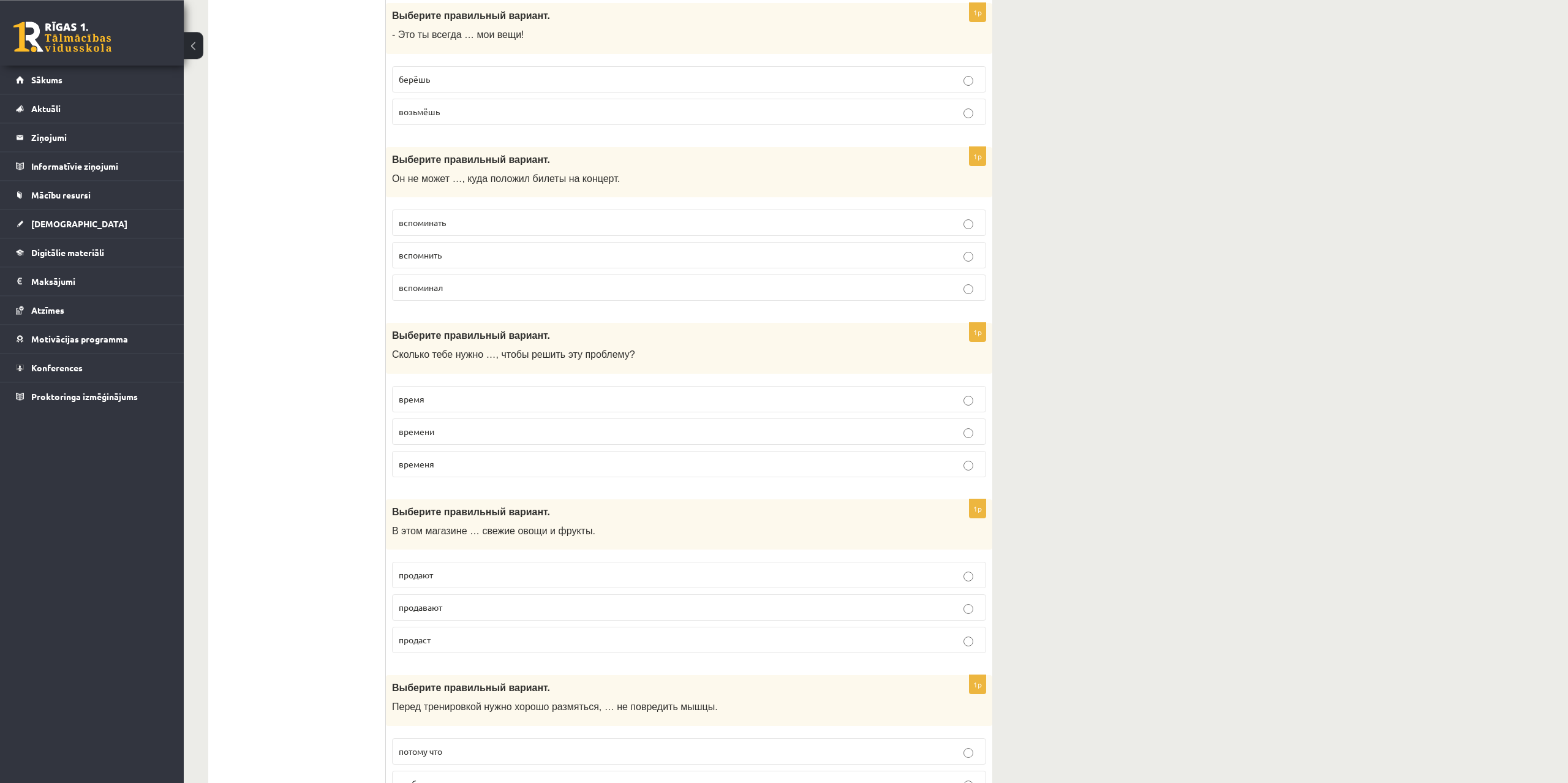
scroll to position [3562, 0]
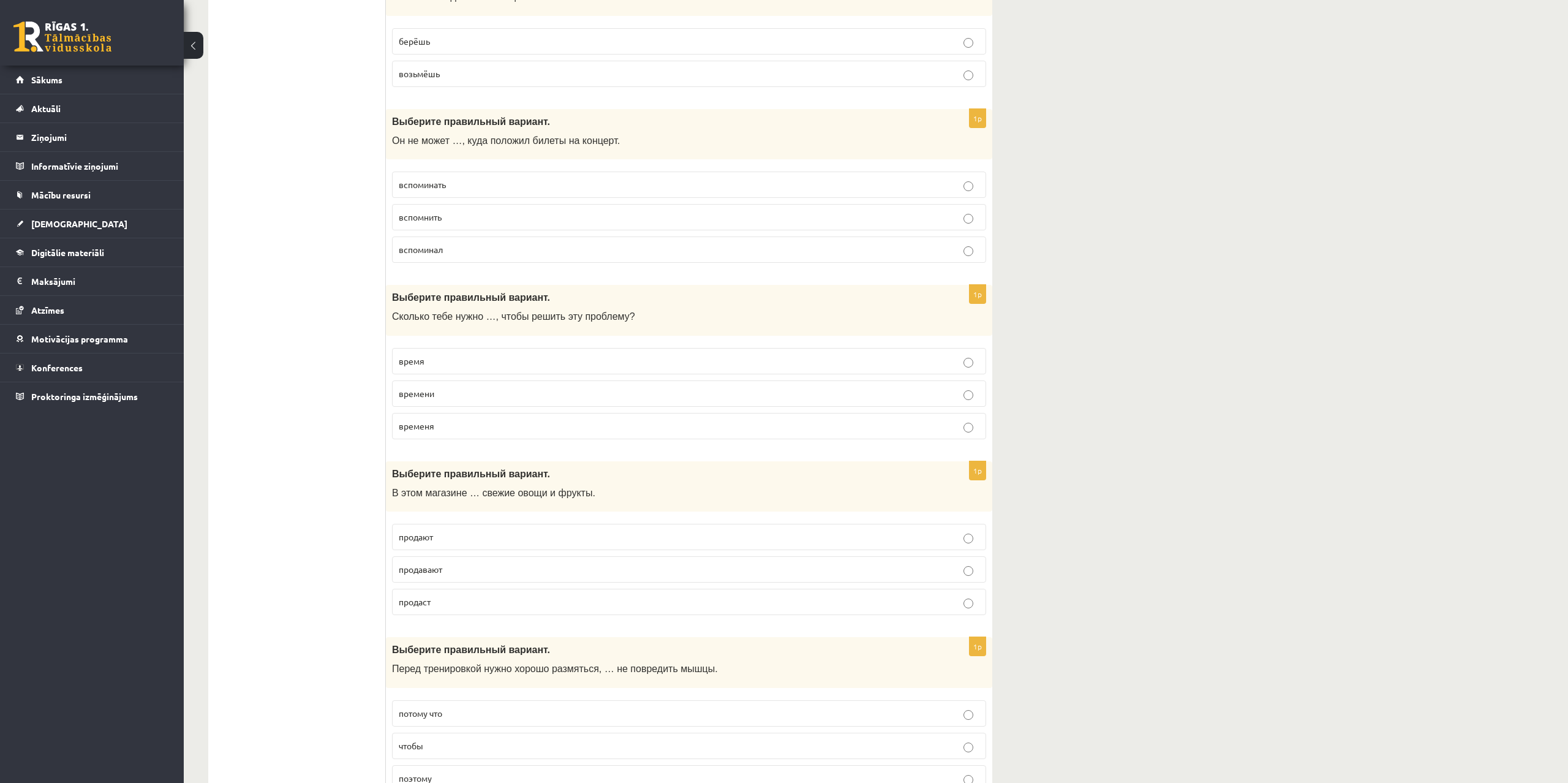
click at [437, 216] on span "вспомнить" at bounding box center [421, 217] width 43 height 11
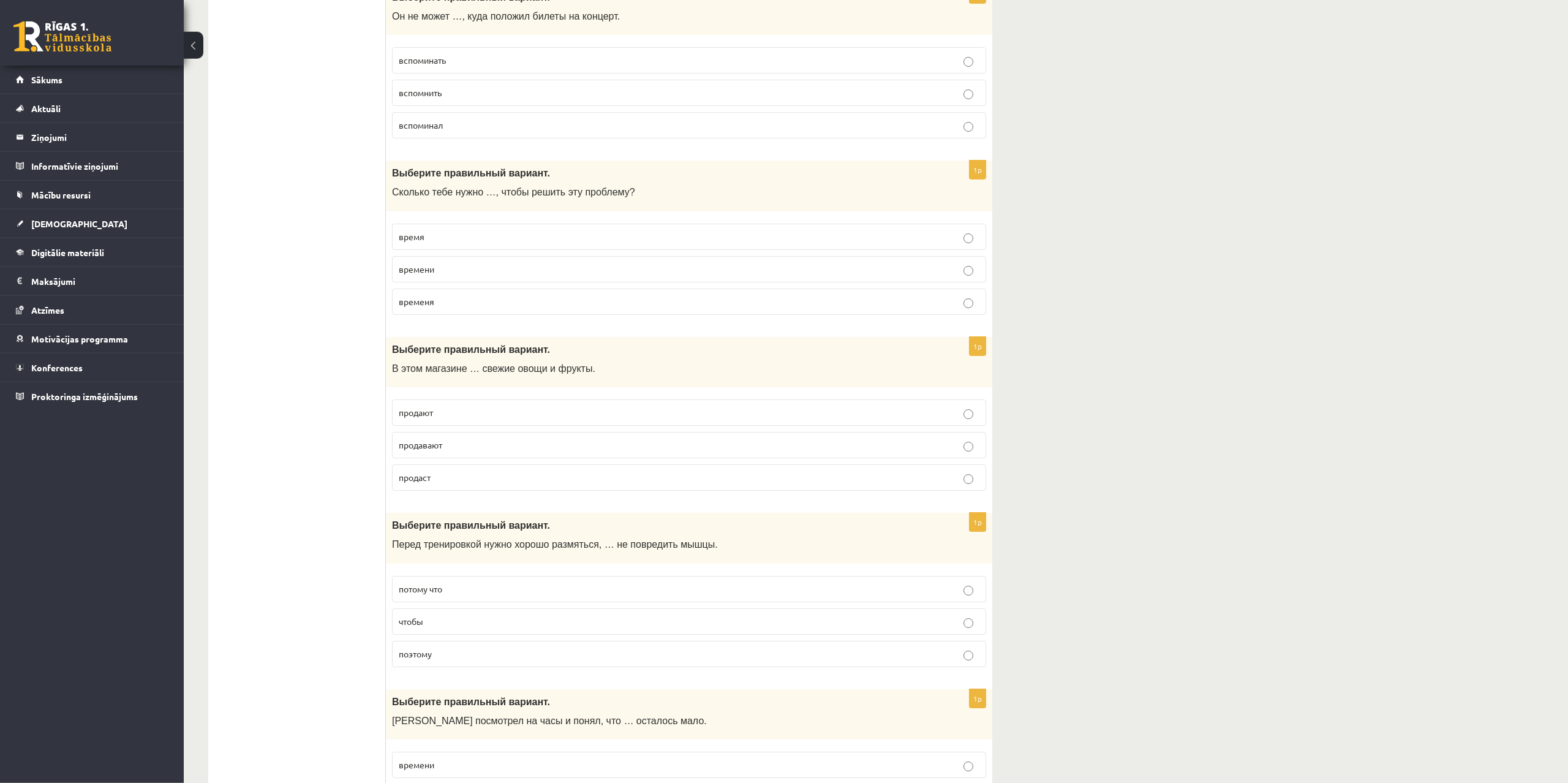
scroll to position [3687, 0]
click at [454, 273] on p "времени" at bounding box center [689, 269] width 581 height 13
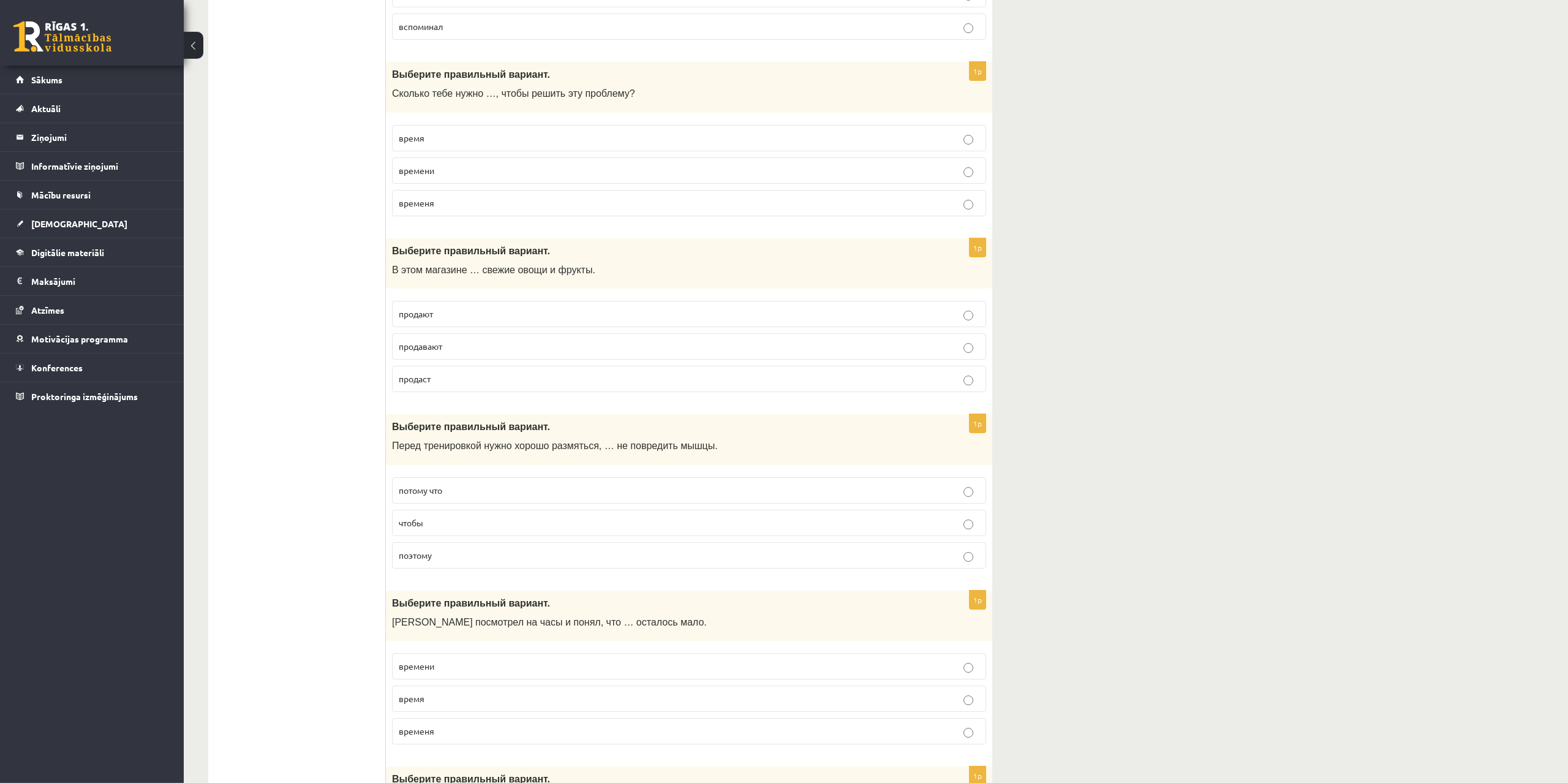
scroll to position [3812, 0]
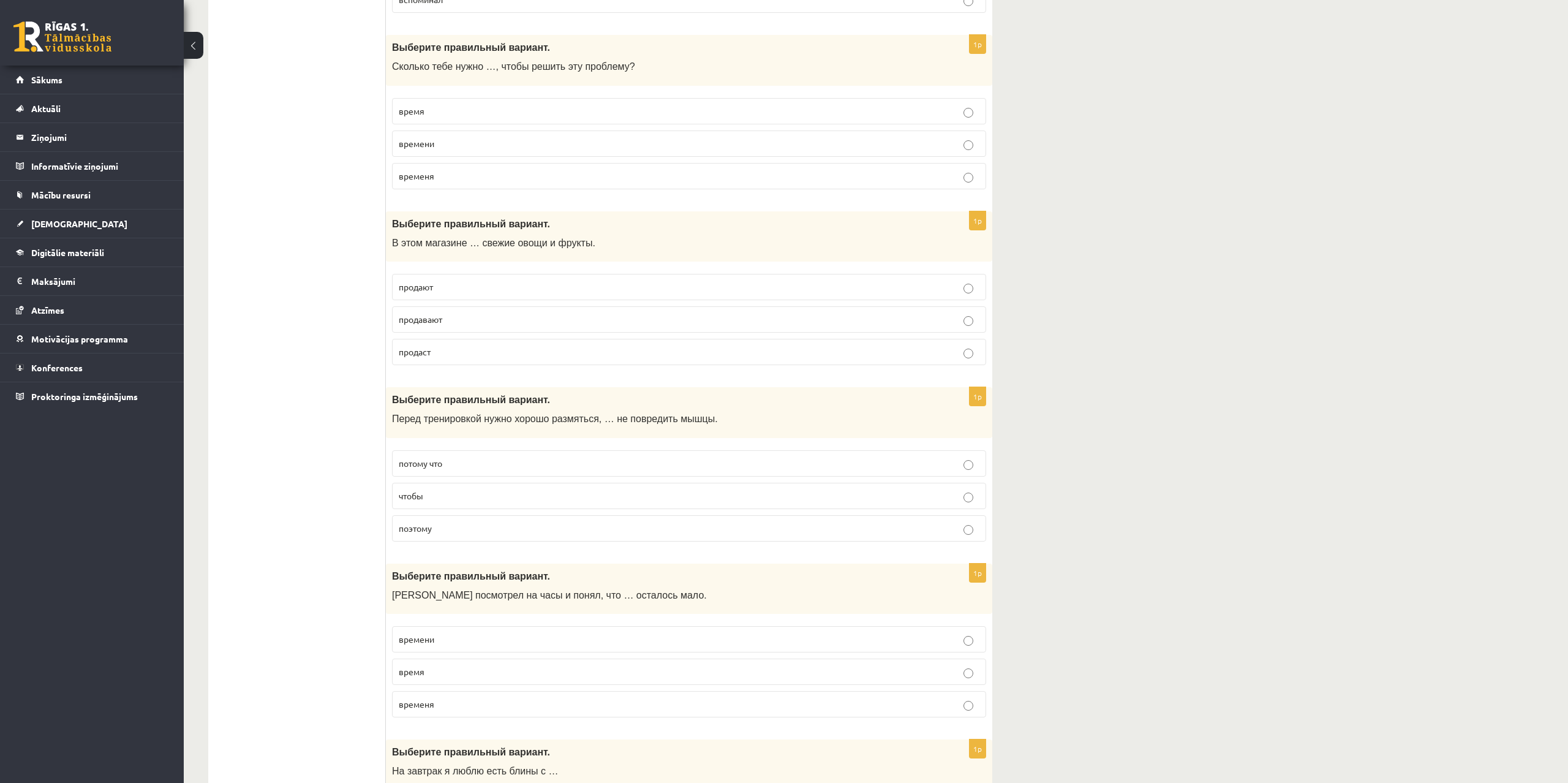
click at [454, 291] on p "продают" at bounding box center [689, 287] width 581 height 13
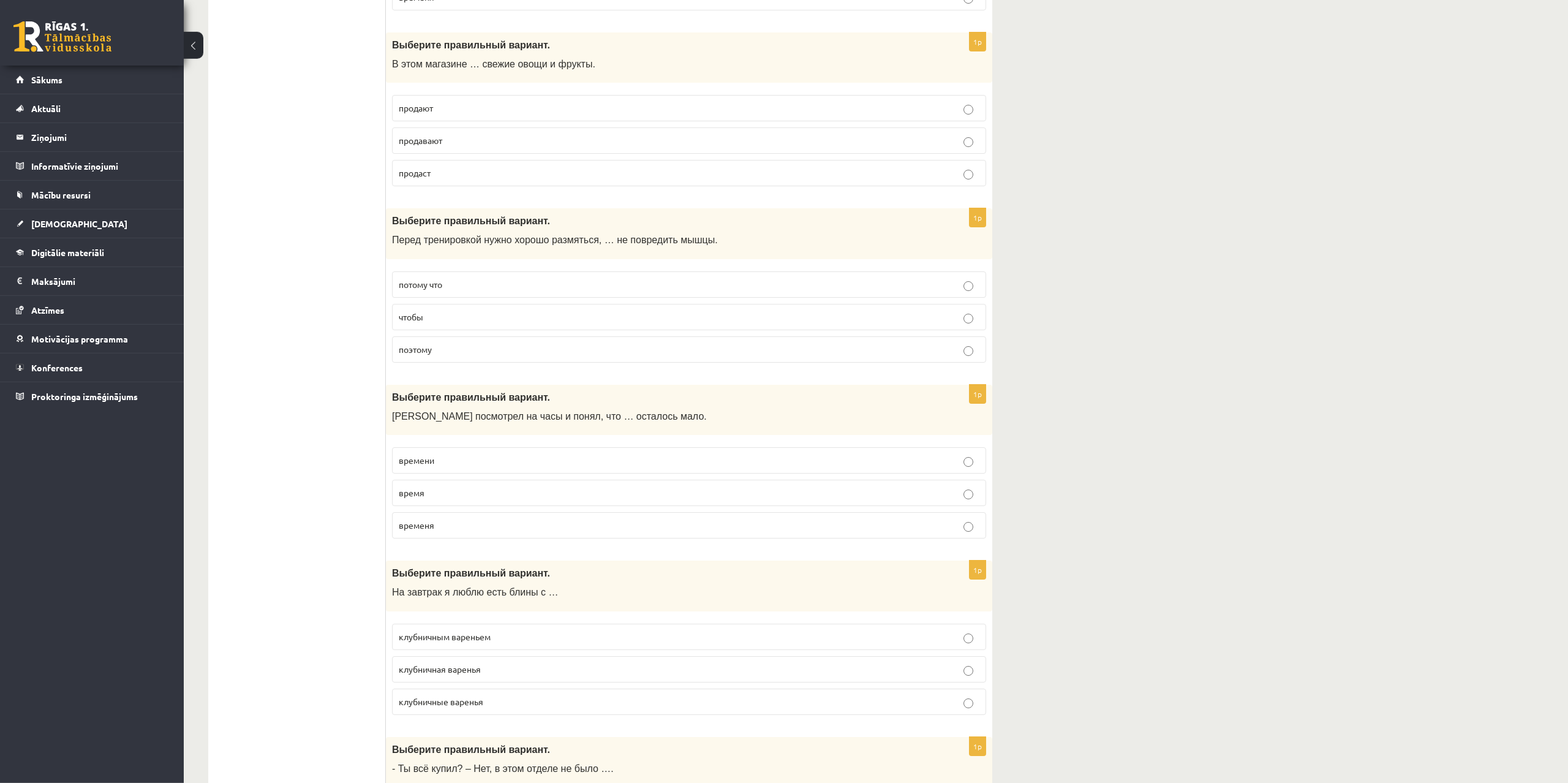
scroll to position [3999, 0]
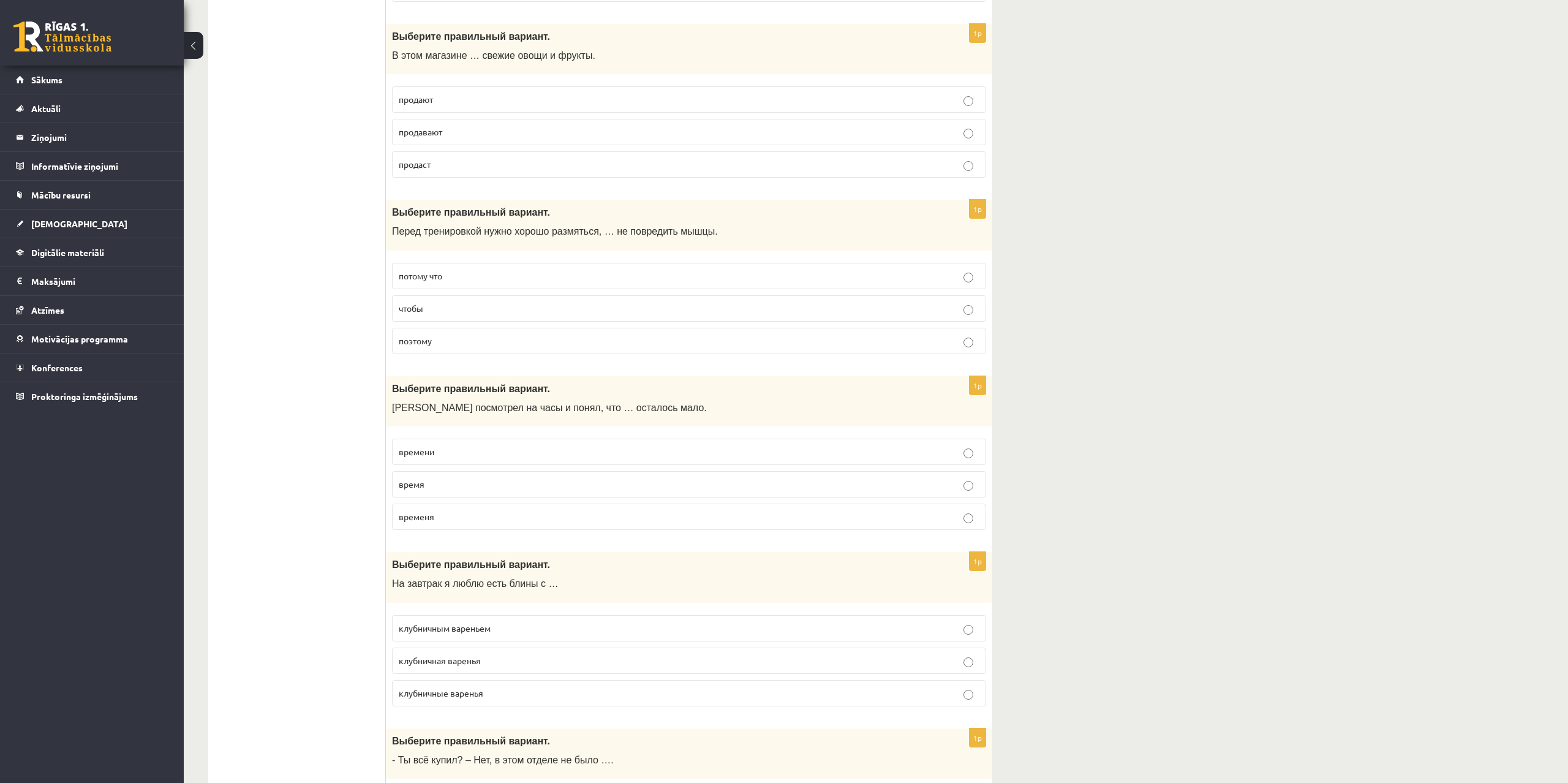
click at [465, 274] on p "потому что" at bounding box center [689, 276] width 581 height 13
click at [453, 311] on p "чтобы" at bounding box center [689, 309] width 581 height 13
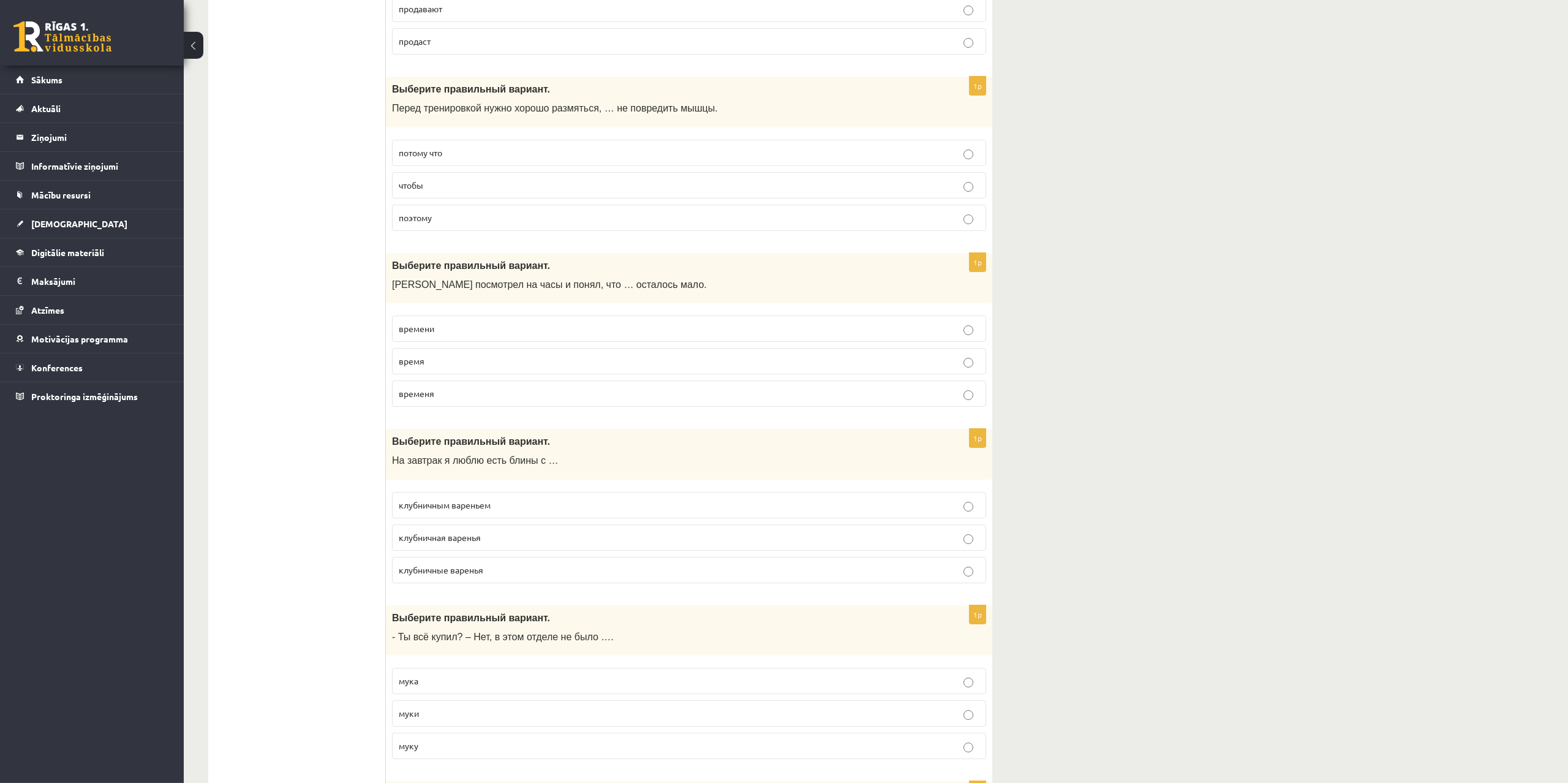
scroll to position [4124, 0]
click at [455, 328] on p "времени" at bounding box center [689, 327] width 581 height 13
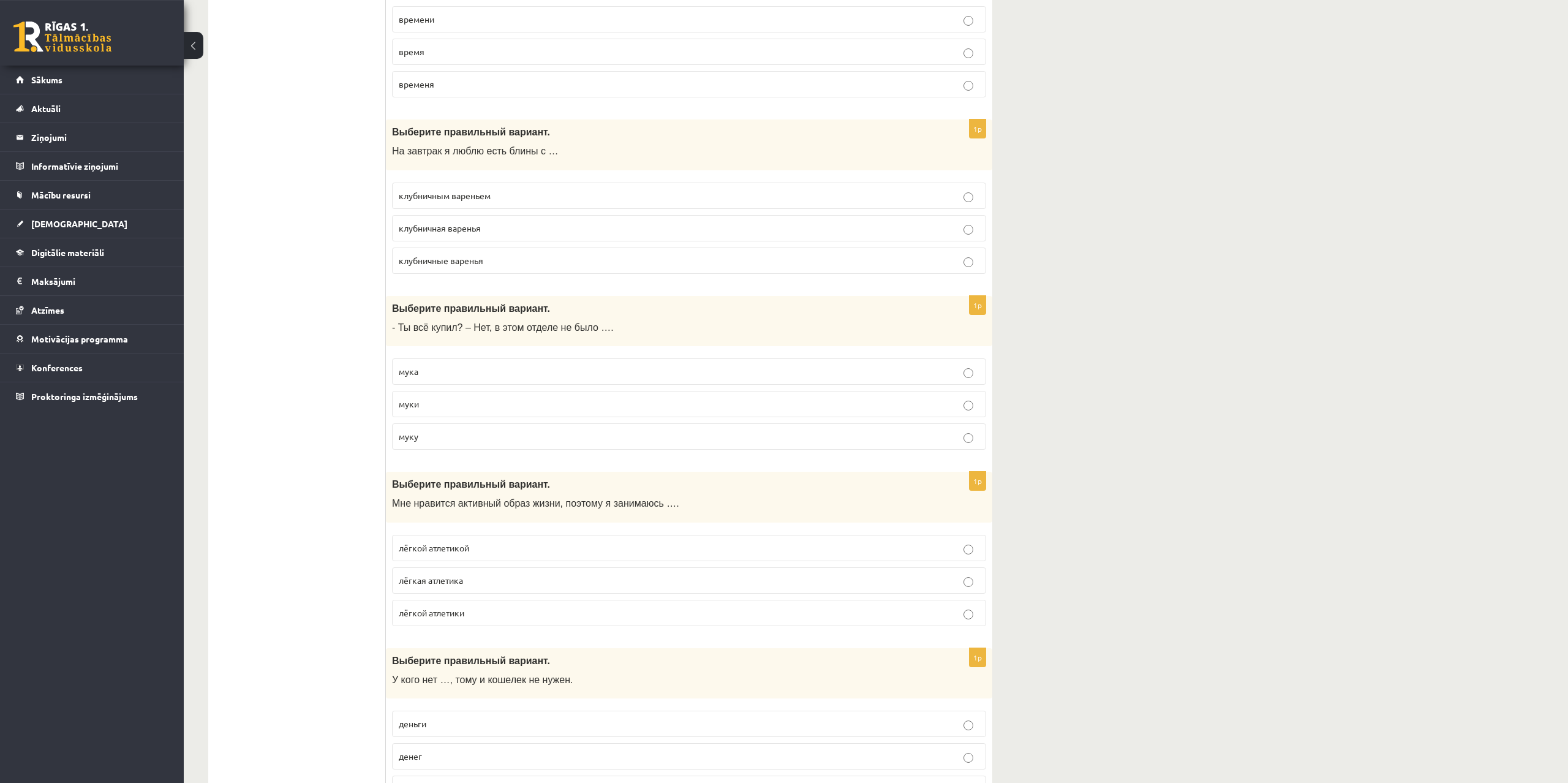
scroll to position [4436, 0]
click at [506, 191] on p "клубничным вареньем" at bounding box center [689, 191] width 581 height 13
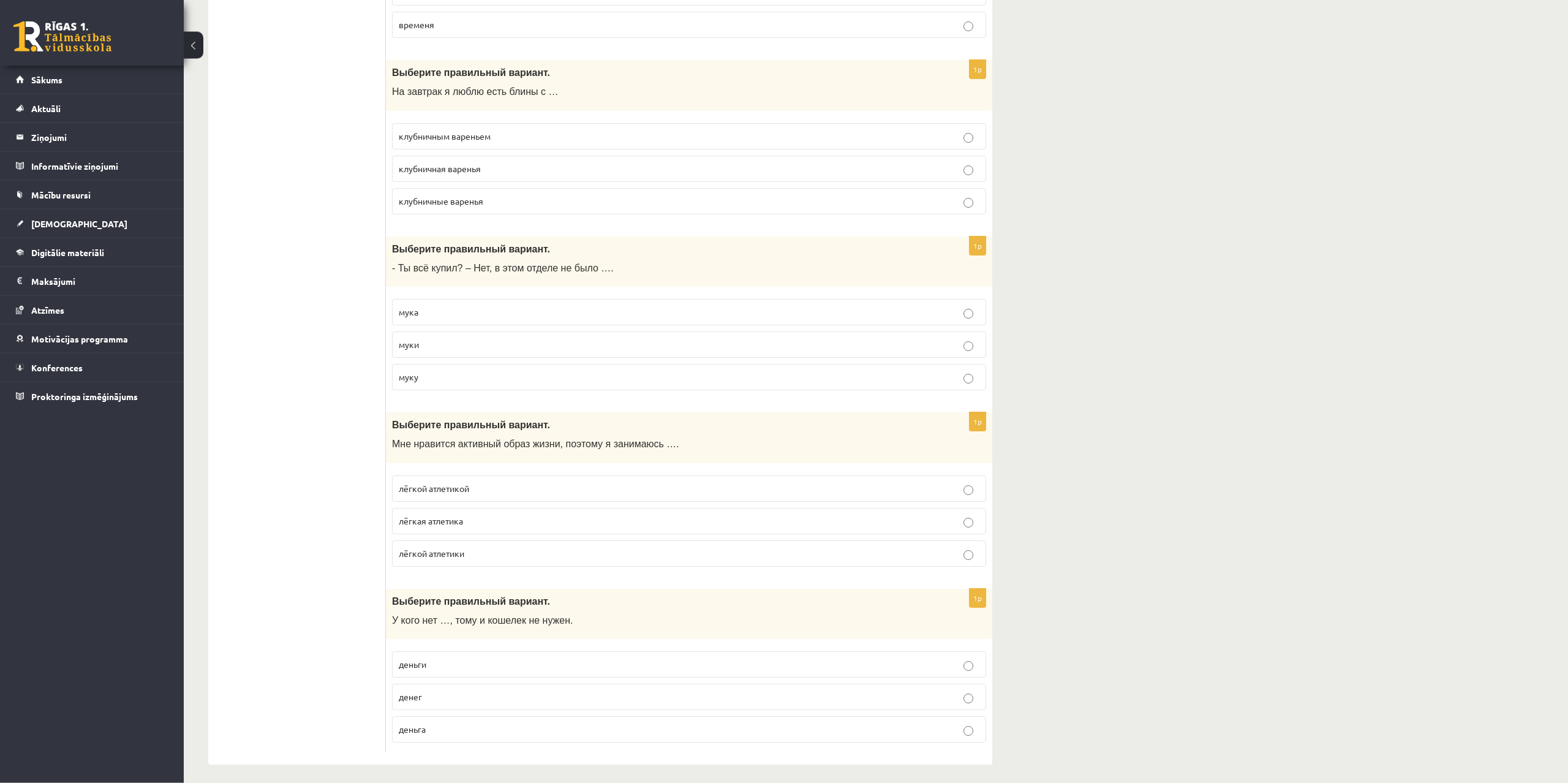
scroll to position [4497, 0]
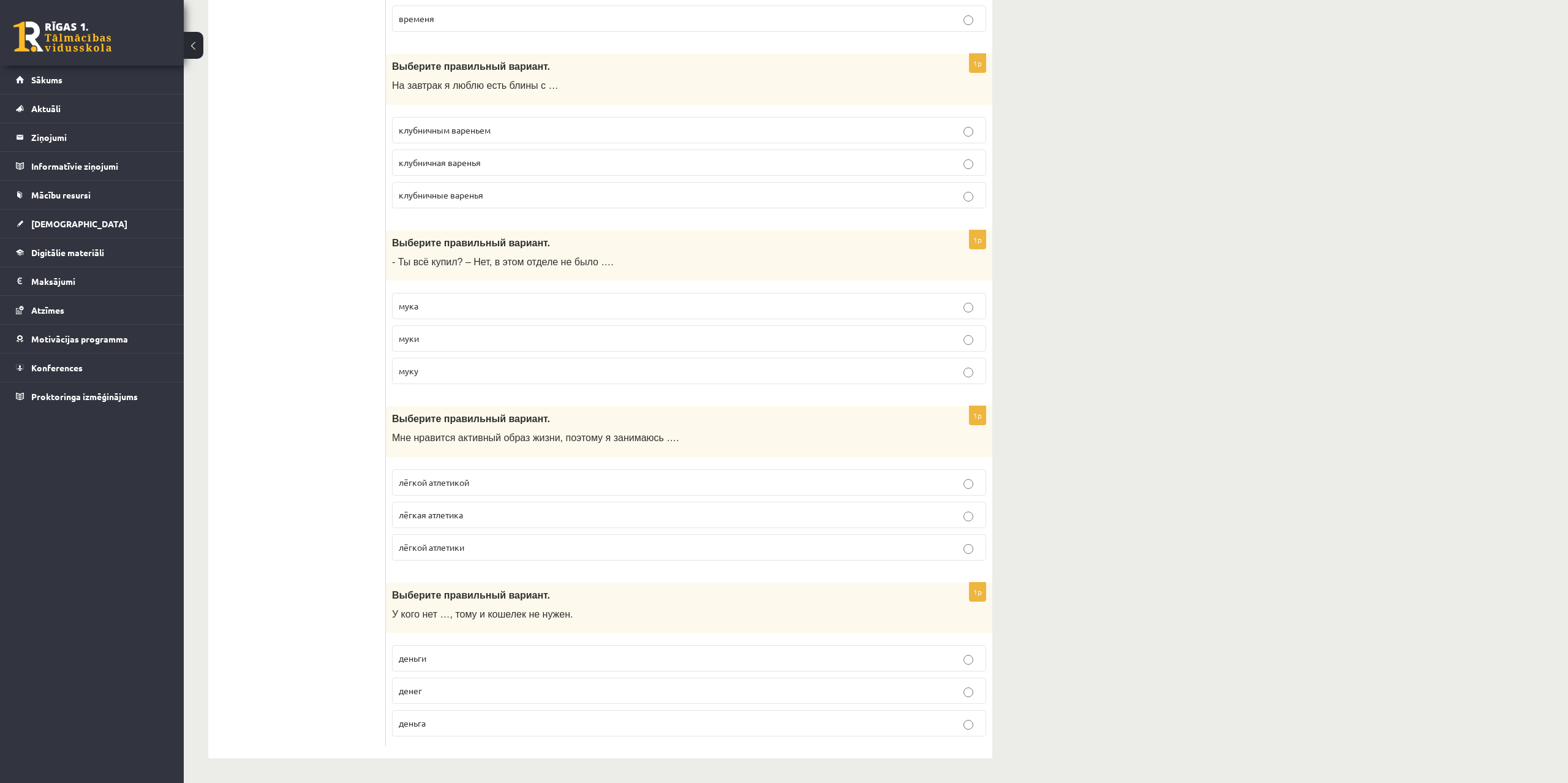
click at [441, 336] on p "муки" at bounding box center [689, 339] width 581 height 13
click at [477, 483] on p "лёгкой атлетикой" at bounding box center [689, 483] width 581 height 13
click at [438, 690] on p "денег" at bounding box center [689, 691] width 581 height 13
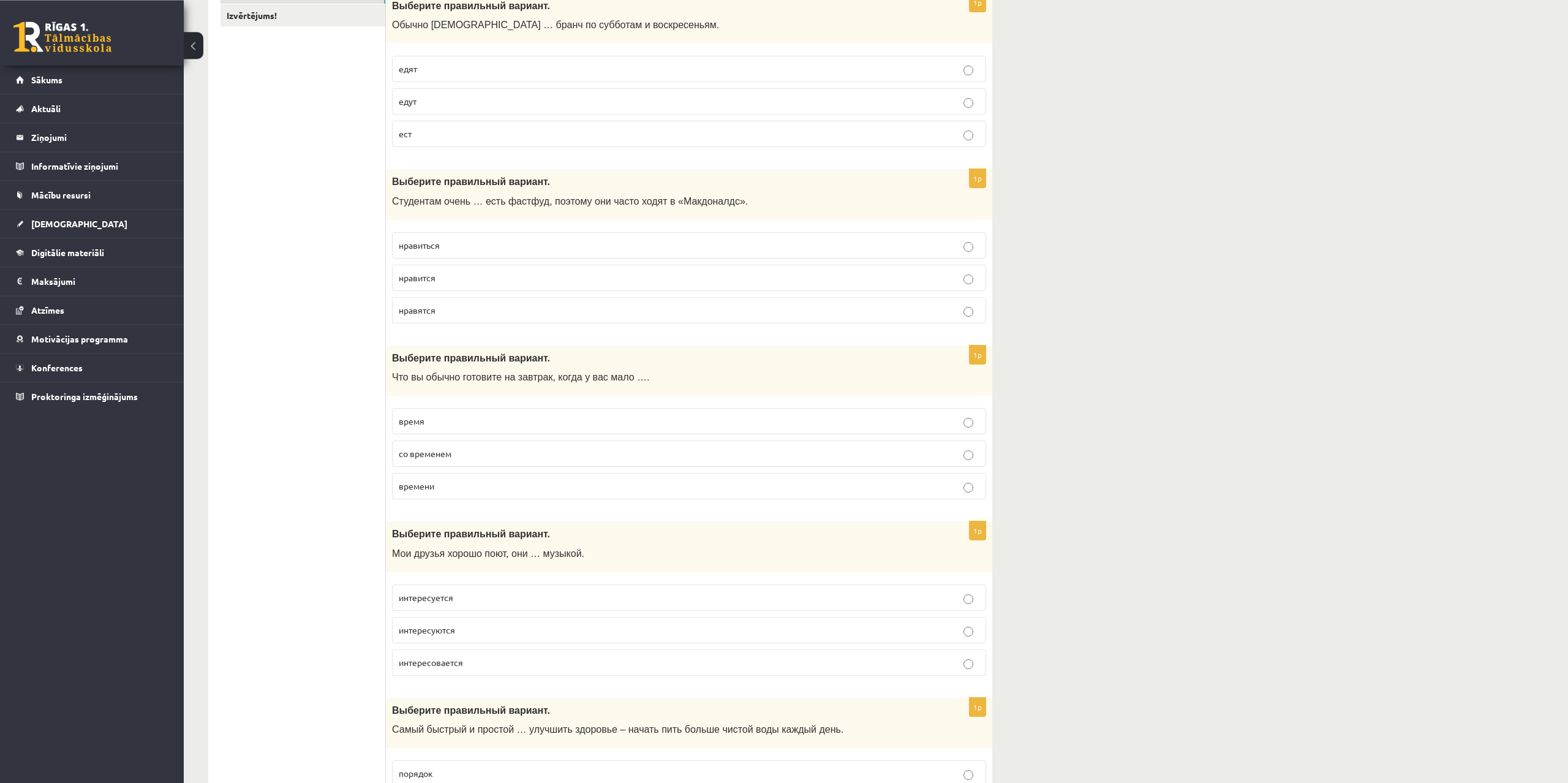
scroll to position [0, 0]
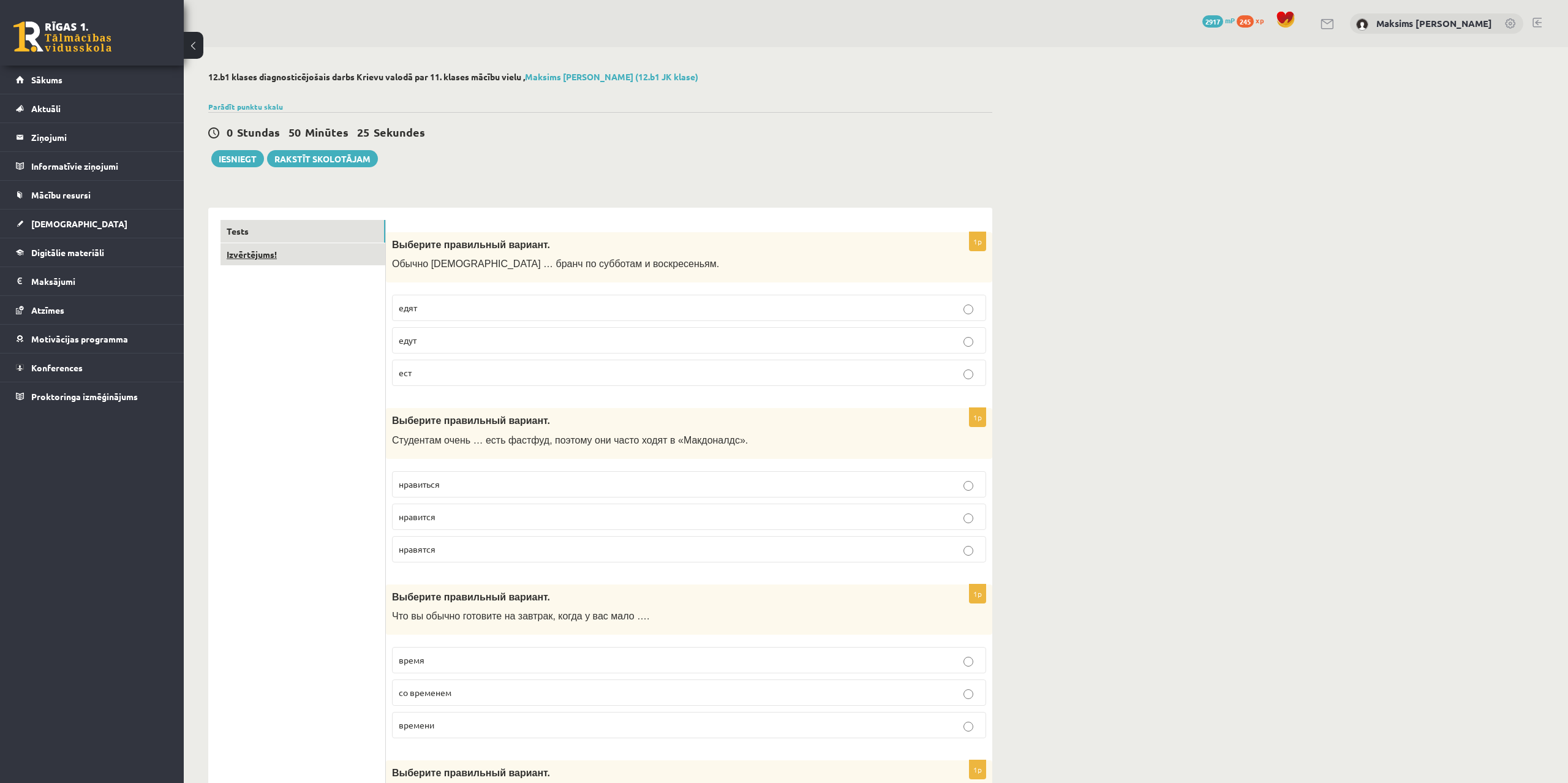
click at [256, 260] on link "Izvērtējums!" at bounding box center [303, 254] width 165 height 23
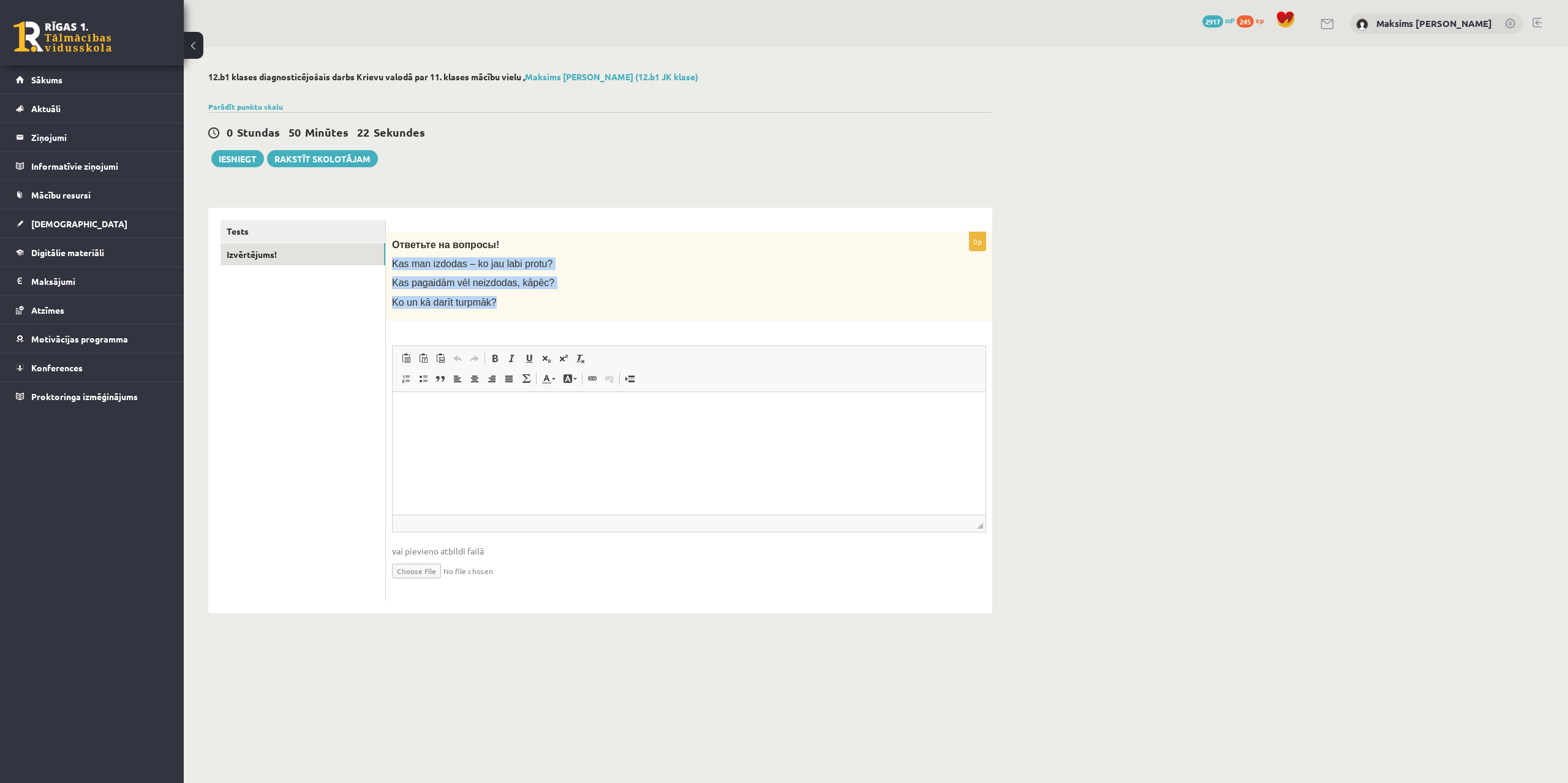
drag, startPoint x: 393, startPoint y: 261, endPoint x: 530, endPoint y: 310, distance: 145.5
click at [530, 310] on div "Ответьте на вопросы! Kas man izdodas – ko jau labi protu? Kas pagaidām vēl neiz…" at bounding box center [689, 276] width 607 height 89
click at [266, 233] on link "Tests" at bounding box center [303, 231] width 165 height 23
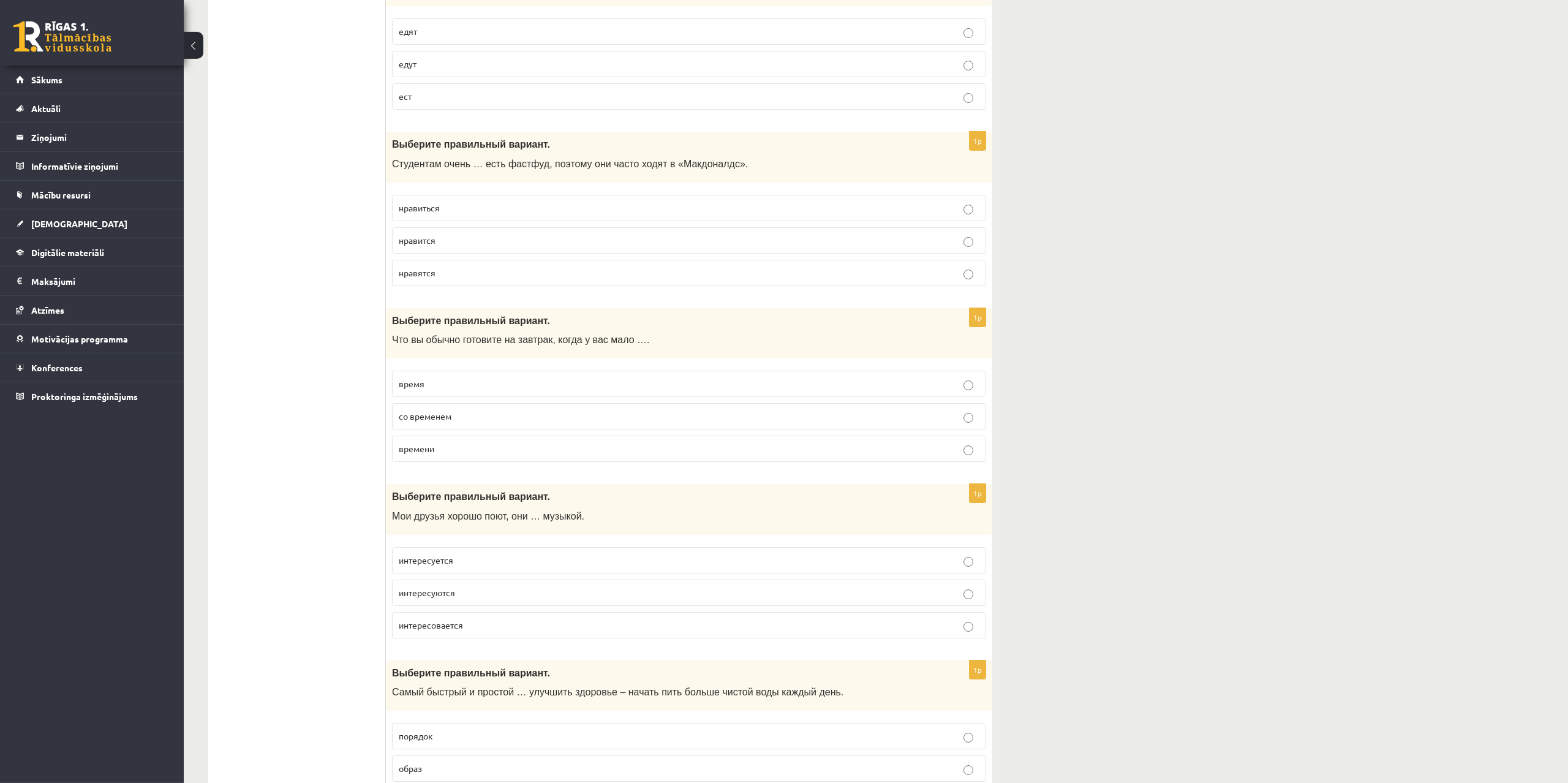
scroll to position [272, 0]
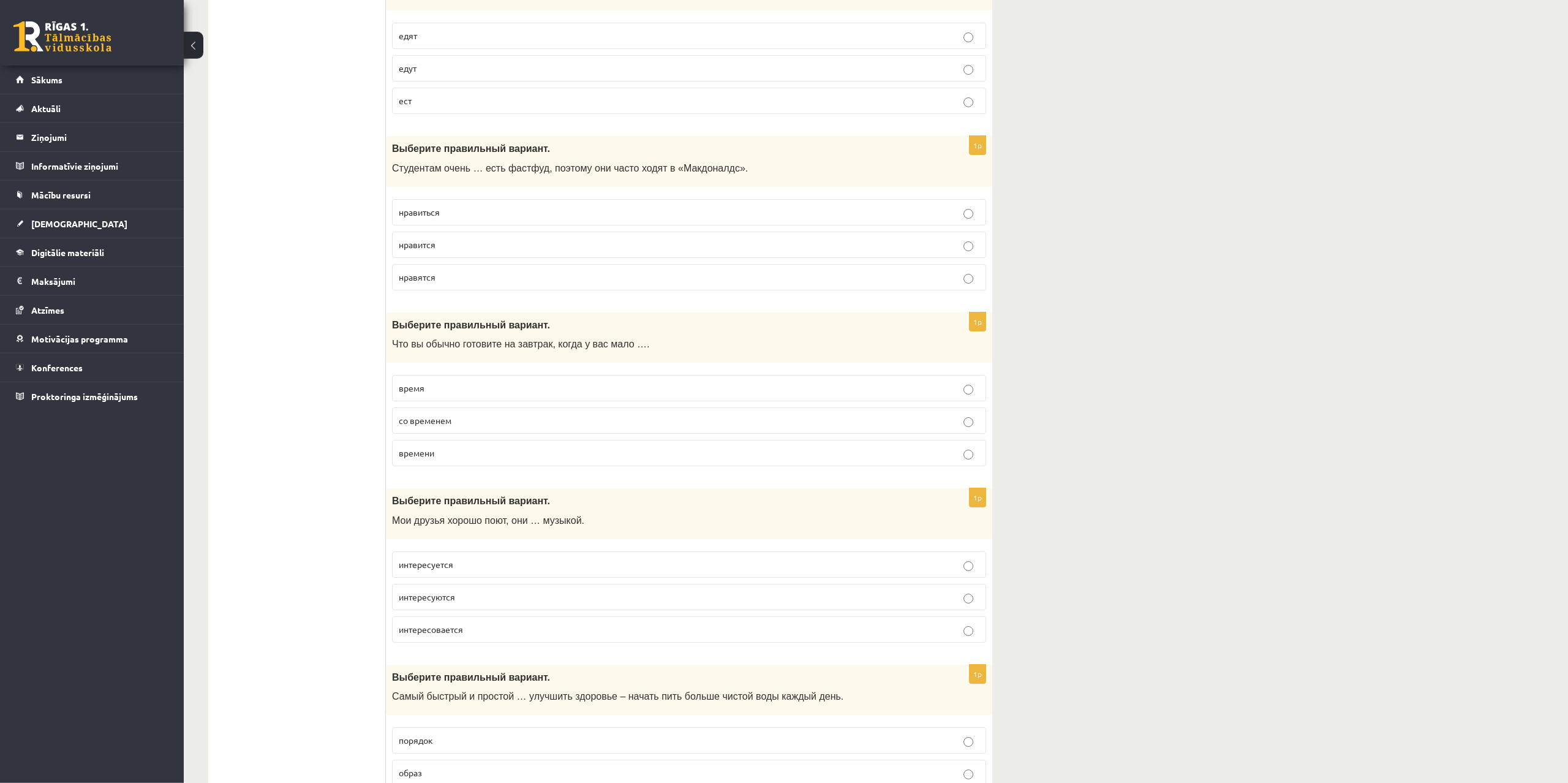
click at [514, 212] on p "нравиться" at bounding box center [689, 212] width 581 height 13
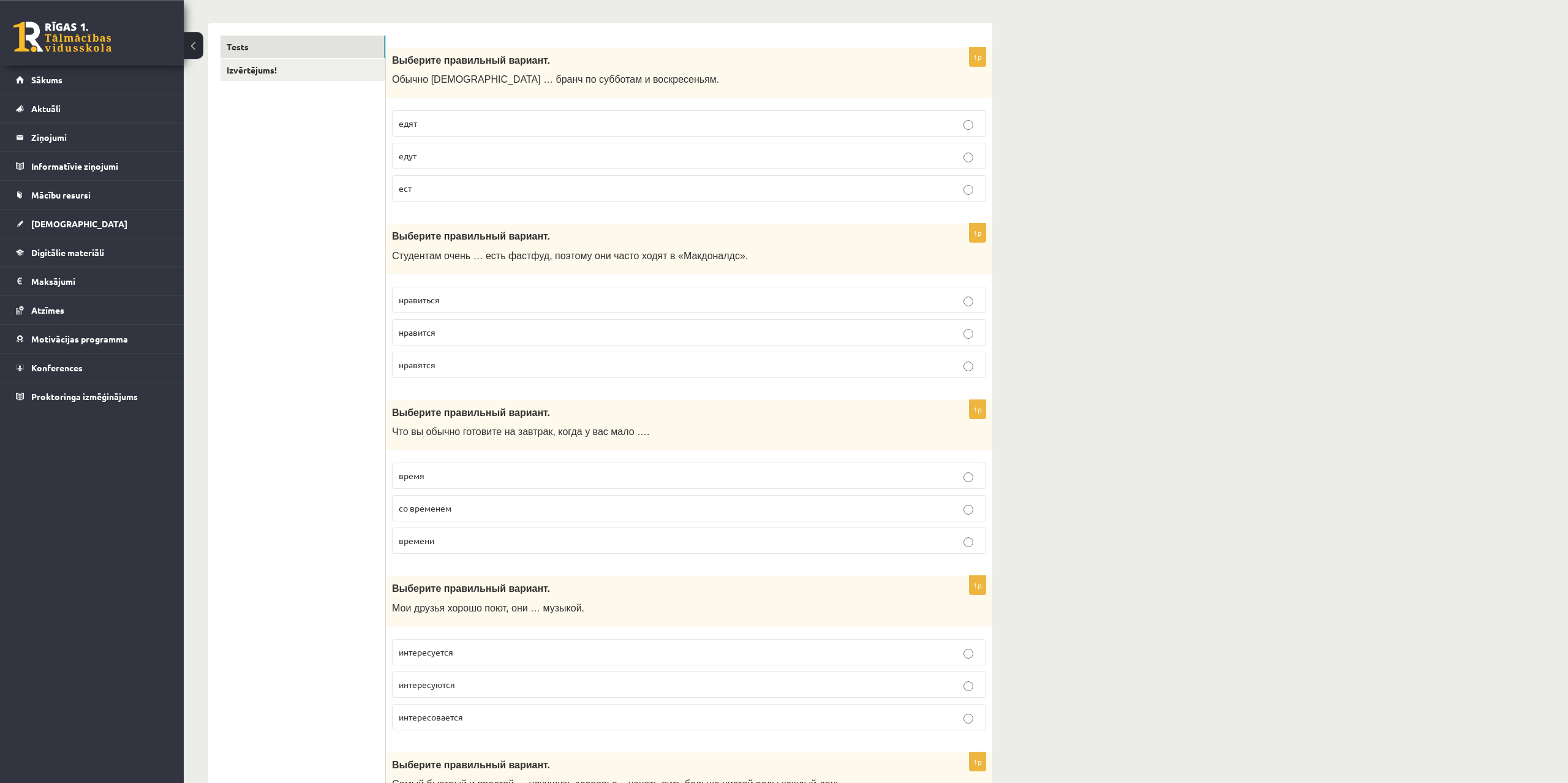
scroll to position [0, 0]
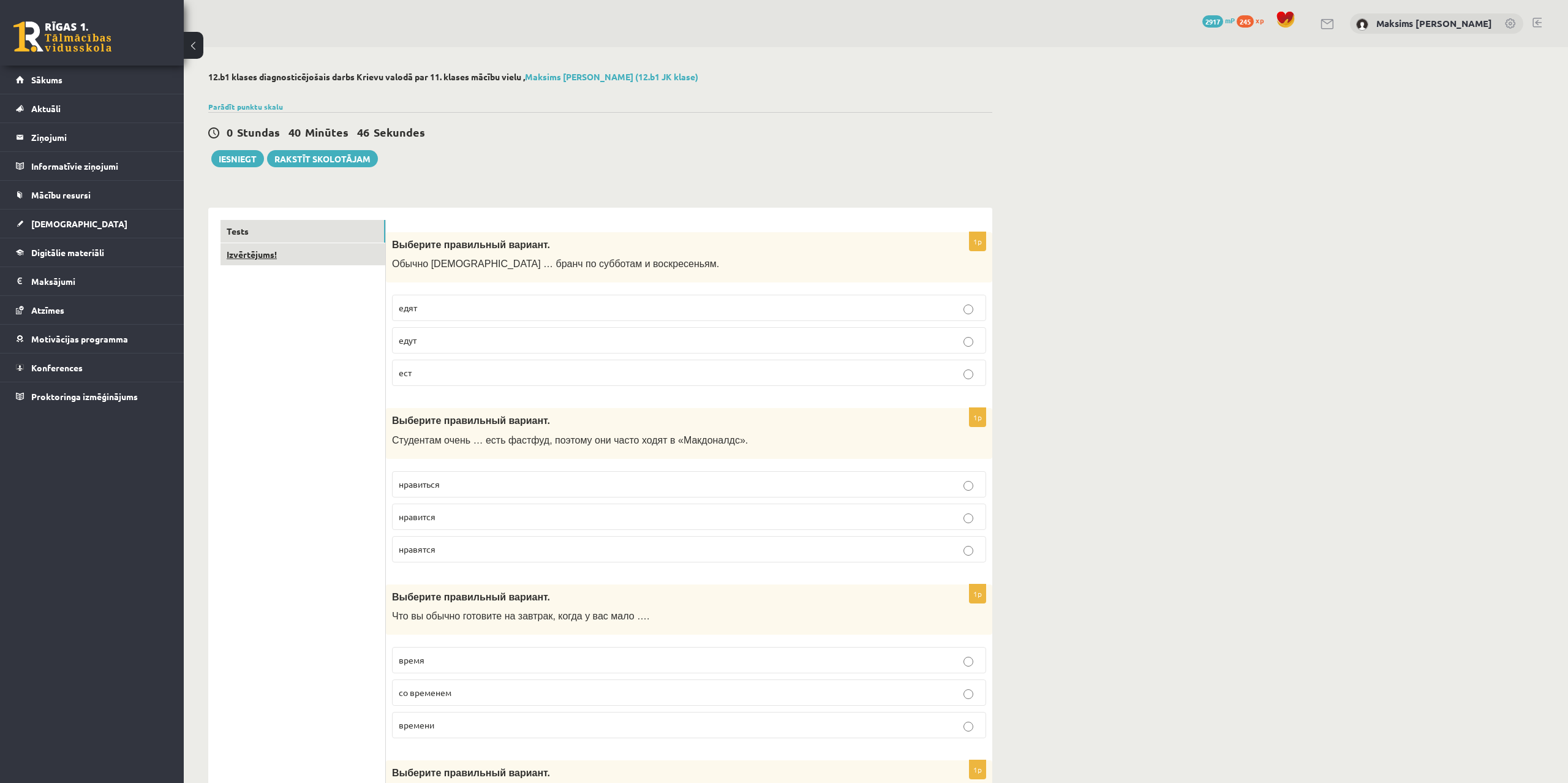
click at [282, 255] on link "Izvērtējums!" at bounding box center [303, 254] width 165 height 23
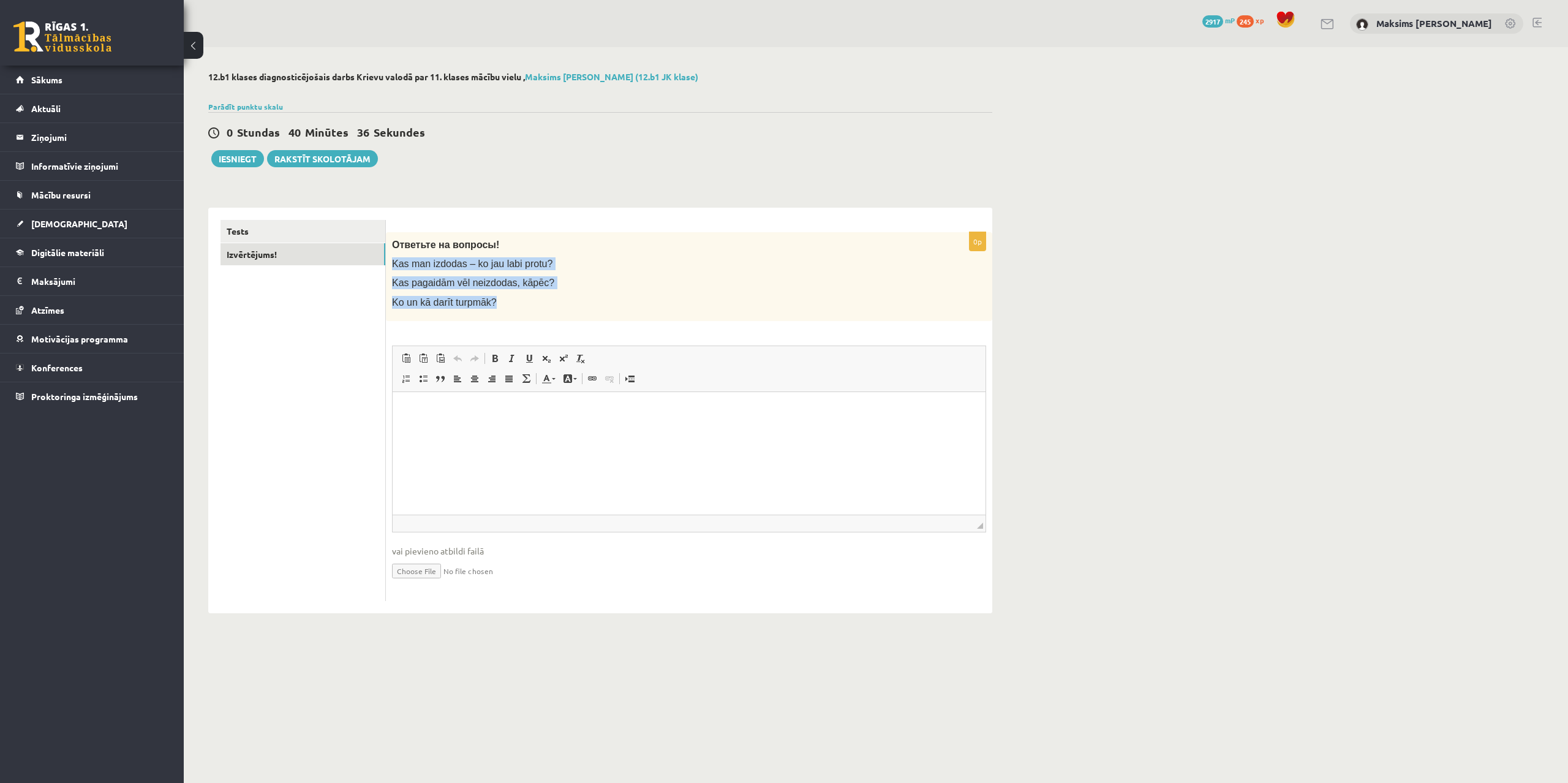
drag, startPoint x: 494, startPoint y: 307, endPoint x: 391, endPoint y: 267, distance: 110.5
click at [389, 267] on div "Ответьте на вопросы! Kas man izdodas – ko jau labi protu? Kas pagaidām vēl neiz…" at bounding box center [689, 276] width 607 height 89
click at [453, 407] on p "Визуальный текстовый редактор, wiswyg-editor-user-answer-47433808453300" at bounding box center [689, 410] width 569 height 13
click at [680, 408] on p "**********" at bounding box center [689, 410] width 569 height 13
drag, startPoint x: 598, startPoint y: 413, endPoint x: 653, endPoint y: 417, distance: 55.1
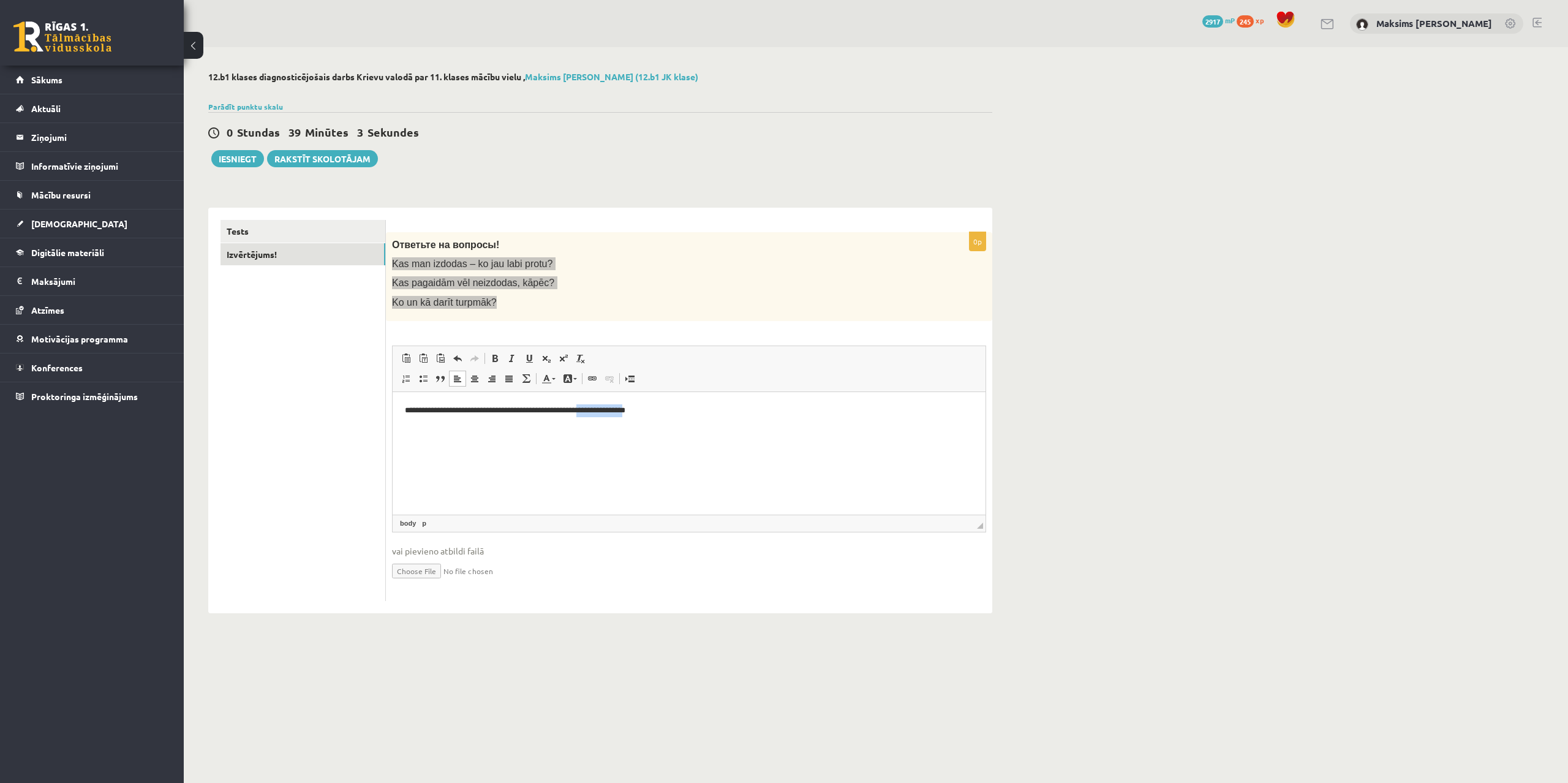
click at [653, 417] on html "**********" at bounding box center [689, 453] width 593 height 123
click at [694, 411] on p "**********" at bounding box center [689, 410] width 569 height 13
click at [246, 227] on link "Tests" at bounding box center [303, 231] width 165 height 23
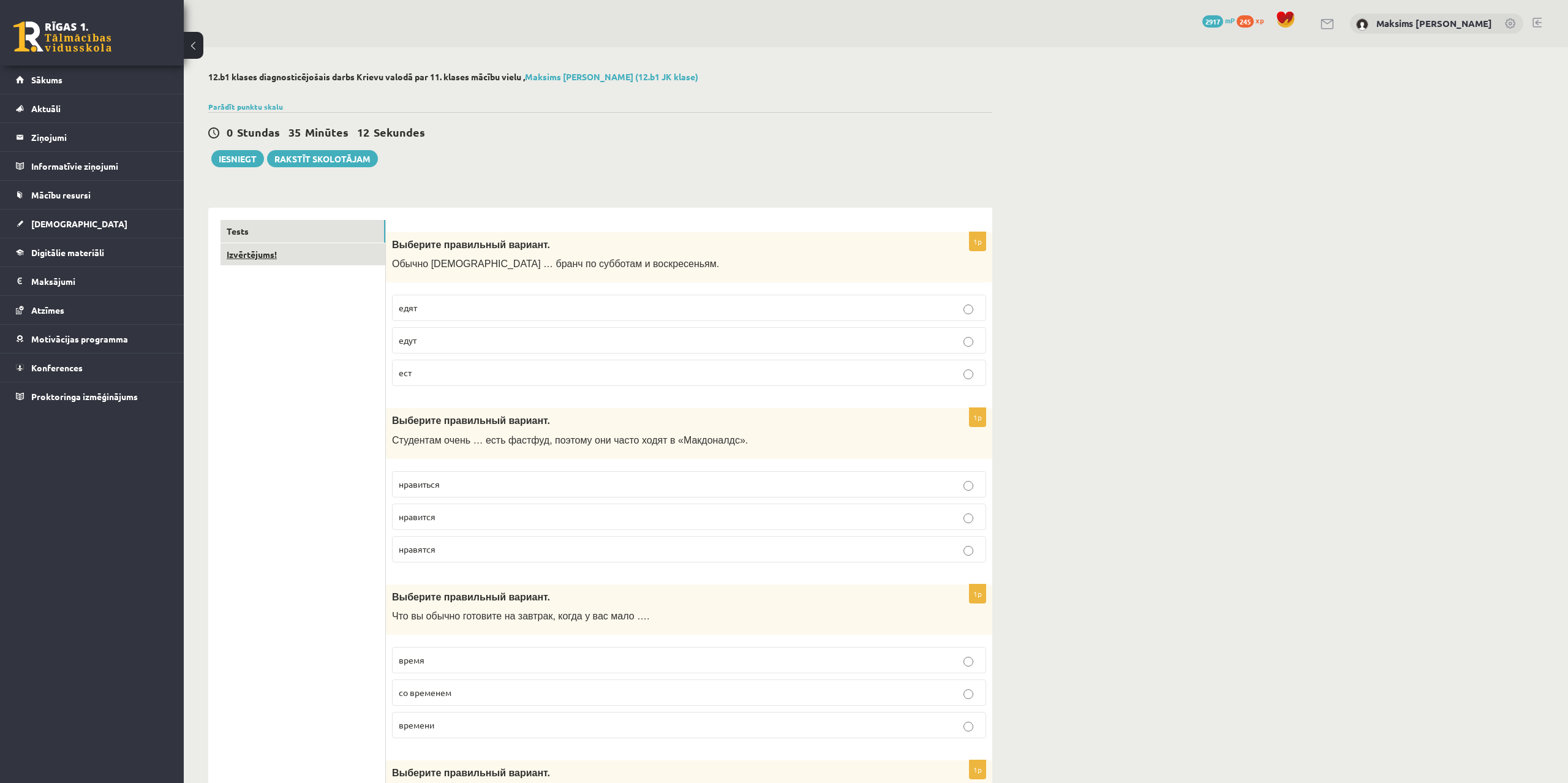
click at [248, 250] on link "Izvērtējums!" at bounding box center [303, 254] width 165 height 23
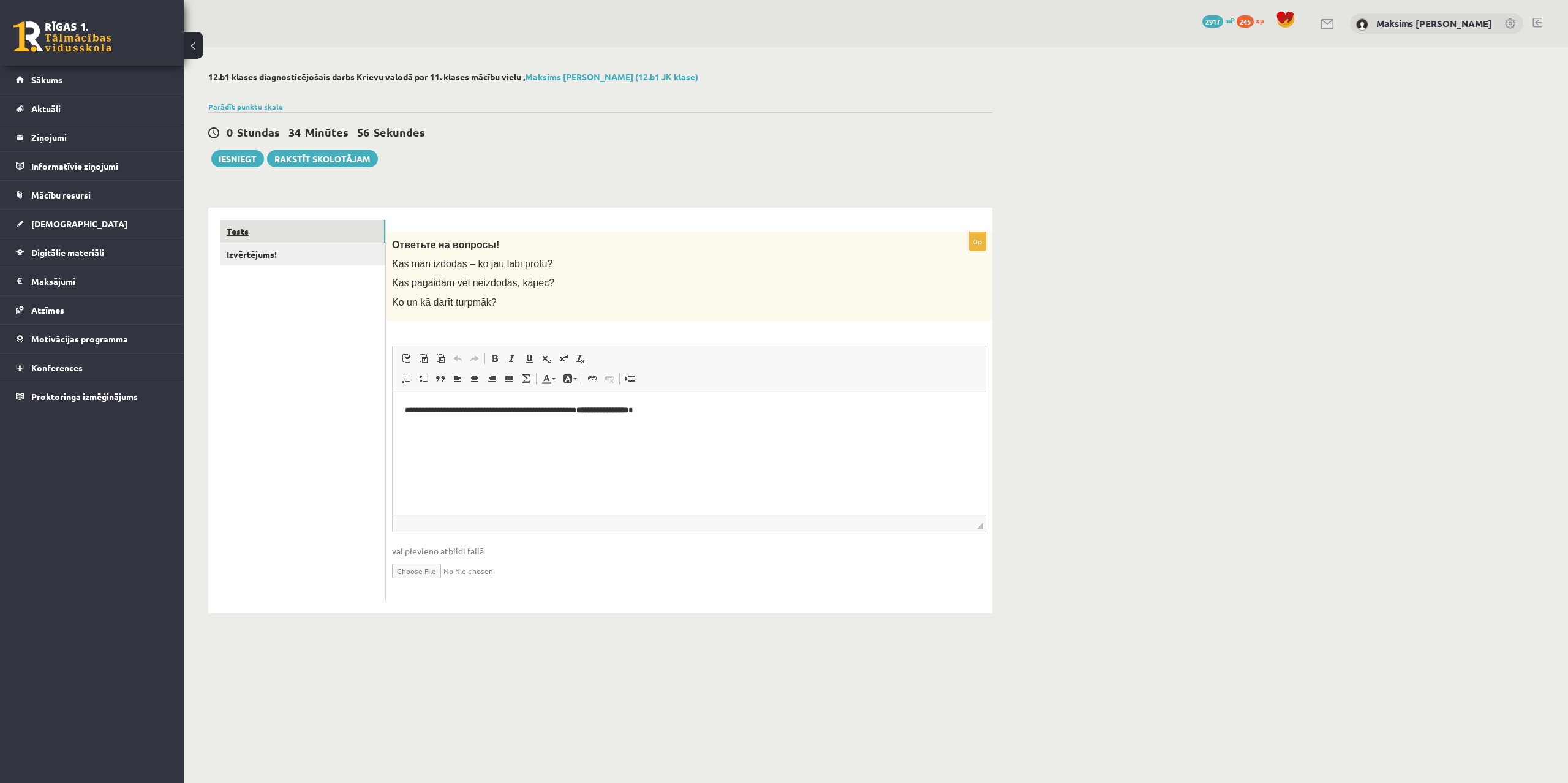
click at [230, 237] on link "Tests" at bounding box center [303, 231] width 165 height 23
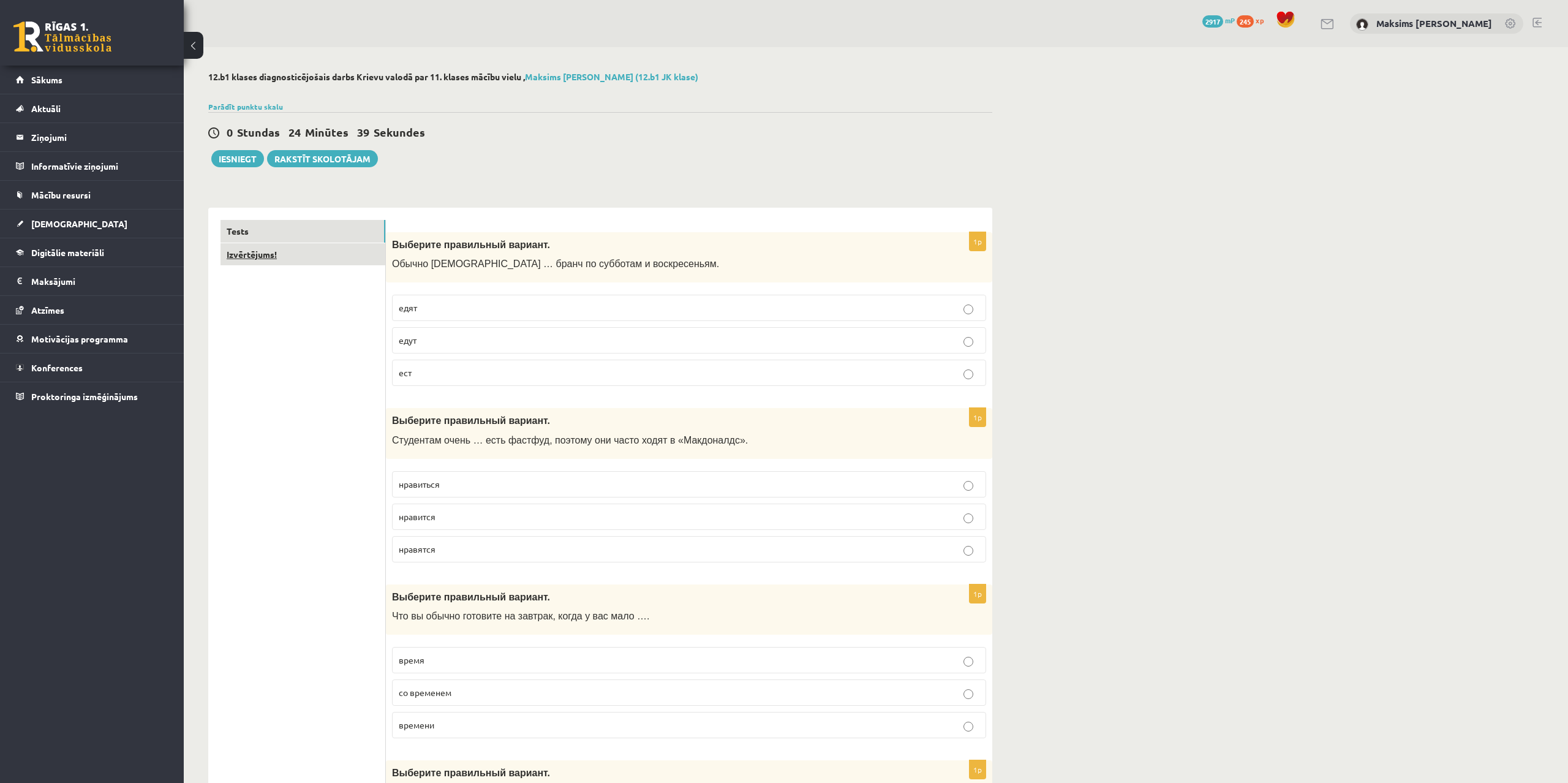
click at [265, 254] on link "Izvērtējums!" at bounding box center [303, 254] width 165 height 23
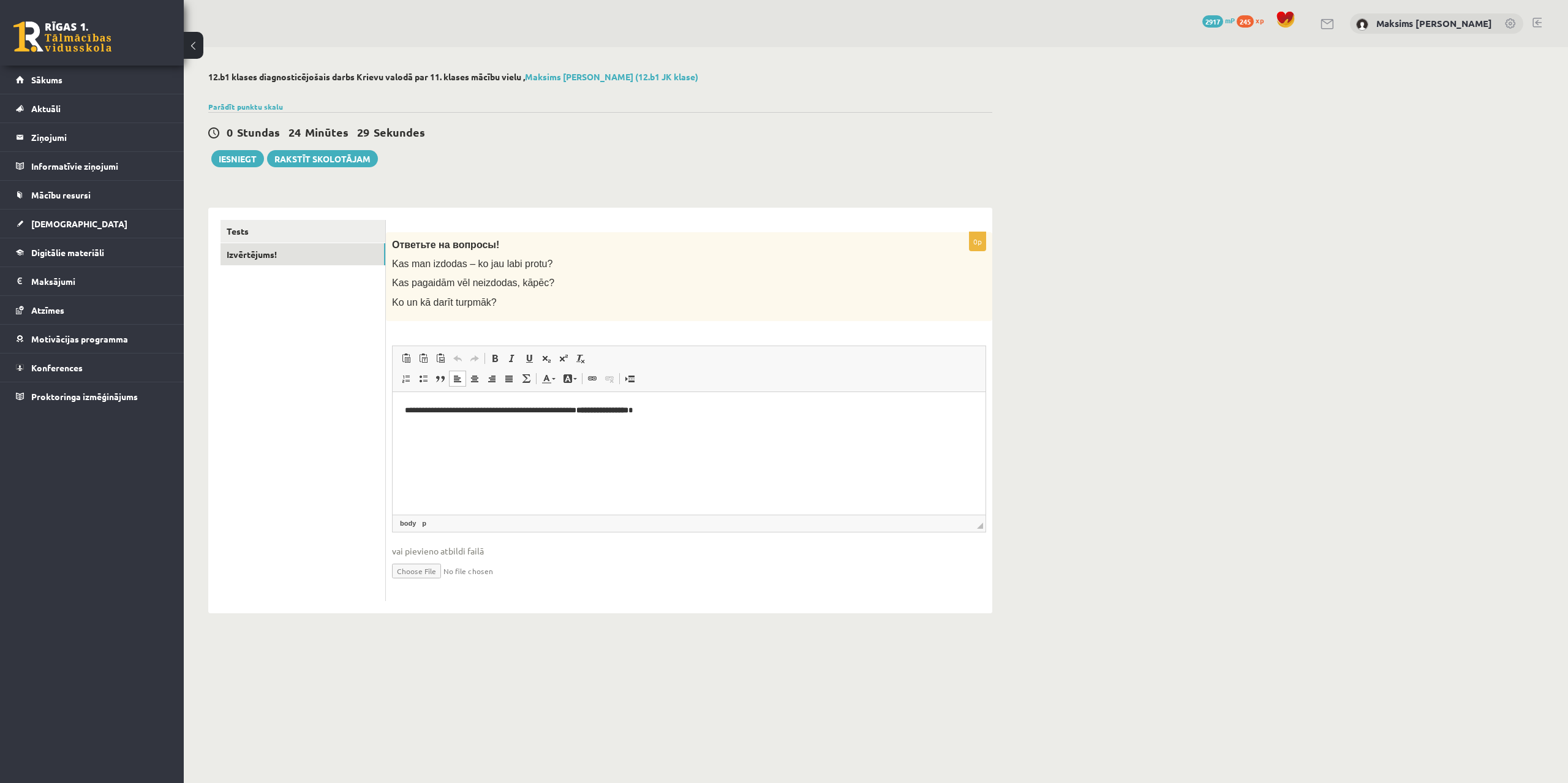
click at [701, 413] on p "**********" at bounding box center [689, 410] width 569 height 13
click at [699, 413] on p "**********" at bounding box center [689, 410] width 569 height 13
click at [269, 224] on link "Tests" at bounding box center [303, 231] width 165 height 23
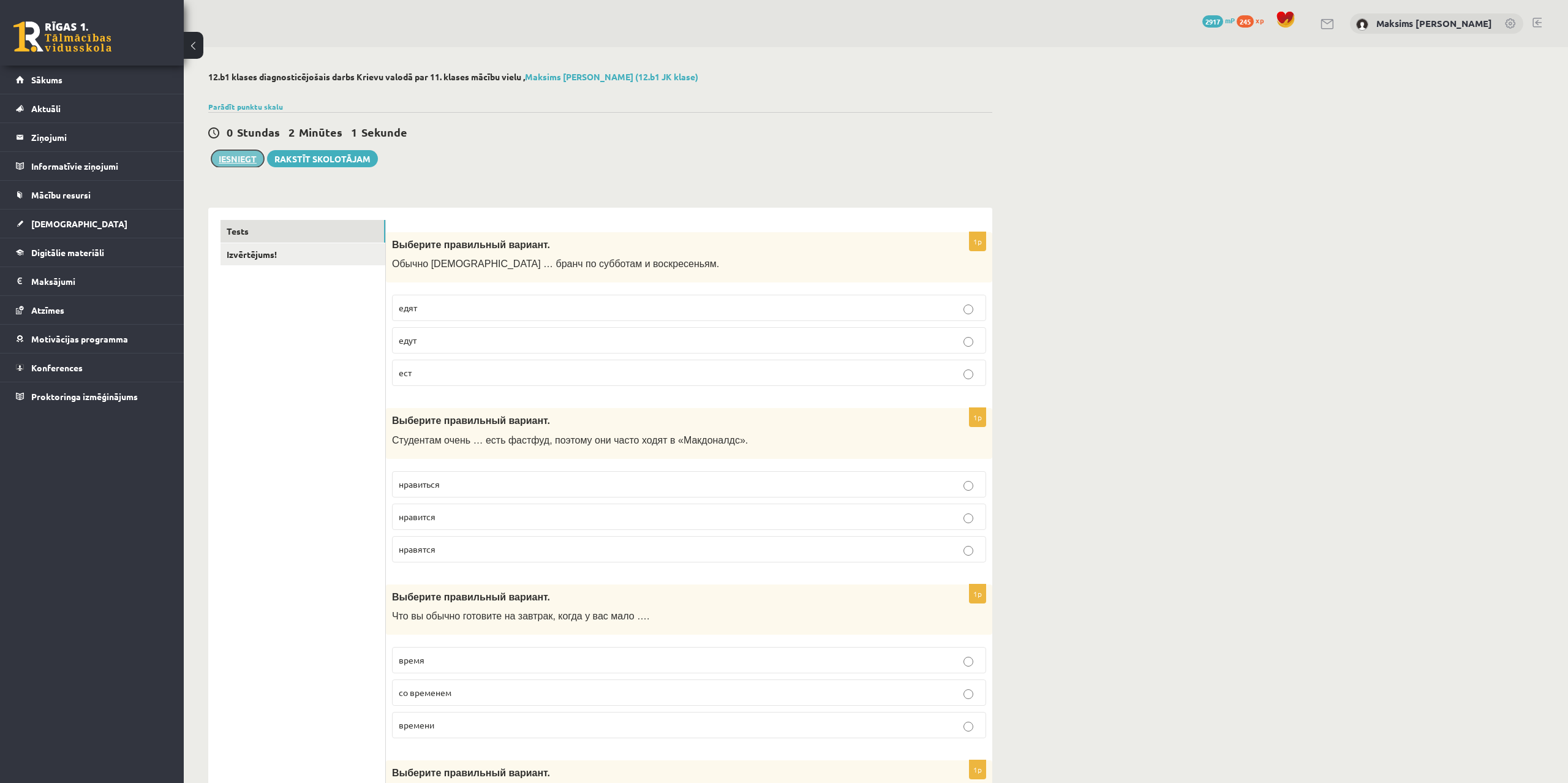
click at [239, 158] on button "Iesniegt" at bounding box center [238, 159] width 53 height 17
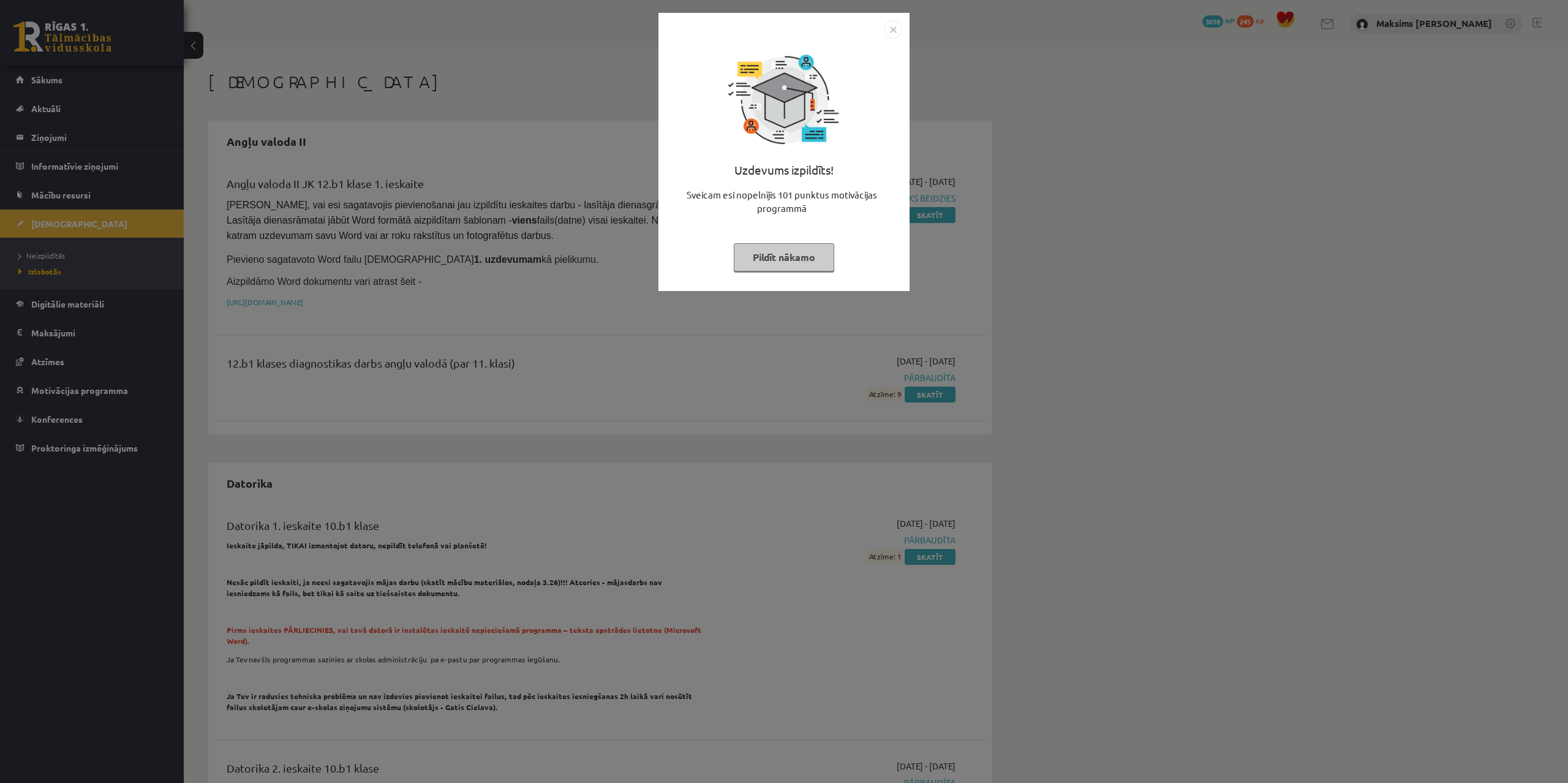
click at [895, 33] on img "Close" at bounding box center [894, 30] width 19 height 19
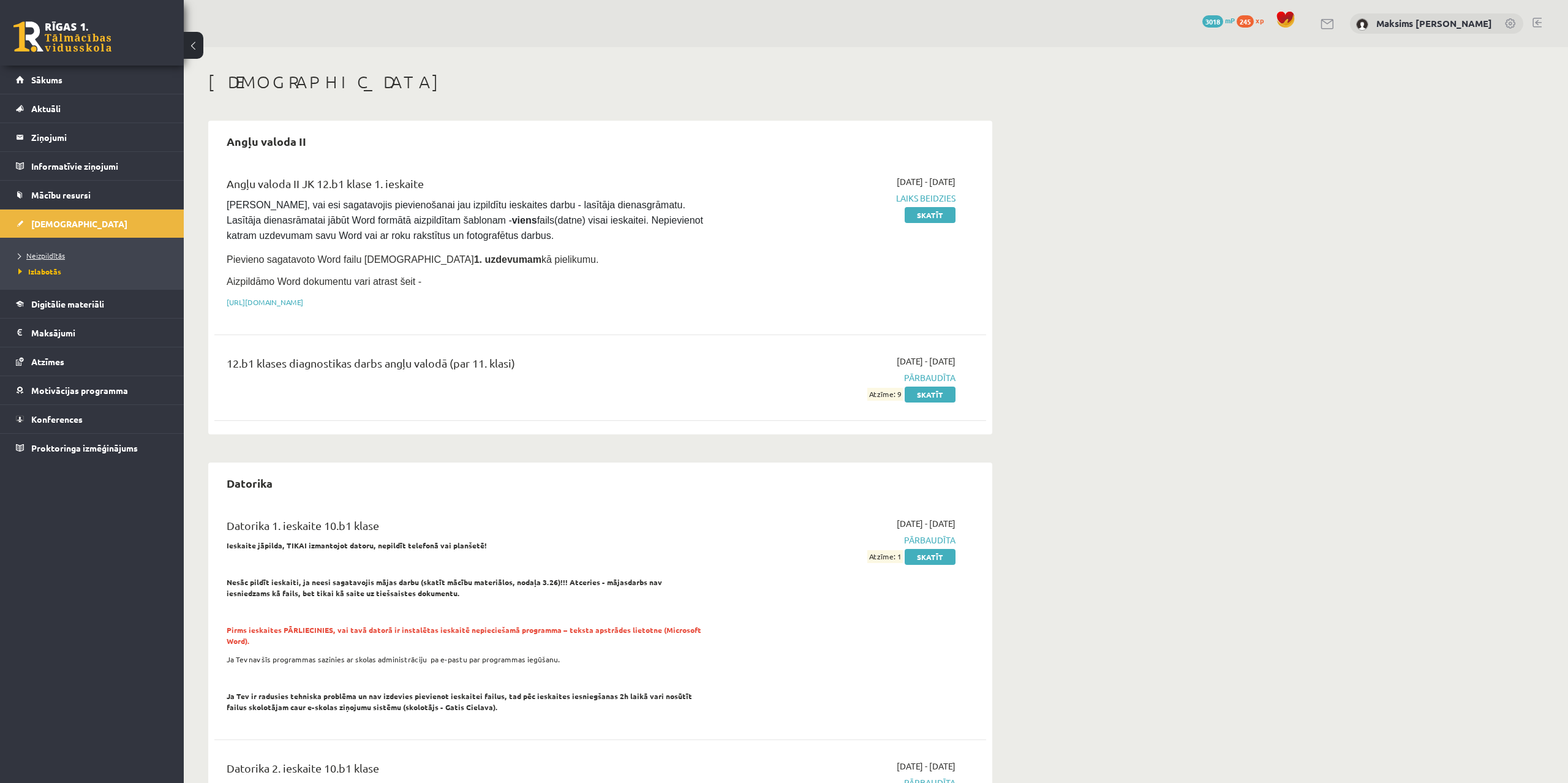
click at [55, 259] on span "Neizpildītās" at bounding box center [42, 255] width 47 height 9
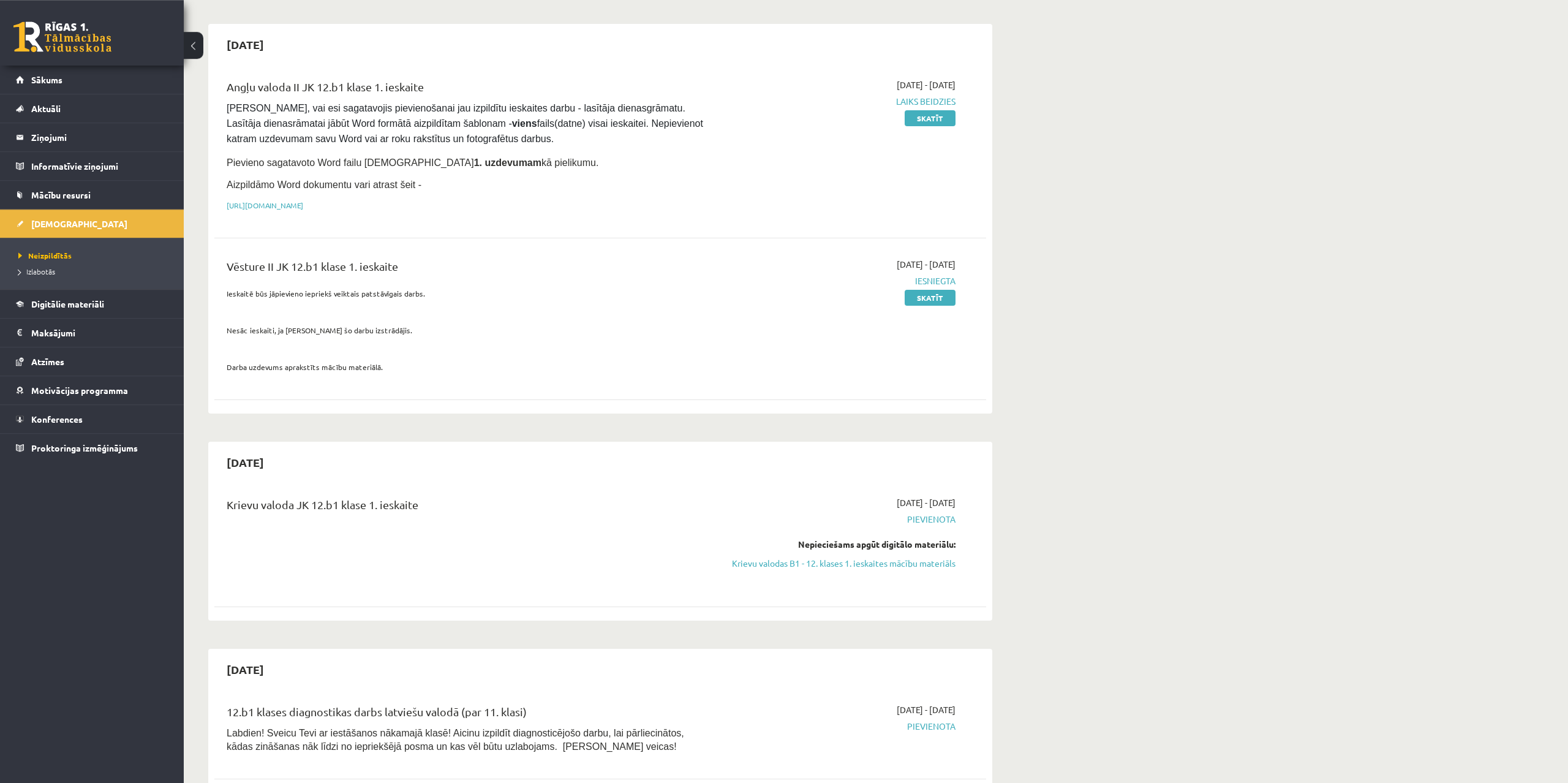
scroll to position [188, 0]
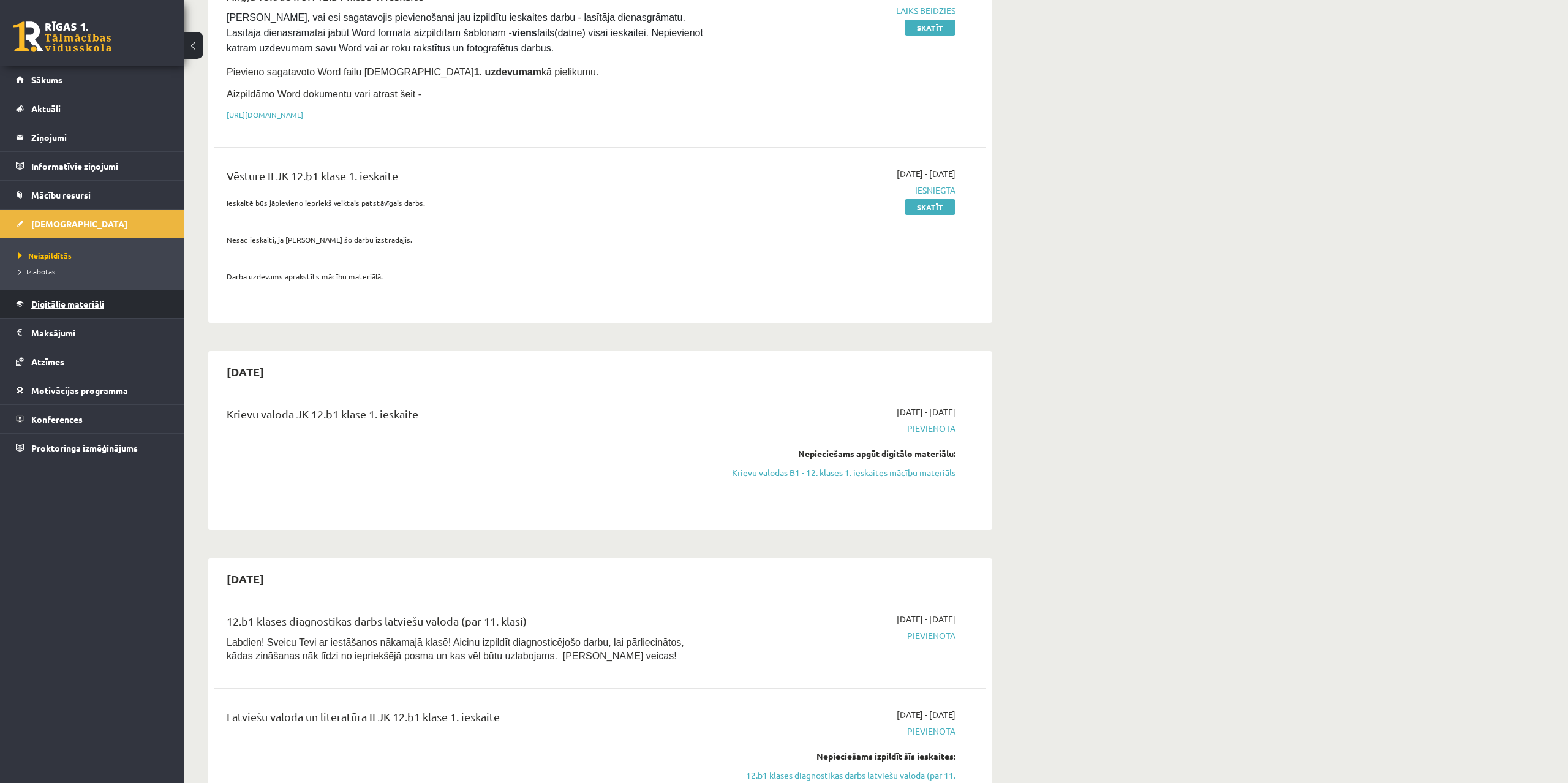
click at [59, 297] on link "Digitālie materiāli" at bounding box center [92, 304] width 152 height 28
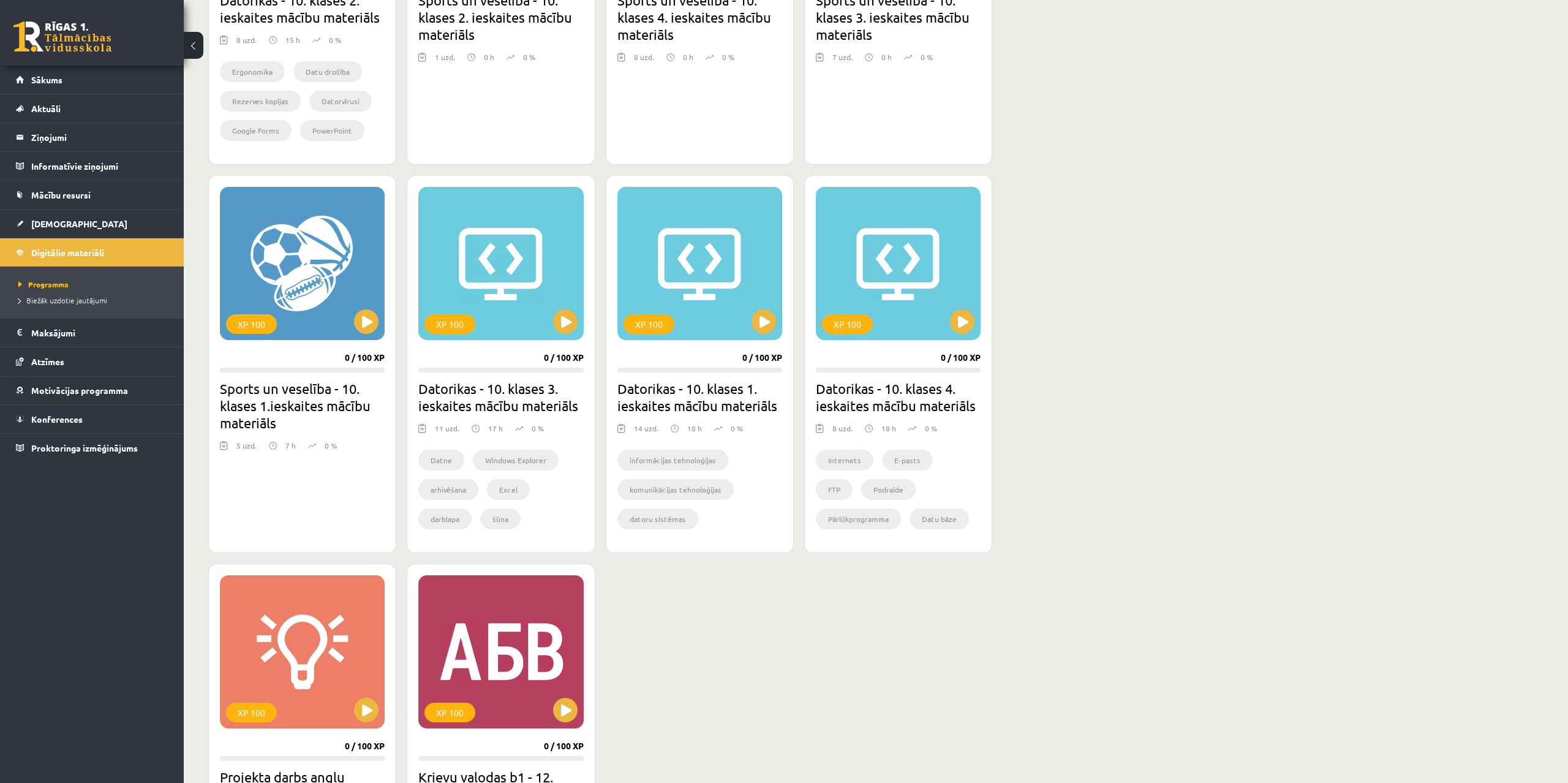
scroll to position [937, 0]
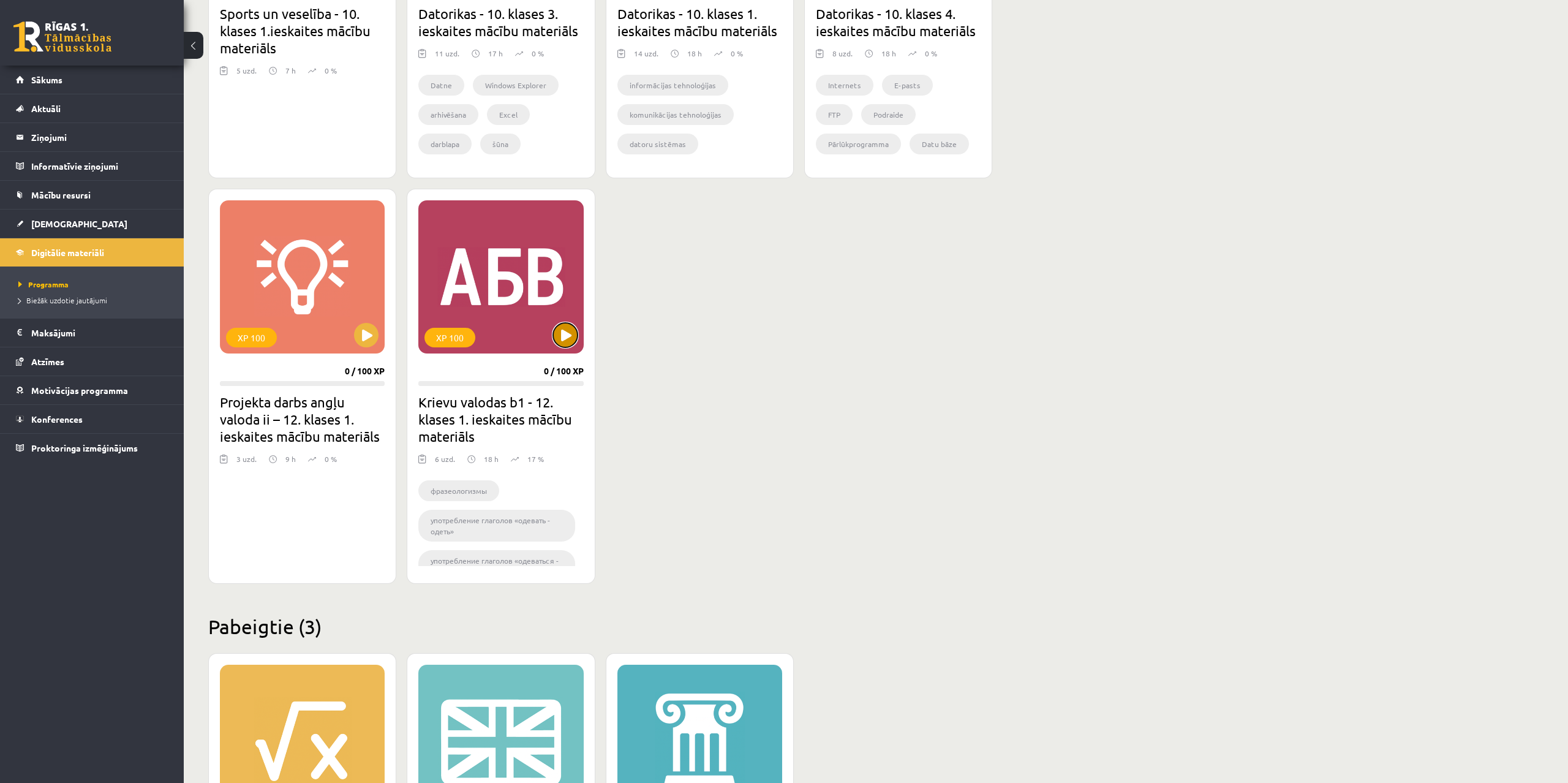
click at [576, 337] on button at bounding box center [565, 335] width 24 height 24
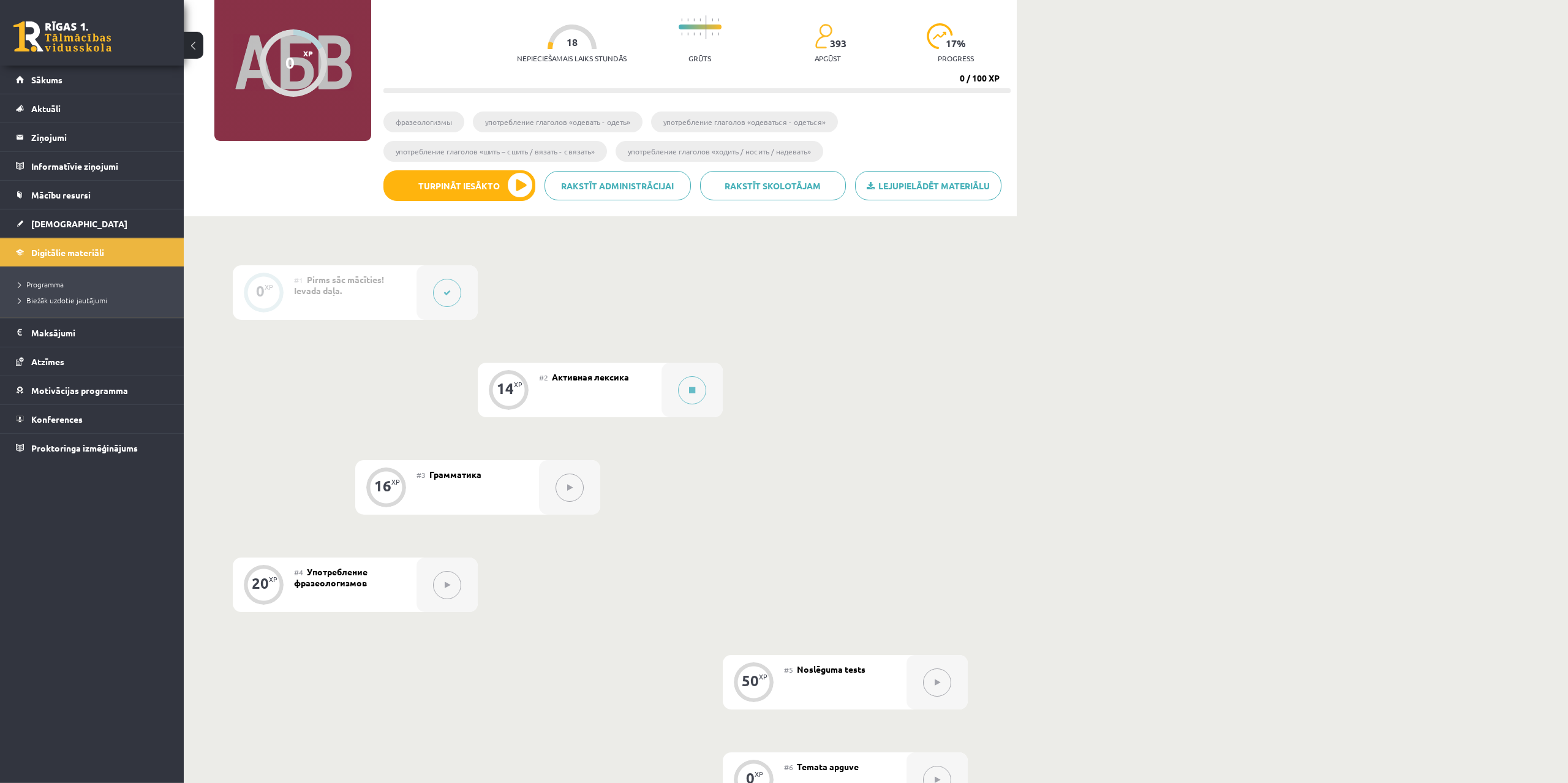
scroll to position [125, 0]
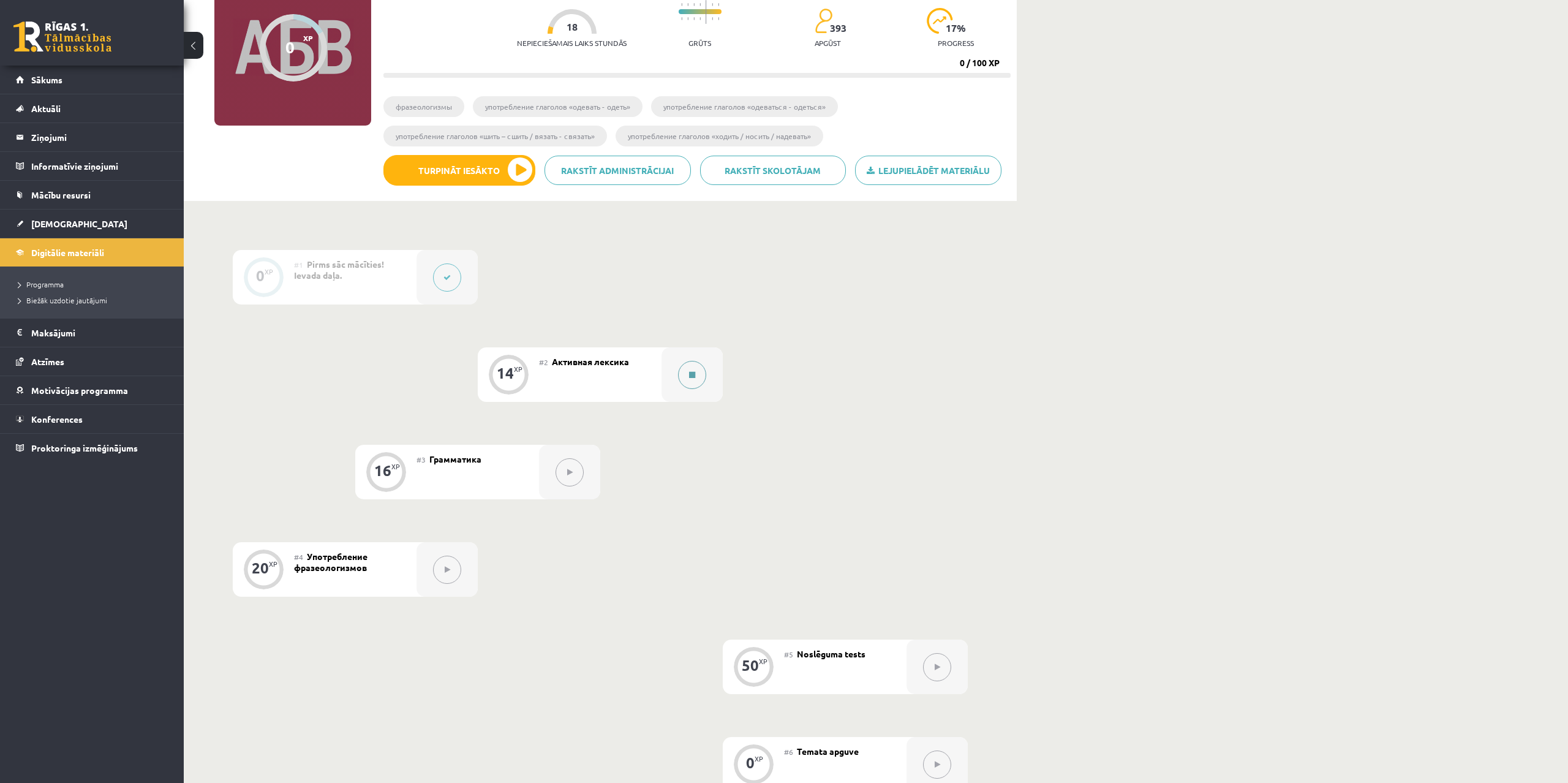
click at [696, 376] on button at bounding box center [692, 375] width 28 height 28
